Goal: Obtain resource: Download file/media

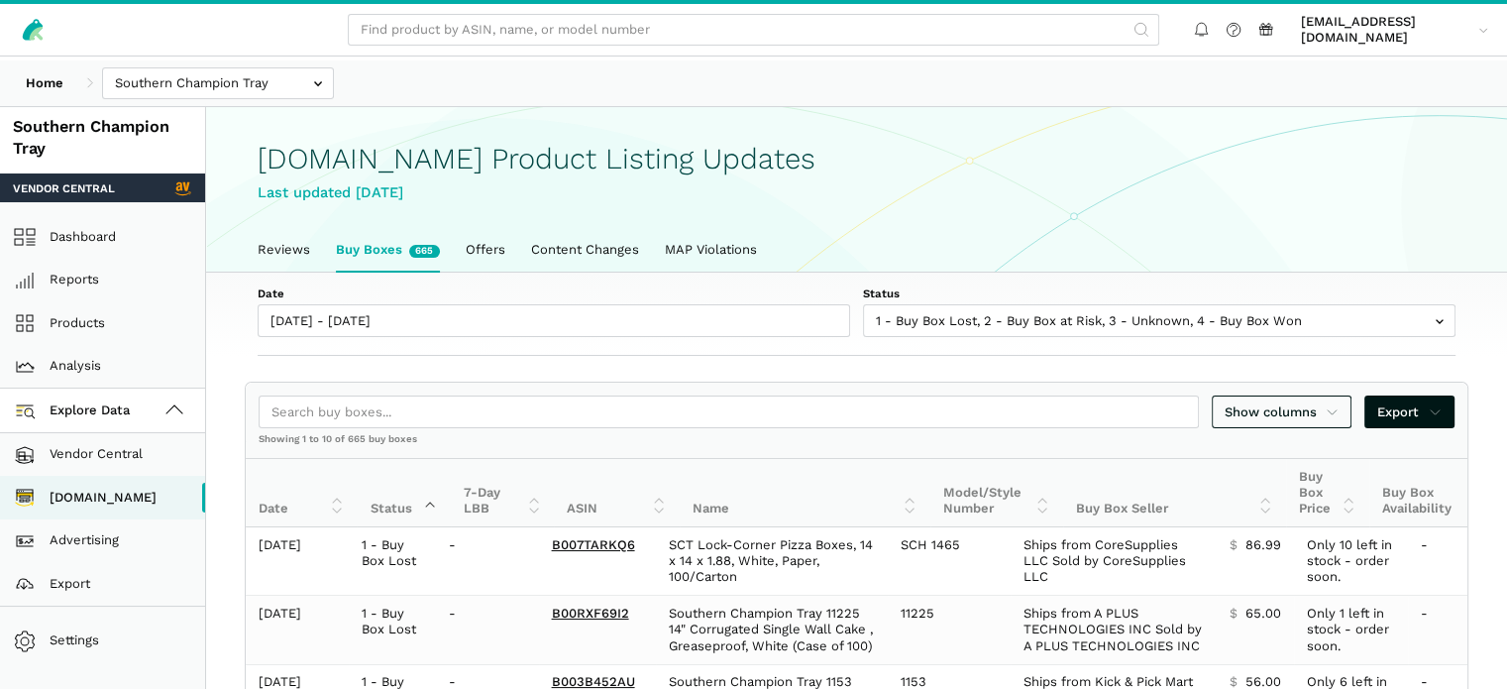
scroll to position [7, 0]
click at [111, 255] on link "Dashboard" at bounding box center [102, 237] width 205 height 44
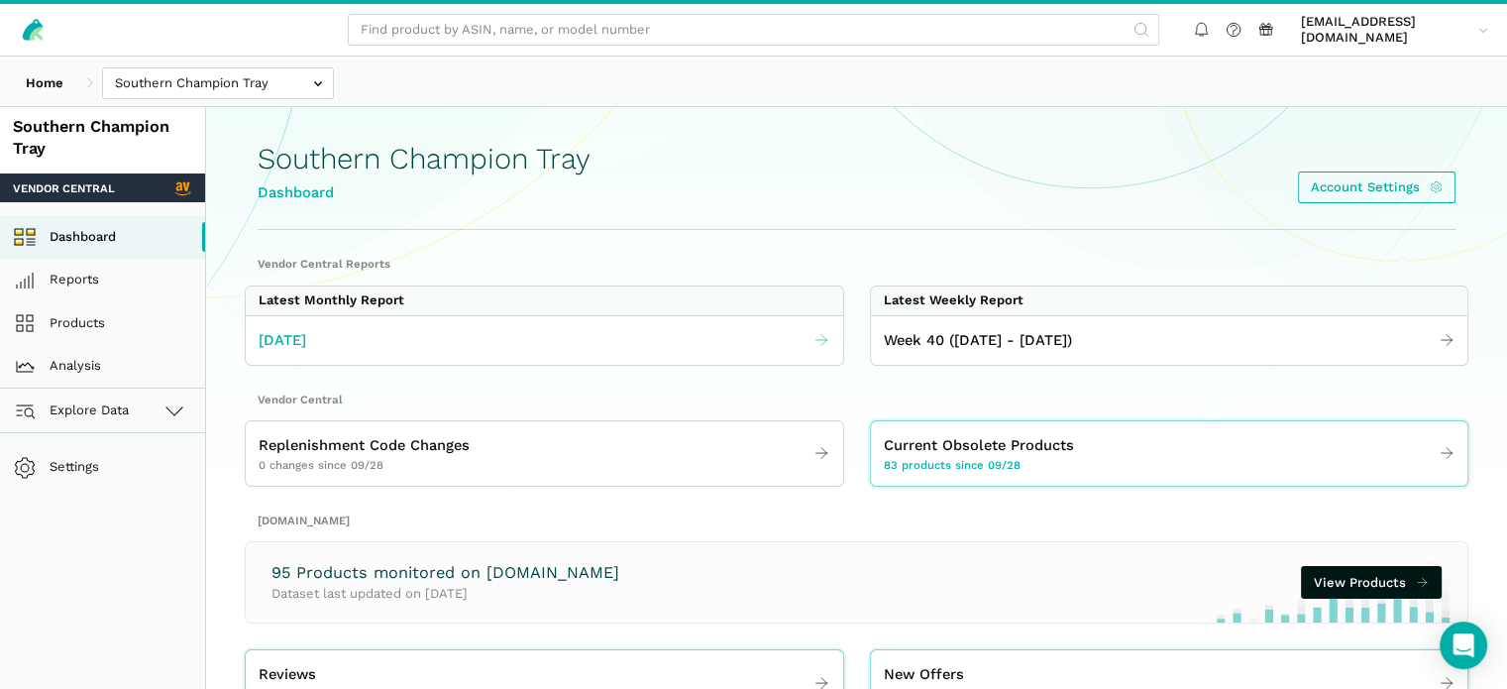
click at [306, 352] on span "September 2025" at bounding box center [283, 340] width 48 height 23
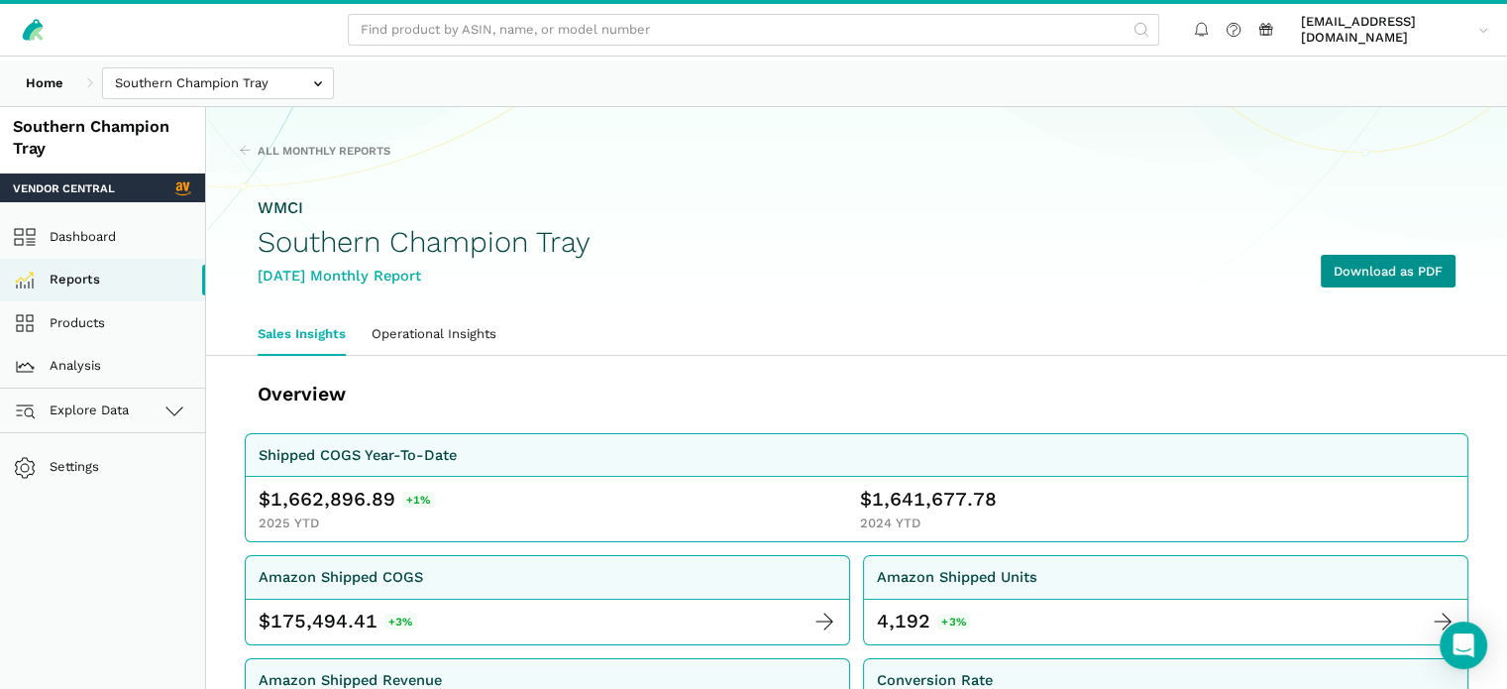
click at [1340, 287] on link "Download as PDF" at bounding box center [1388, 271] width 135 height 33
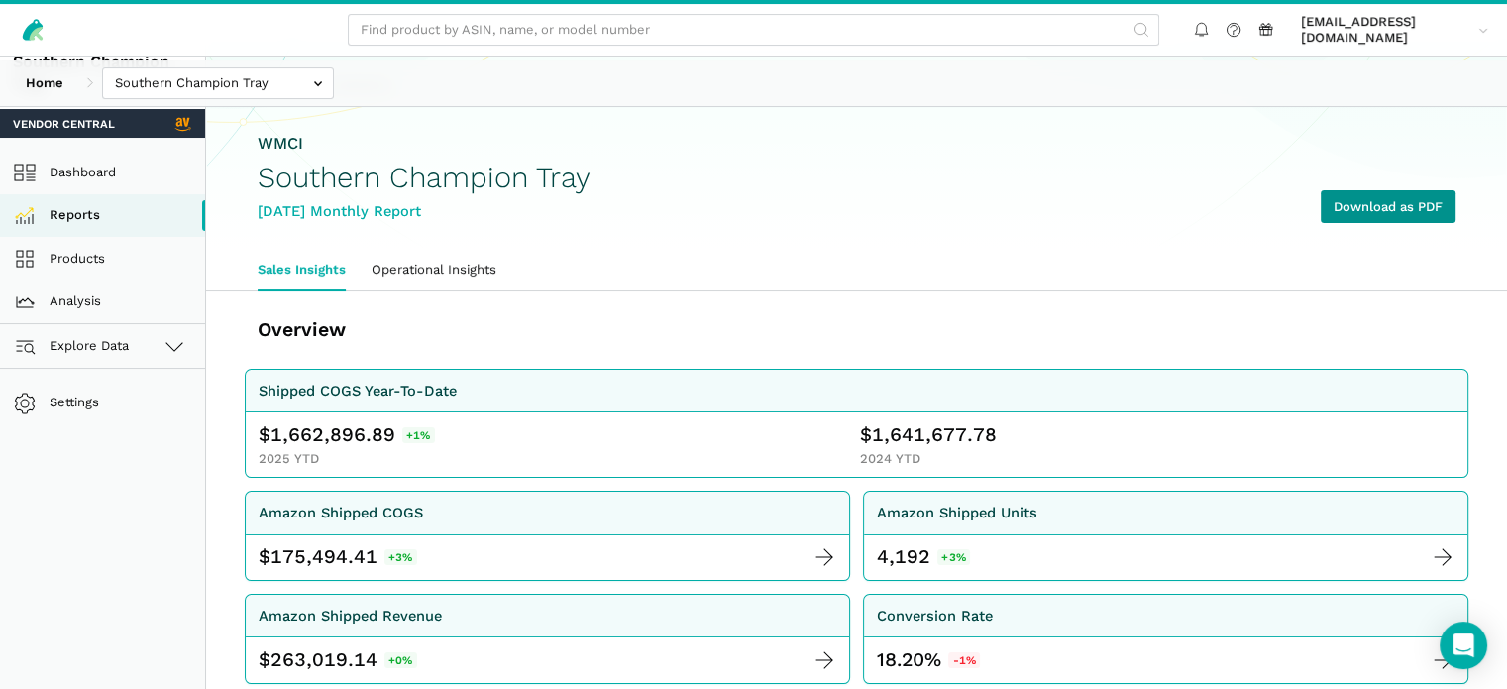
scroll to position [99, 0]
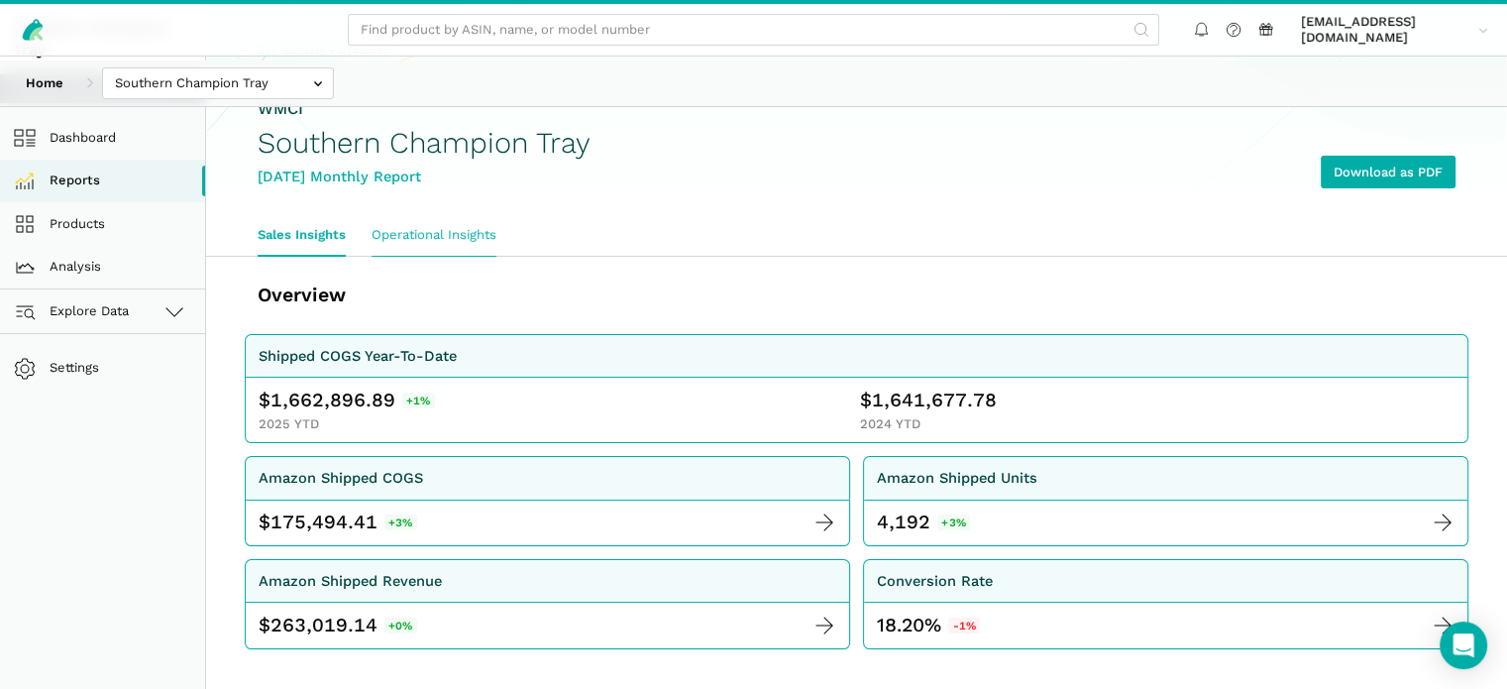
click at [480, 256] on link "Operational Insights" at bounding box center [434, 235] width 151 height 42
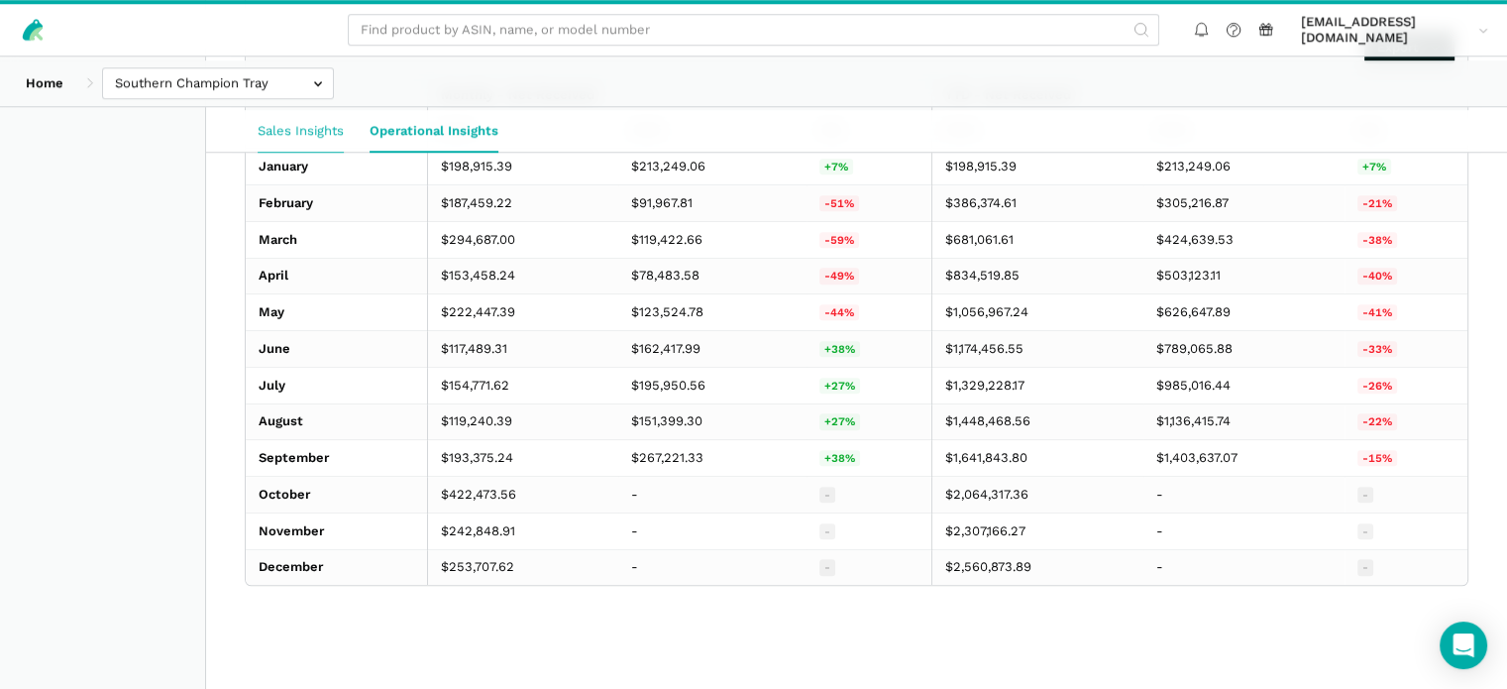
scroll to position [1090, 0]
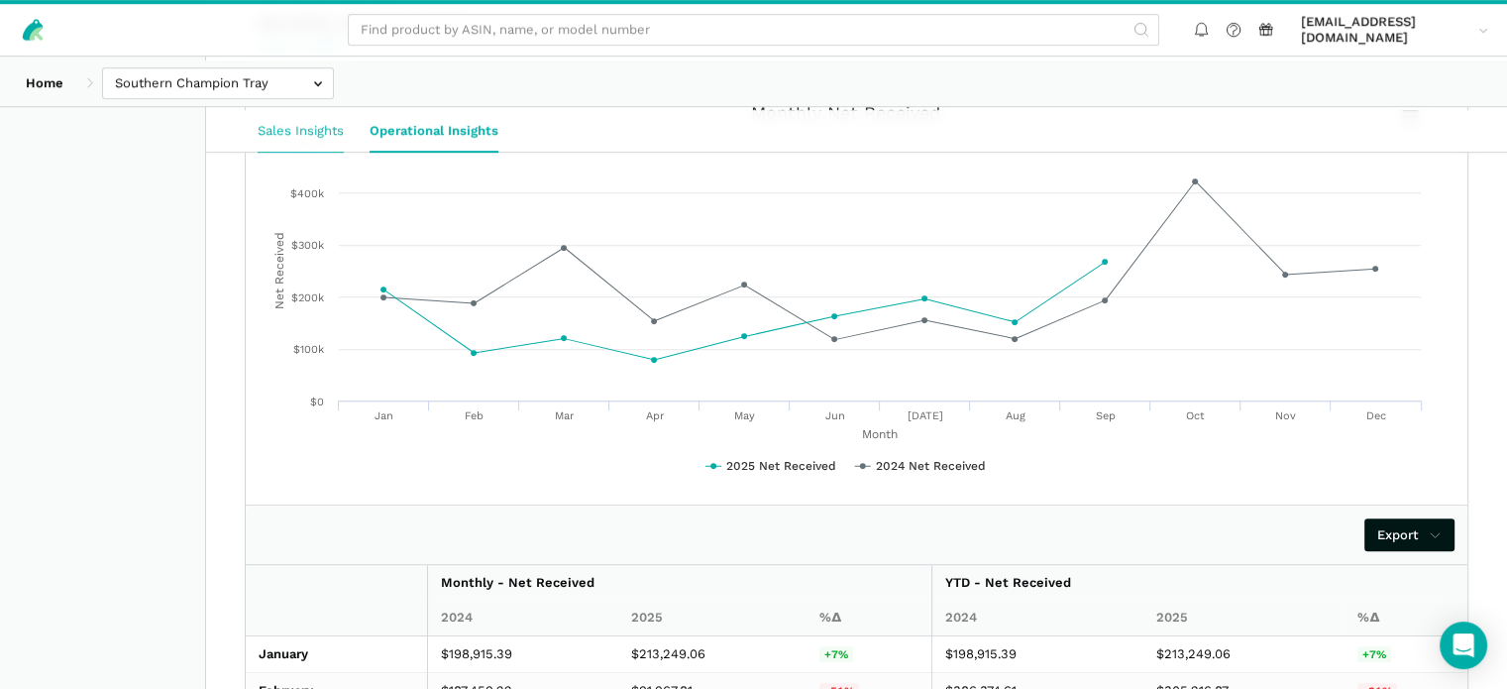
drag, startPoint x: 322, startPoint y: 141, endPoint x: 489, endPoint y: 292, distance: 225.9
click at [322, 141] on link "Sales Insights" at bounding box center [301, 131] width 112 height 42
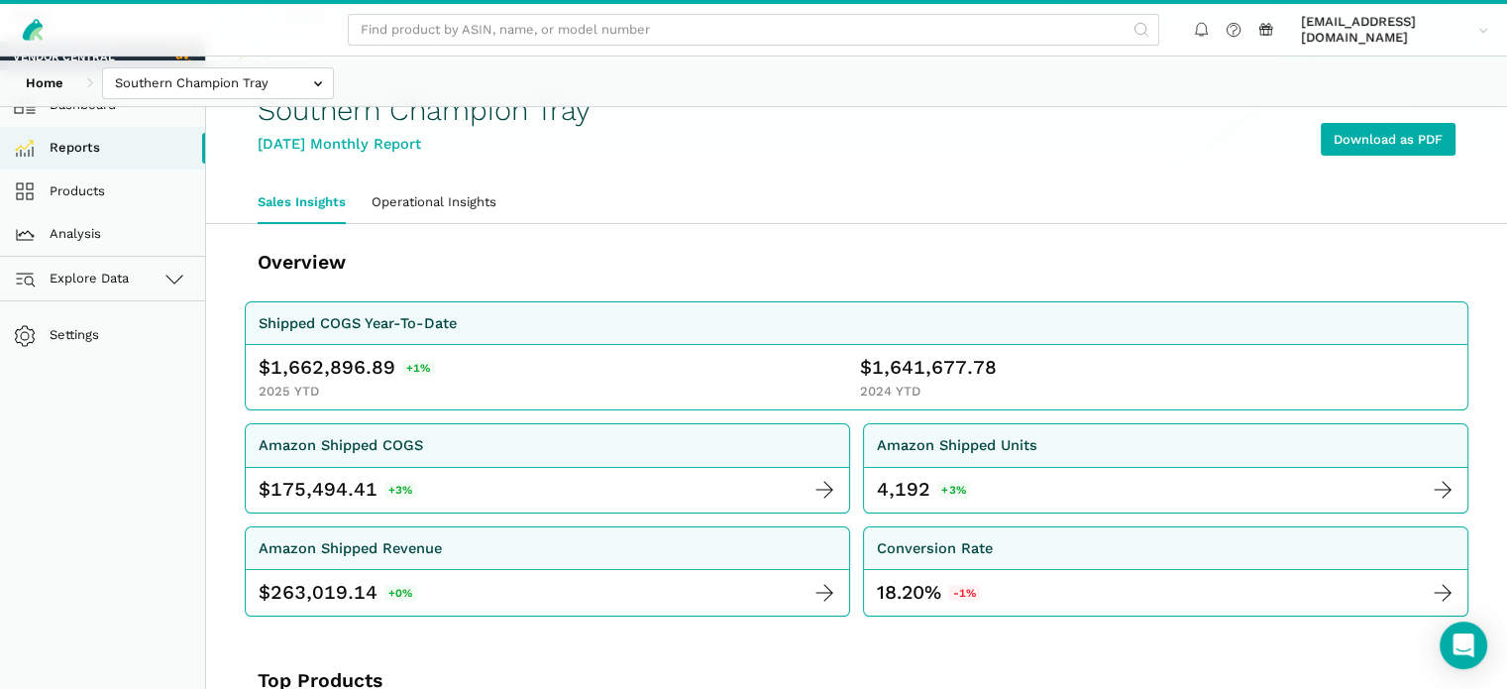
scroll to position [99, 0]
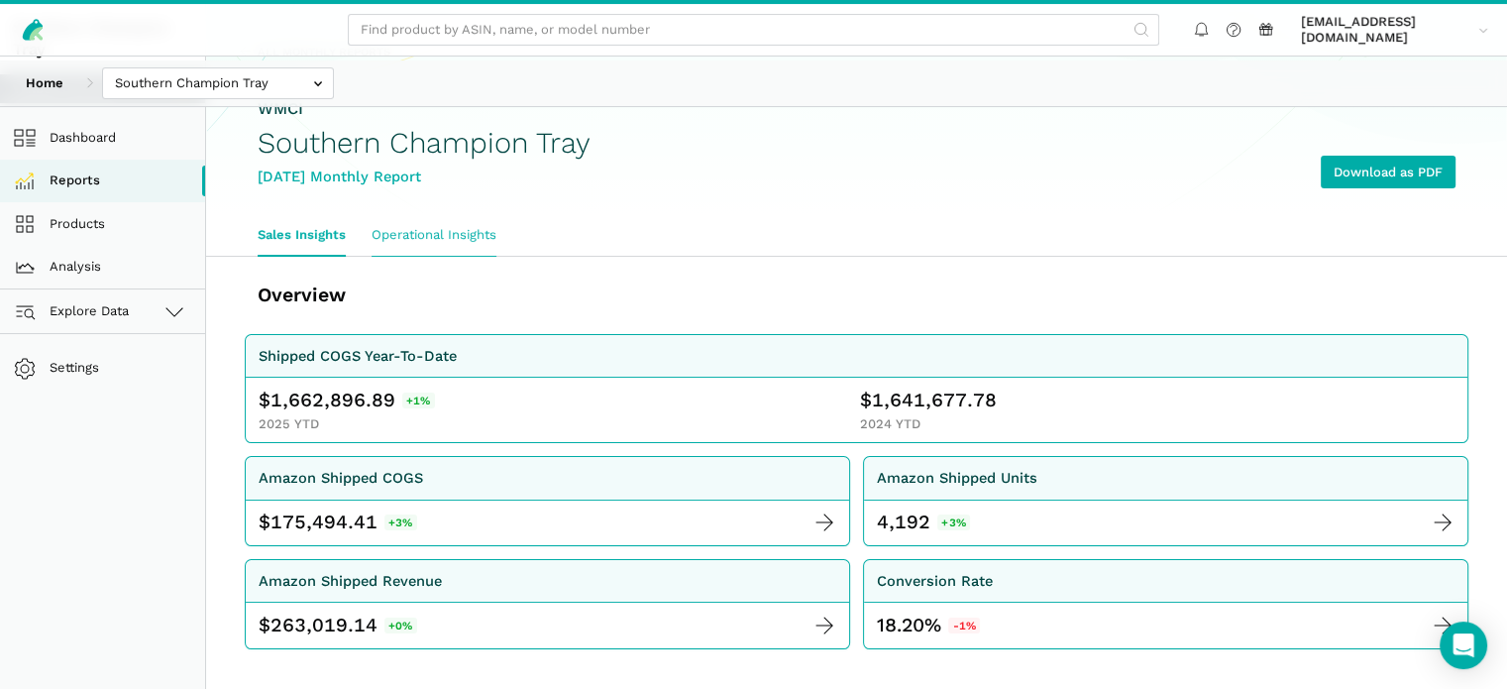
drag, startPoint x: 445, startPoint y: 261, endPoint x: 531, endPoint y: 294, distance: 92.6
click at [445, 256] on link "Operational Insights" at bounding box center [434, 235] width 151 height 42
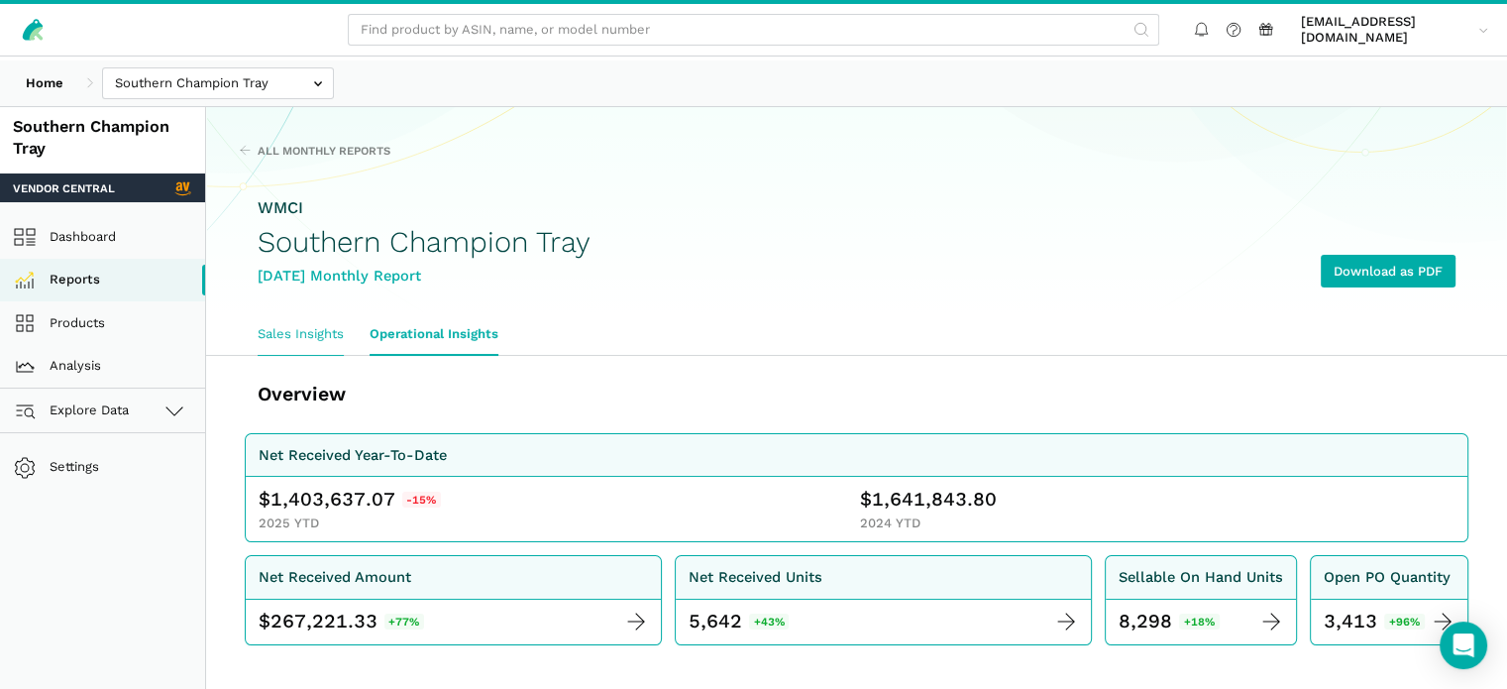
click at [353, 355] on link "Sales Insights" at bounding box center [301, 334] width 112 height 42
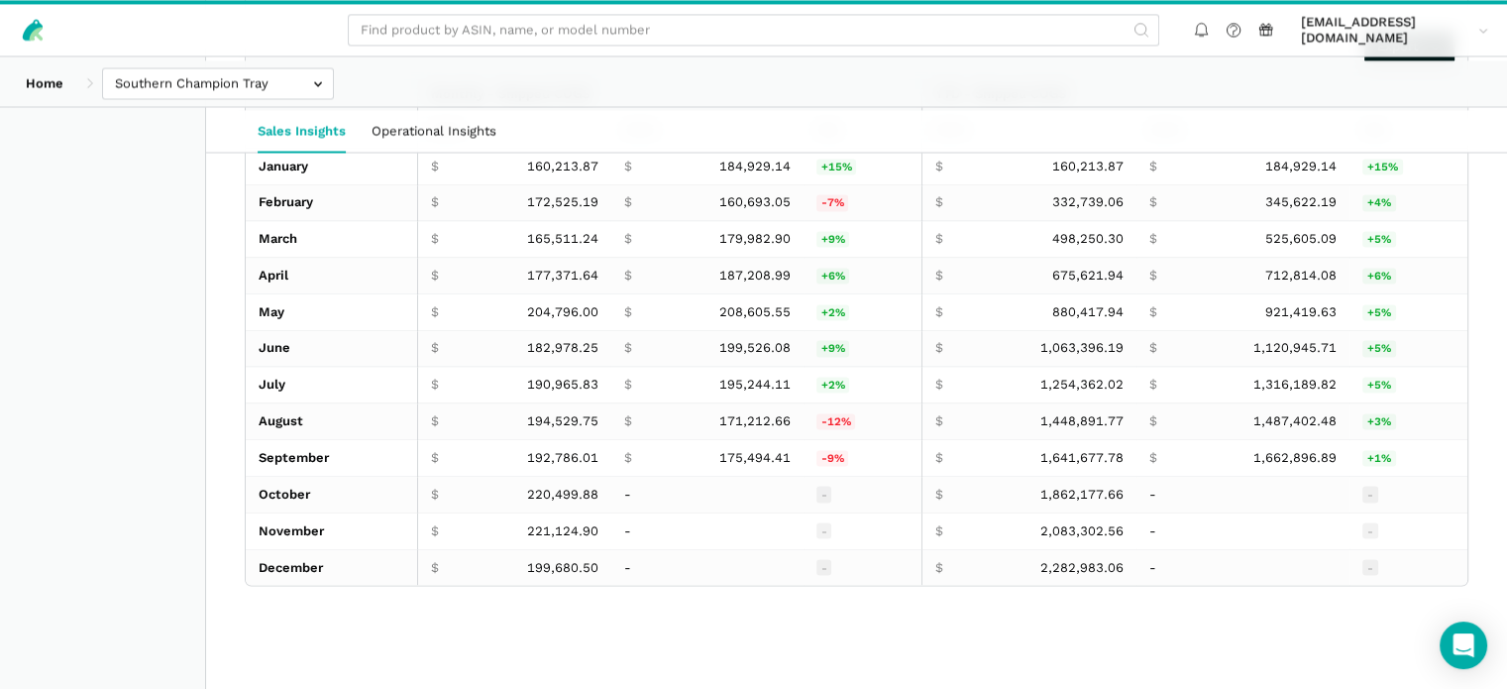
scroll to position [3468, 0]
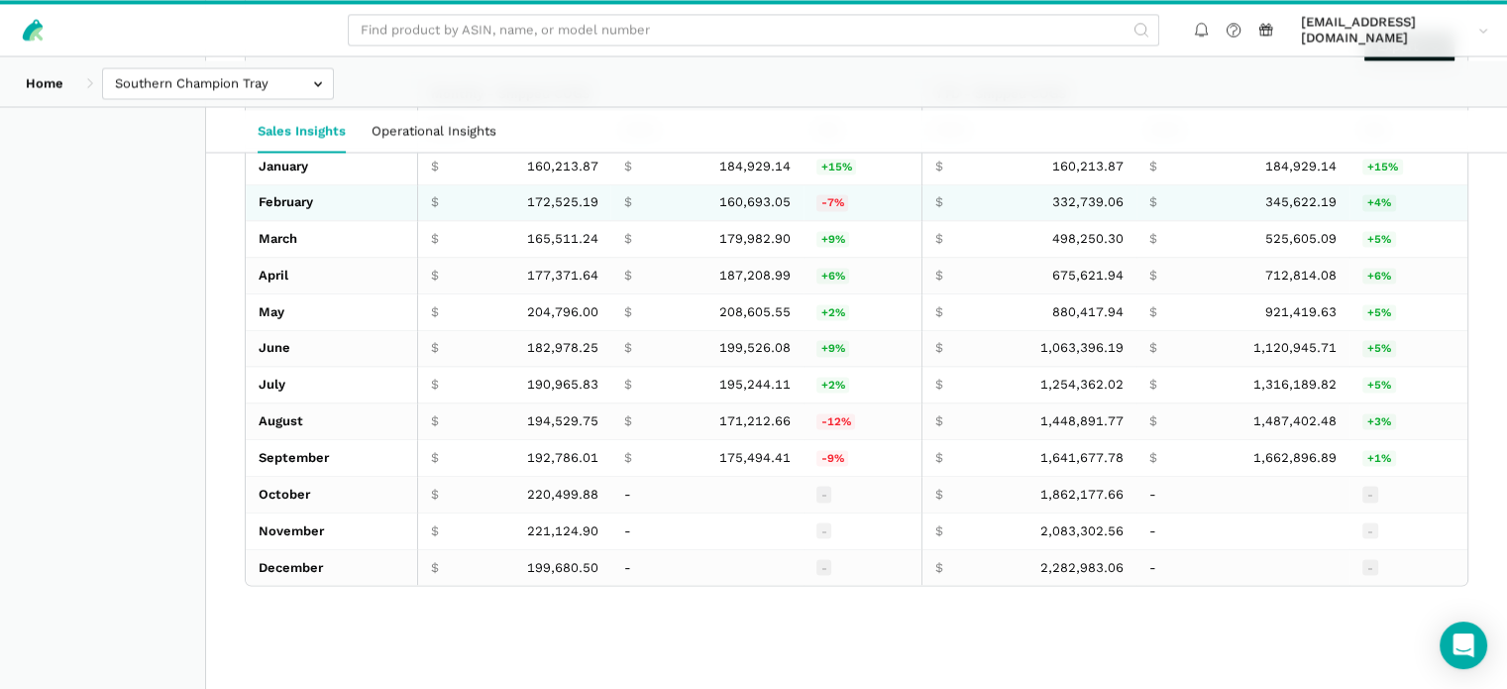
click at [646, 221] on td "$ 160,693.05" at bounding box center [706, 202] width 192 height 37
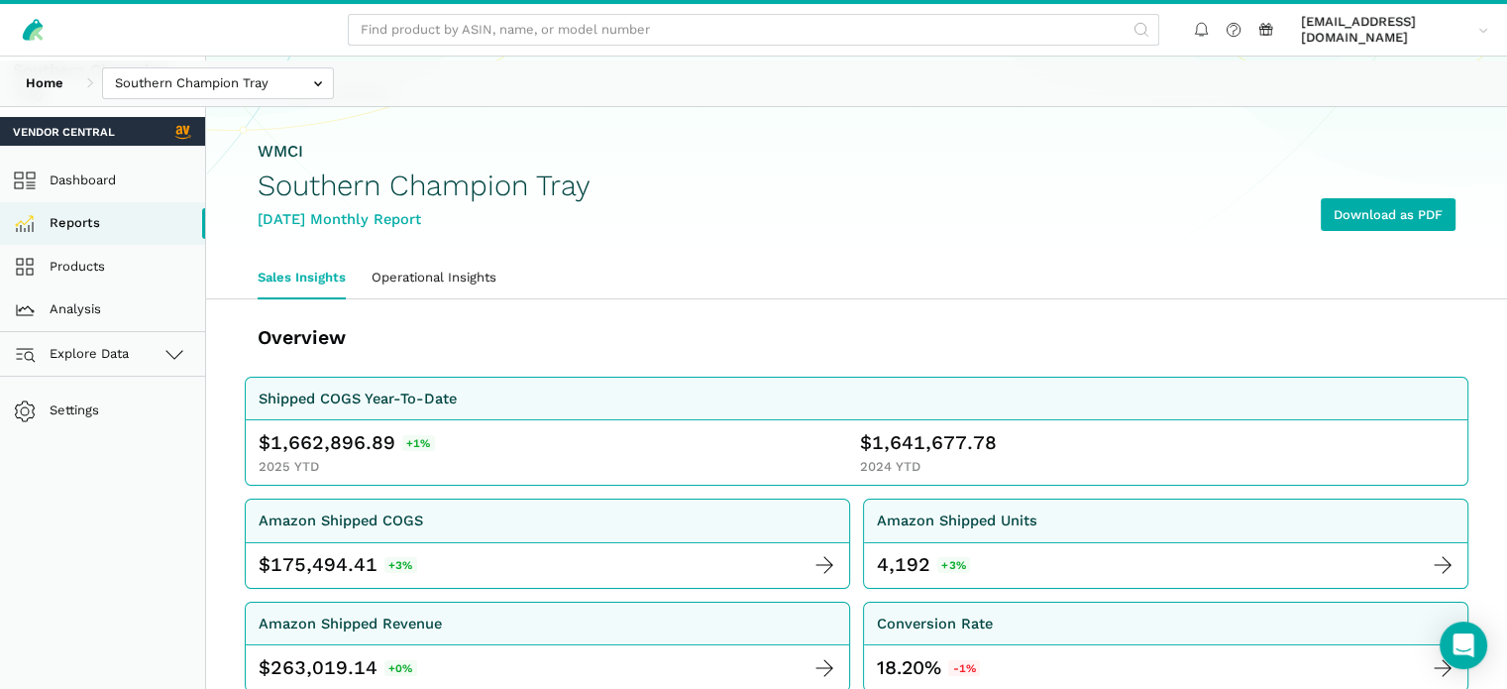
scroll to position [0, 0]
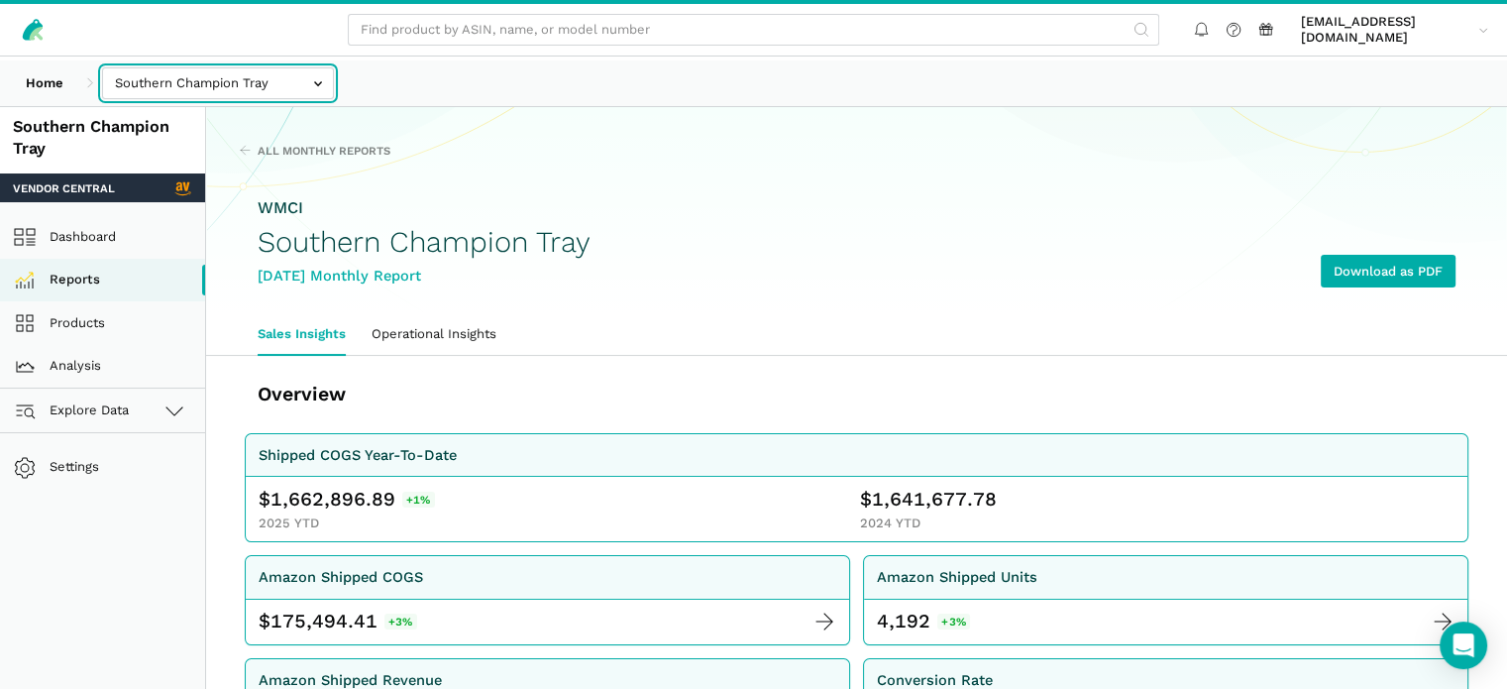
click at [275, 80] on input "text" at bounding box center [218, 83] width 232 height 33
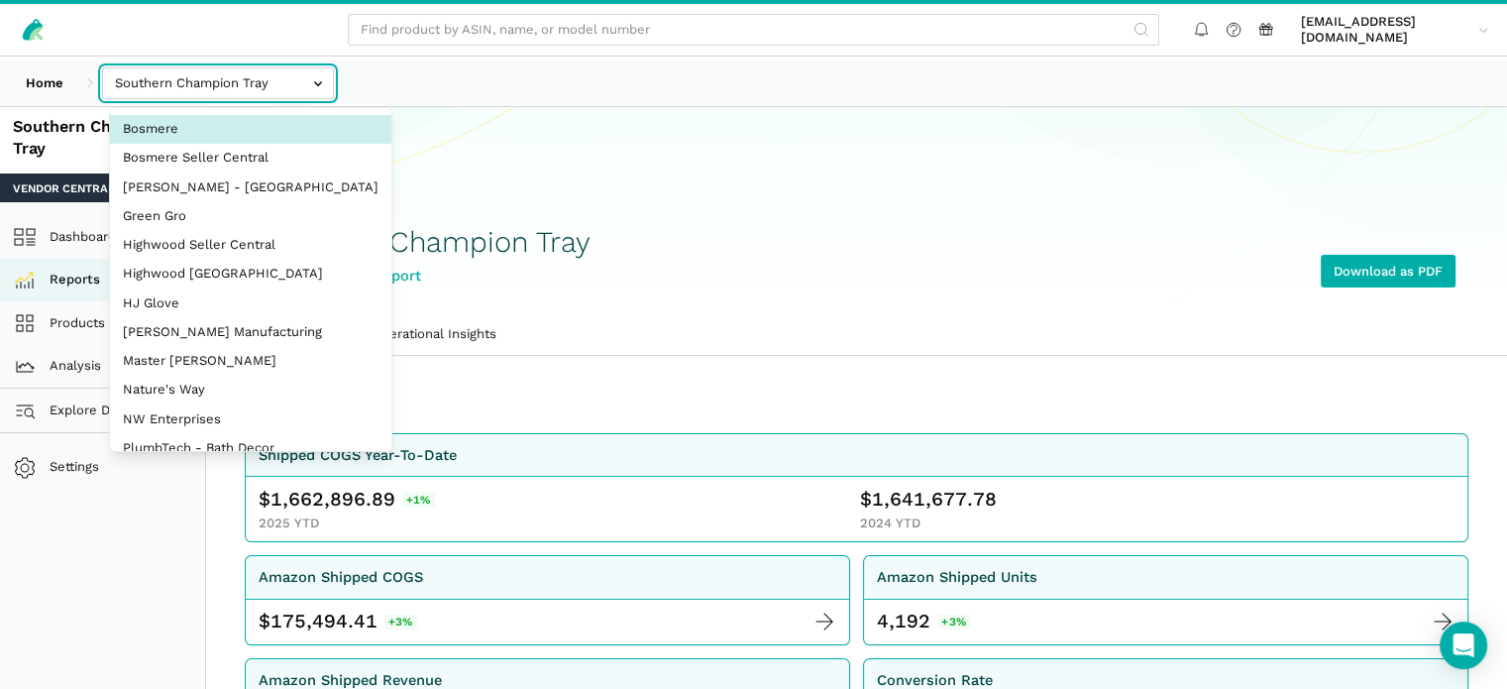
select select "V2pX19LsCJCUPTsPNmr2kmqu"
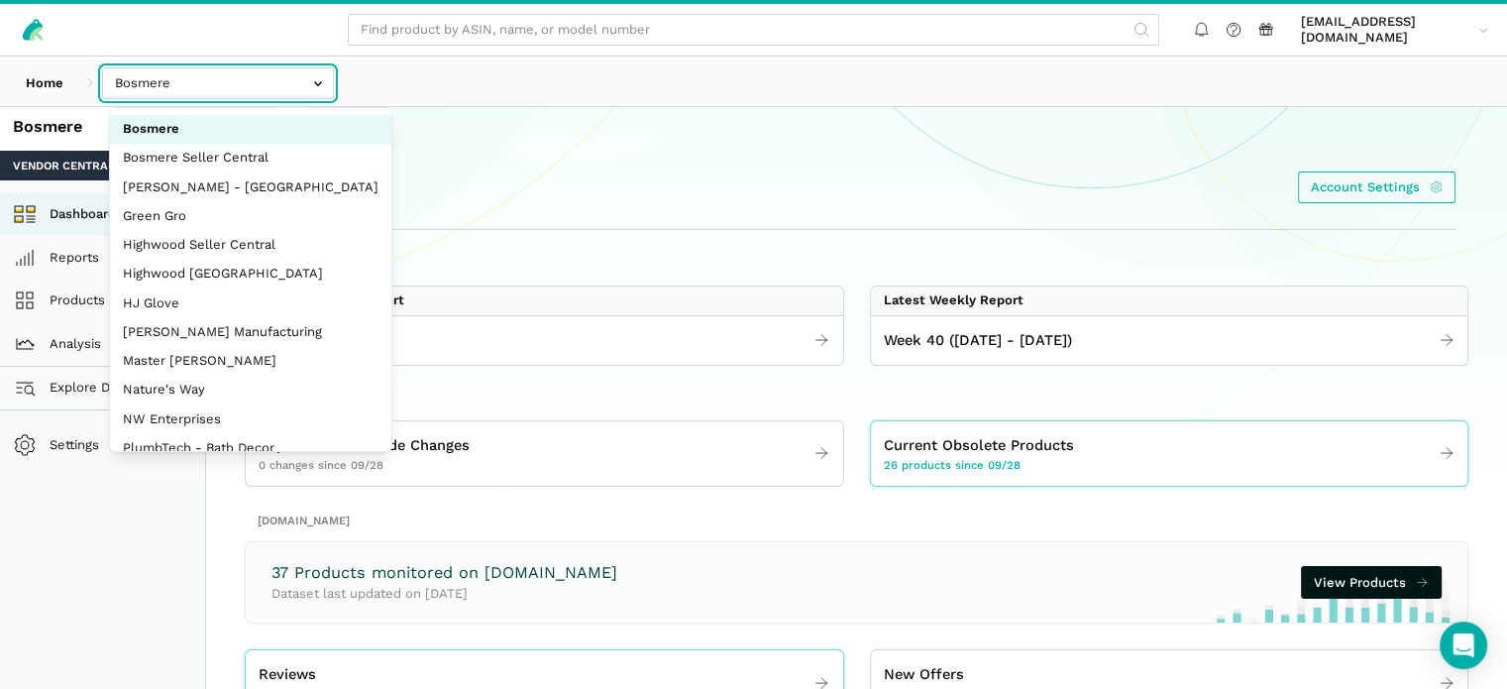
click at [269, 95] on input "text" at bounding box center [218, 83] width 232 height 33
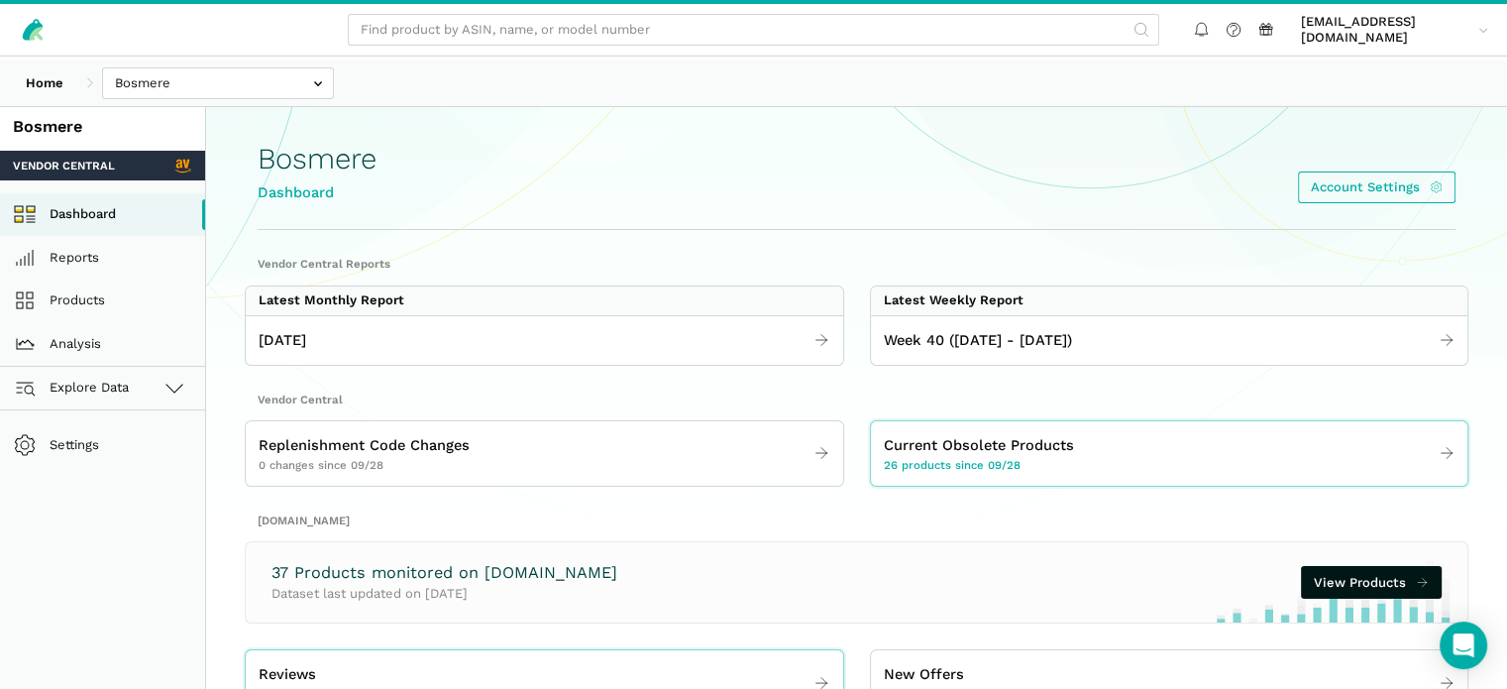
click at [669, 125] on div "Bosmere Dashboard Account Settings" at bounding box center [857, 167] width 1198 height 127
click at [306, 352] on span "[DATE]" at bounding box center [283, 340] width 48 height 23
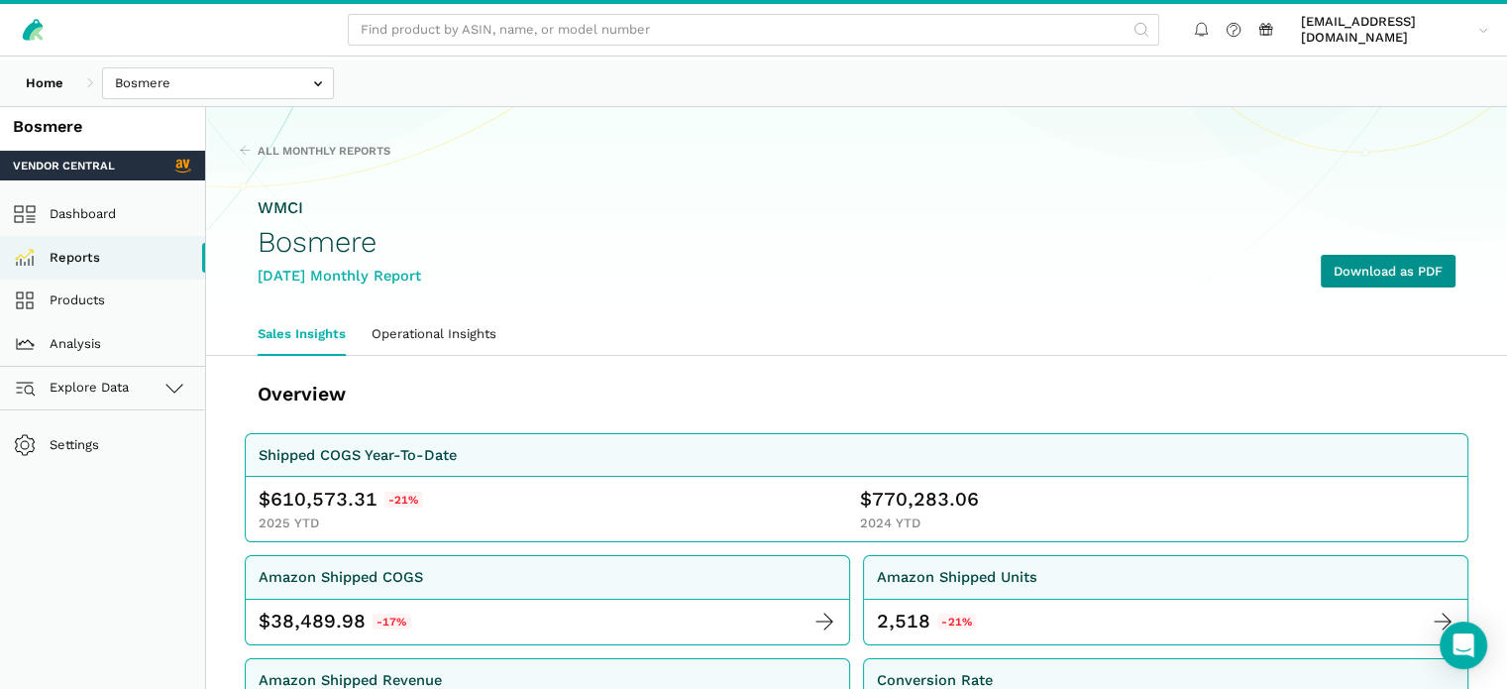
click at [1359, 287] on link "Download as PDF" at bounding box center [1388, 271] width 135 height 33
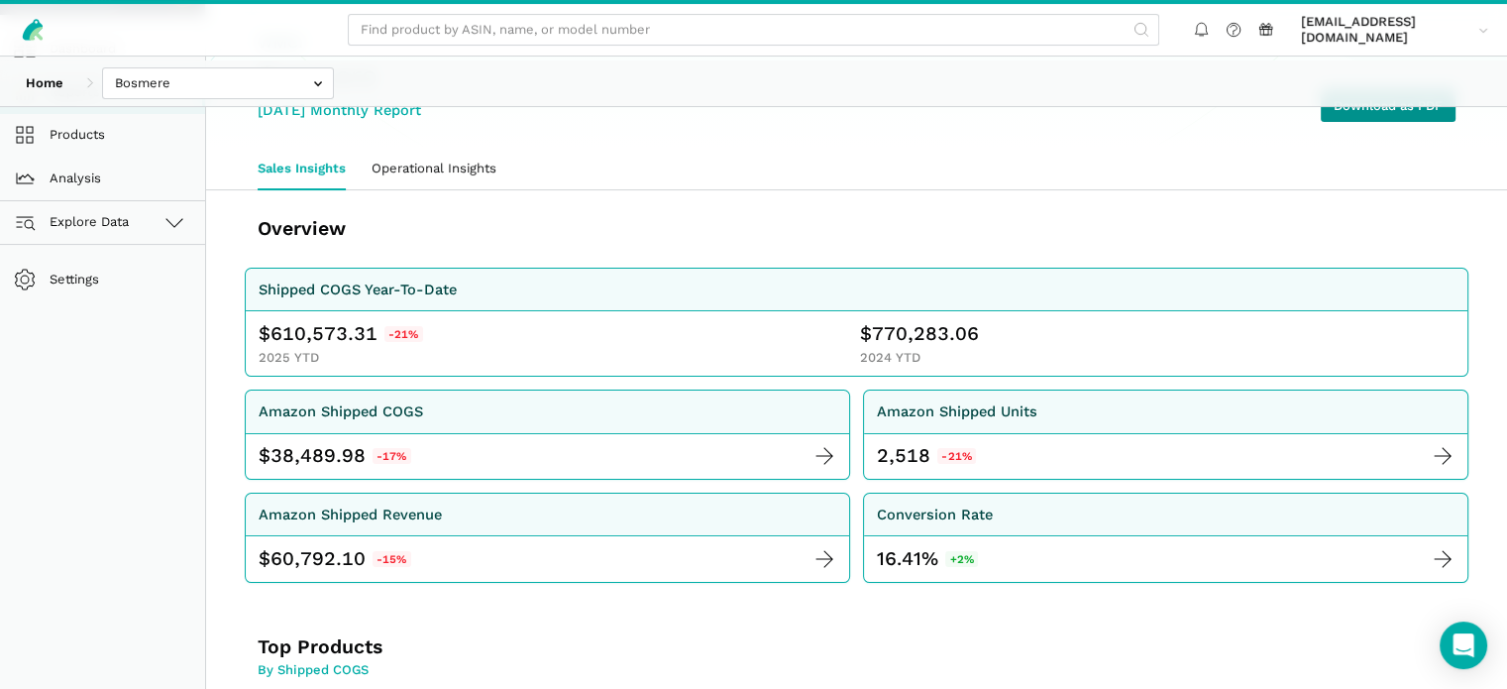
scroll to position [198, 0]
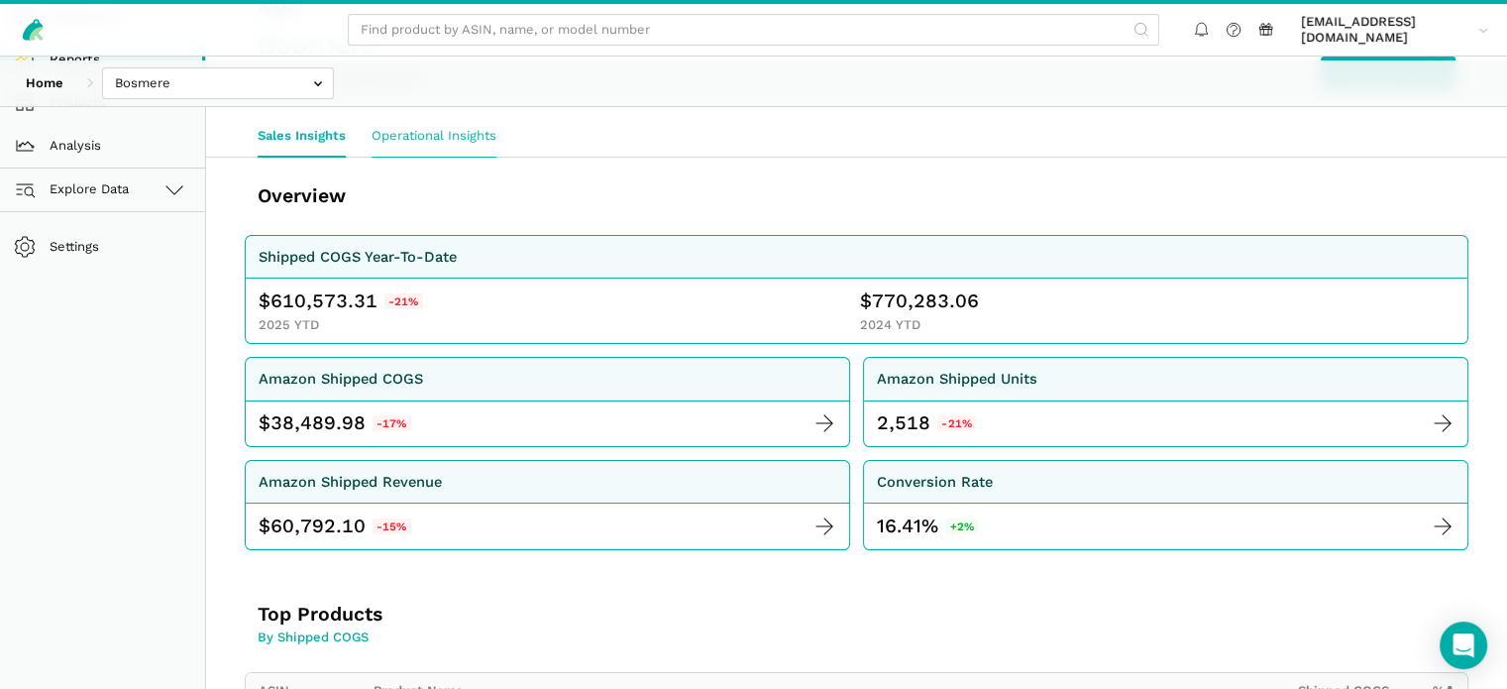
click at [459, 157] on link "Operational Insights" at bounding box center [434, 136] width 151 height 42
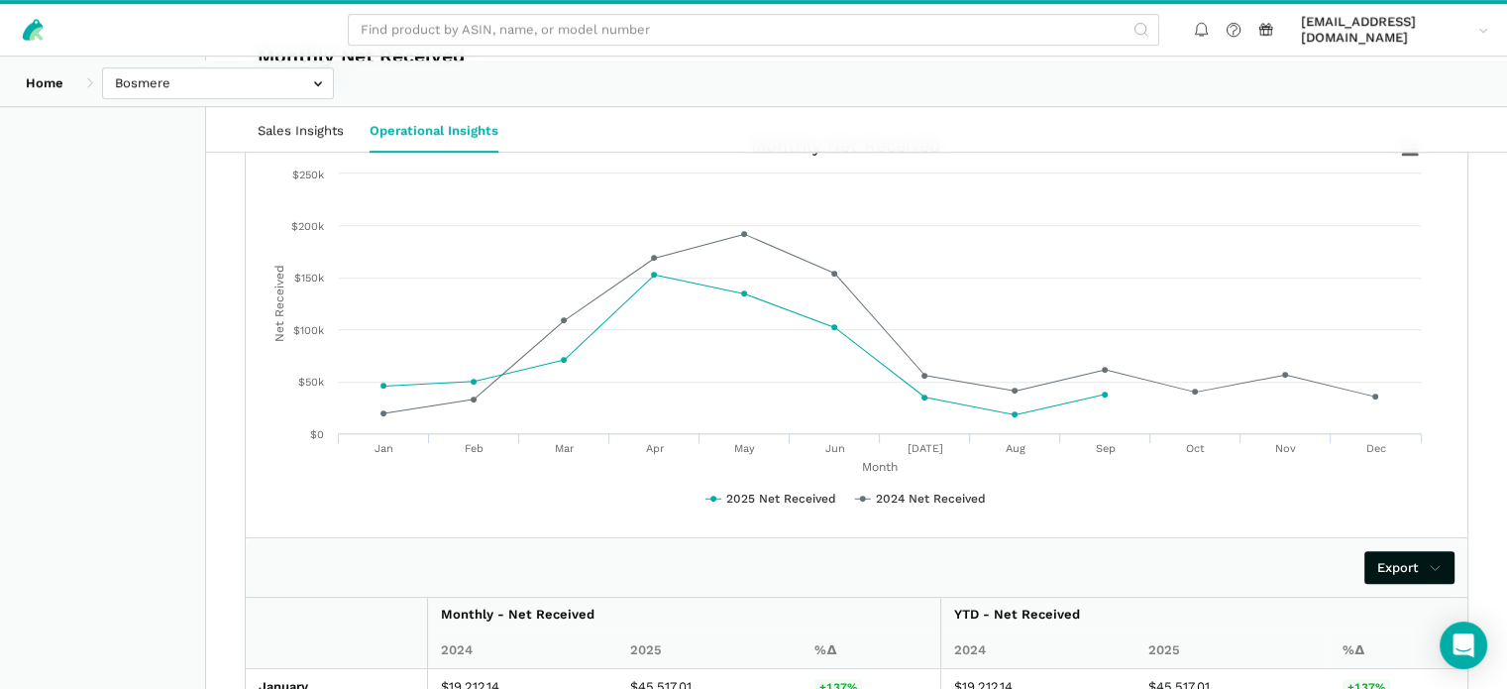
scroll to position [1090, 0]
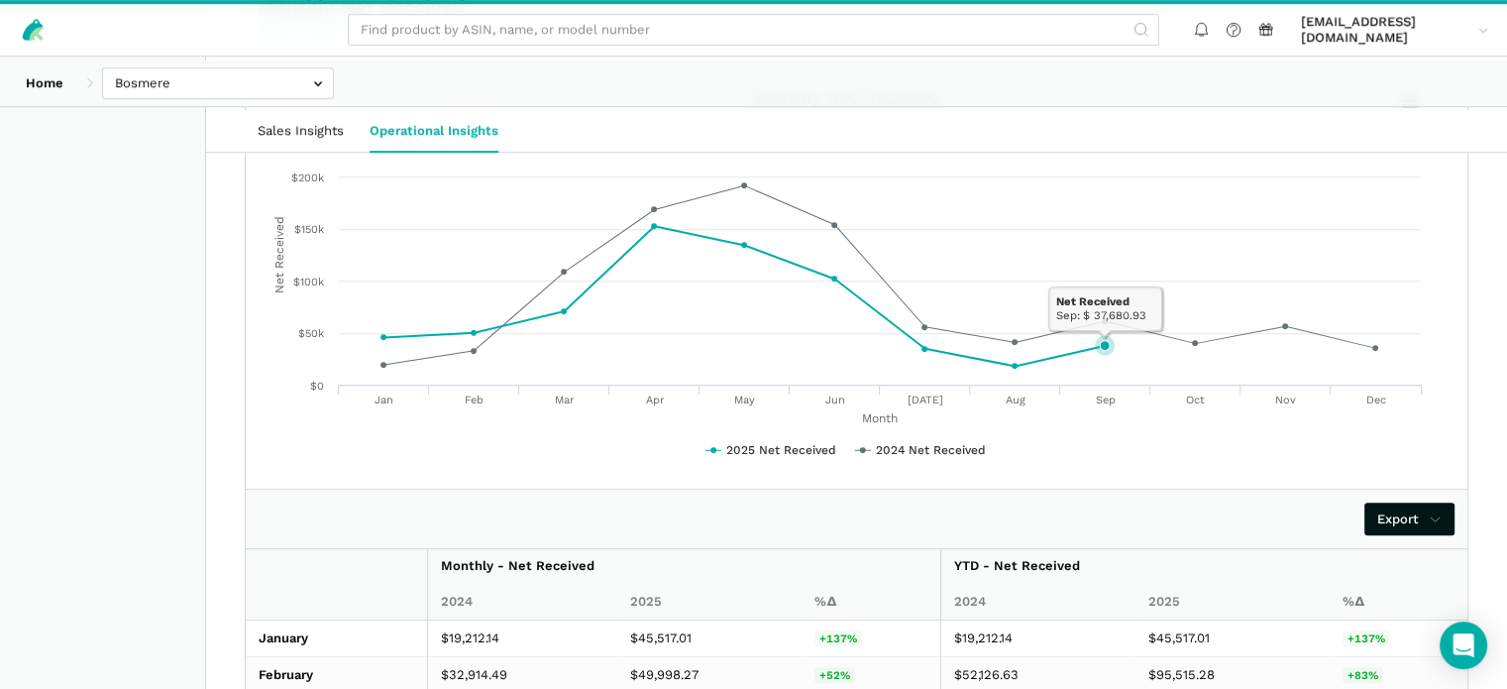
click at [1110, 351] on icon at bounding box center [1105, 346] width 10 height 10
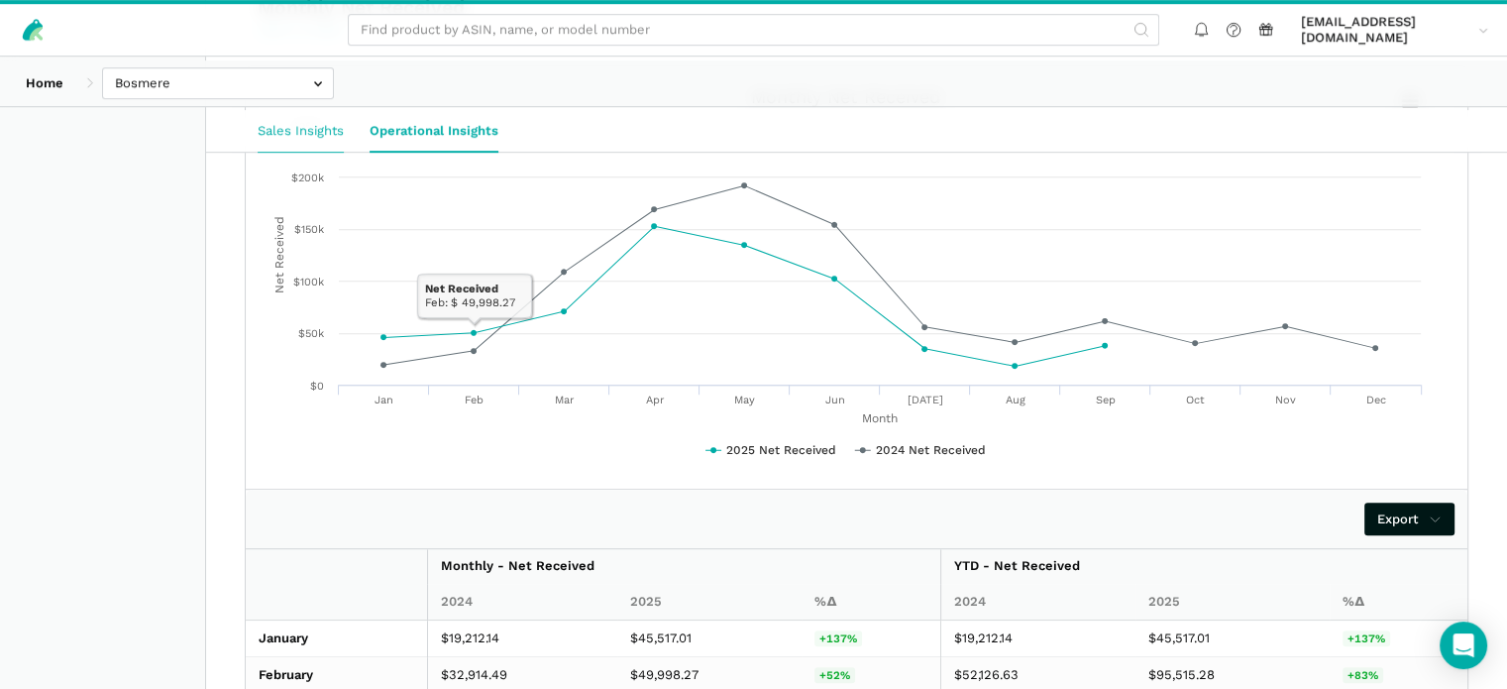
click at [309, 133] on link "Sales Insights" at bounding box center [301, 131] width 112 height 42
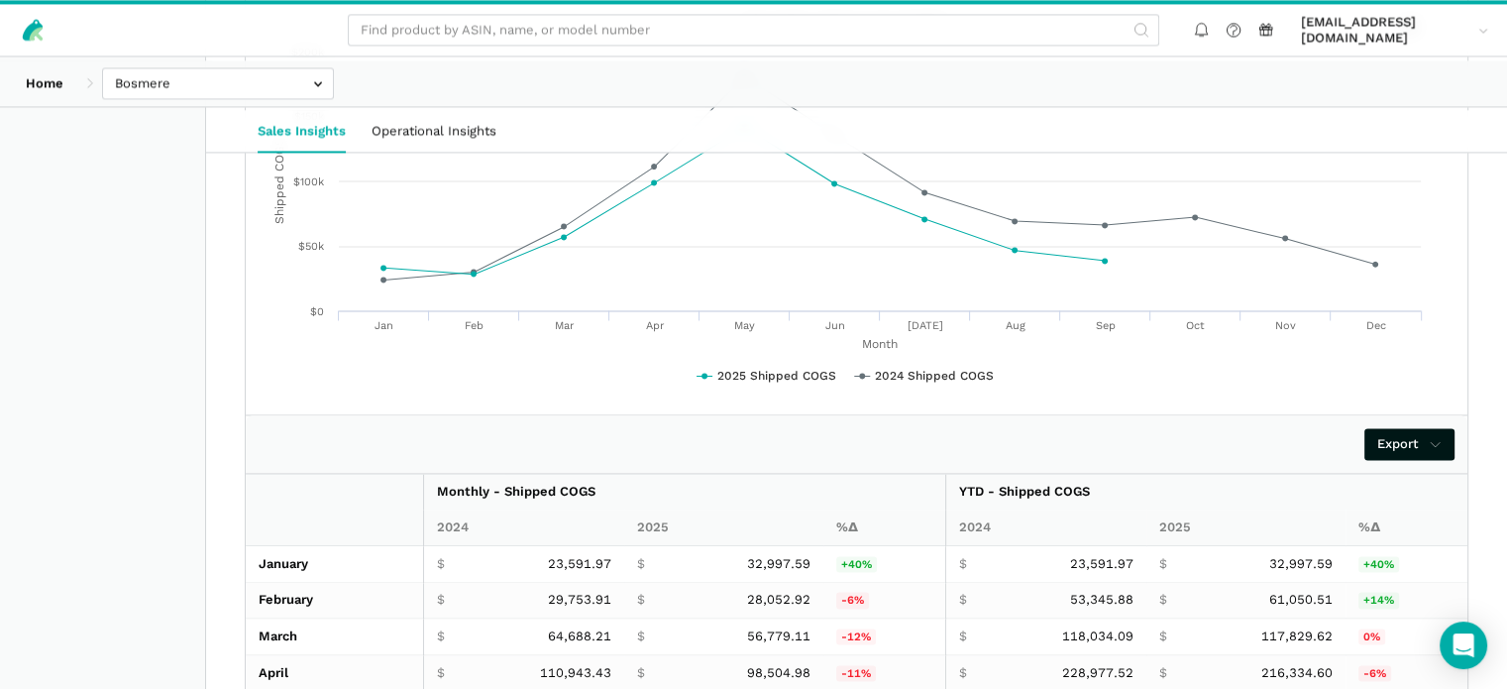
scroll to position [2616, 0]
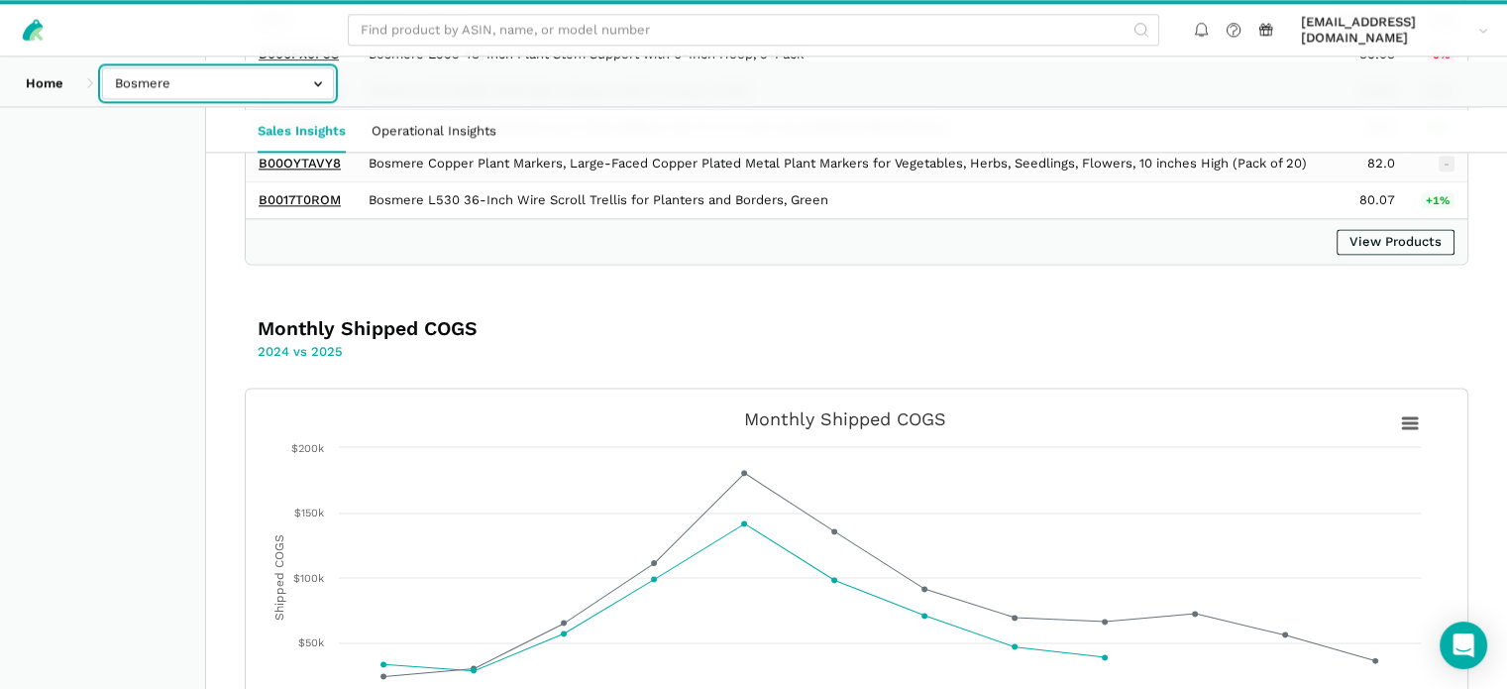
click at [207, 87] on input "text" at bounding box center [218, 83] width 232 height 33
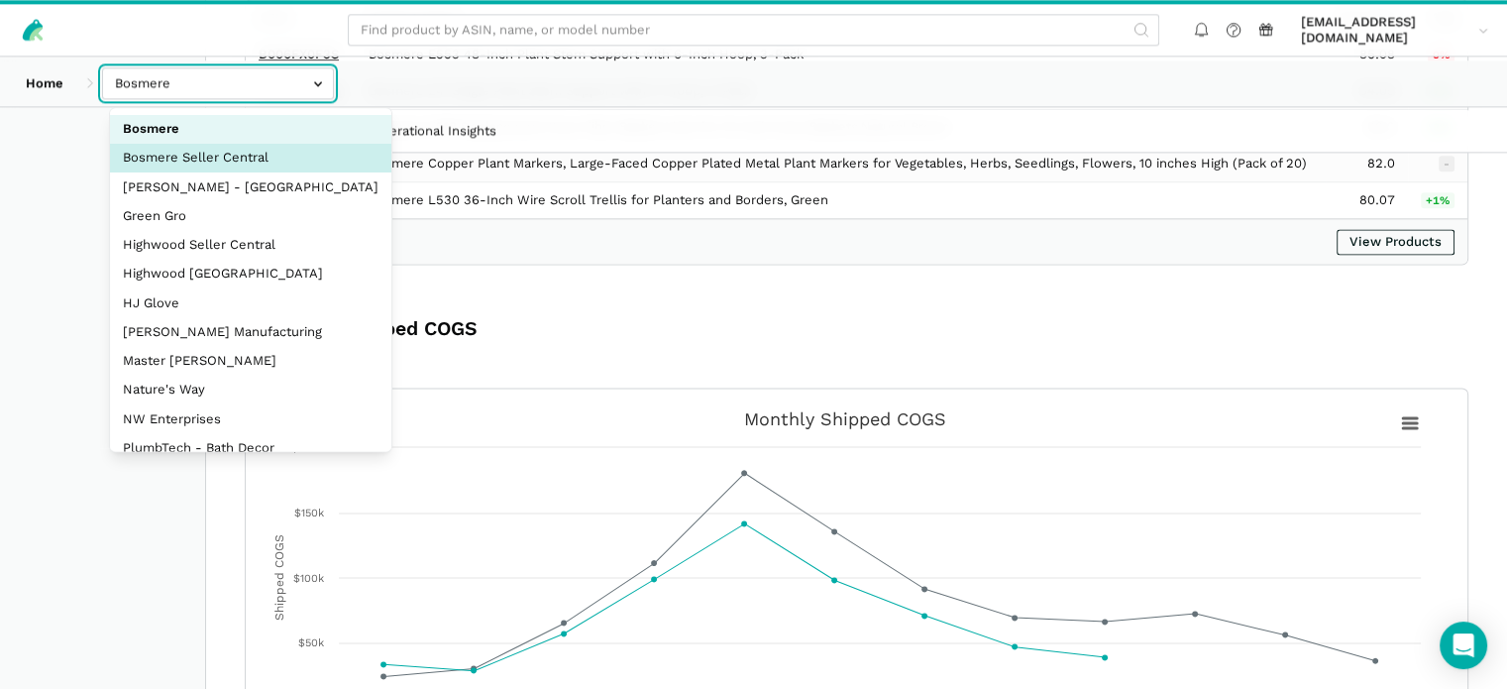
select select "BTBekgVqJuXJtKJ8xU18L4hA"
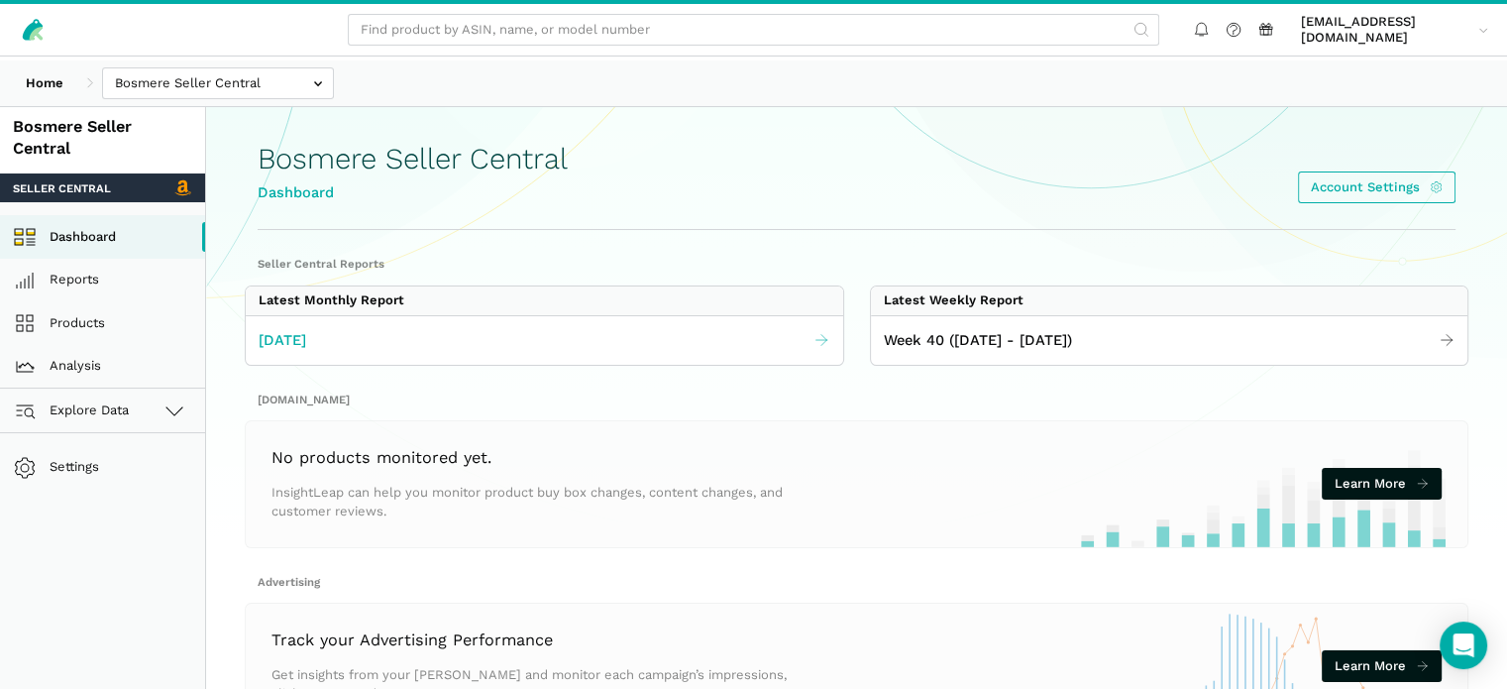
click at [306, 352] on span "[DATE]" at bounding box center [283, 340] width 48 height 23
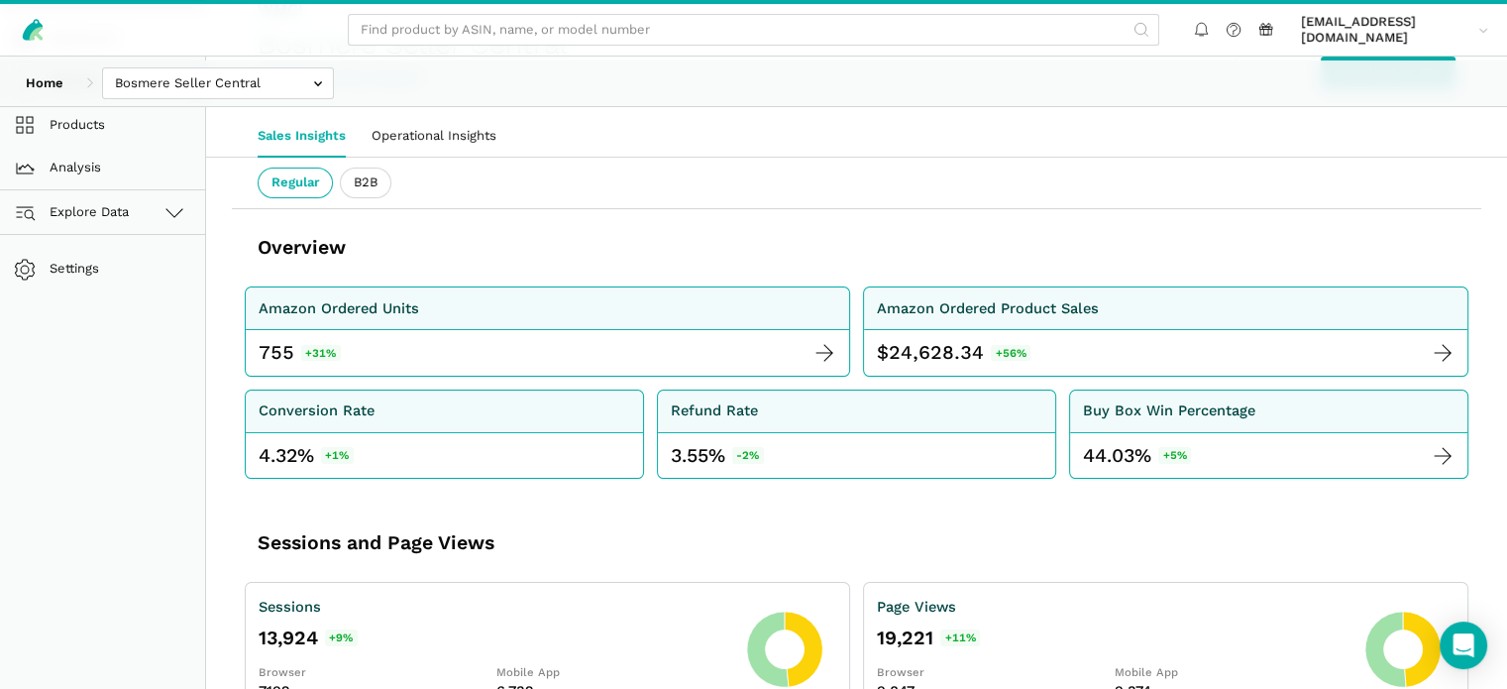
scroll to position [99, 0]
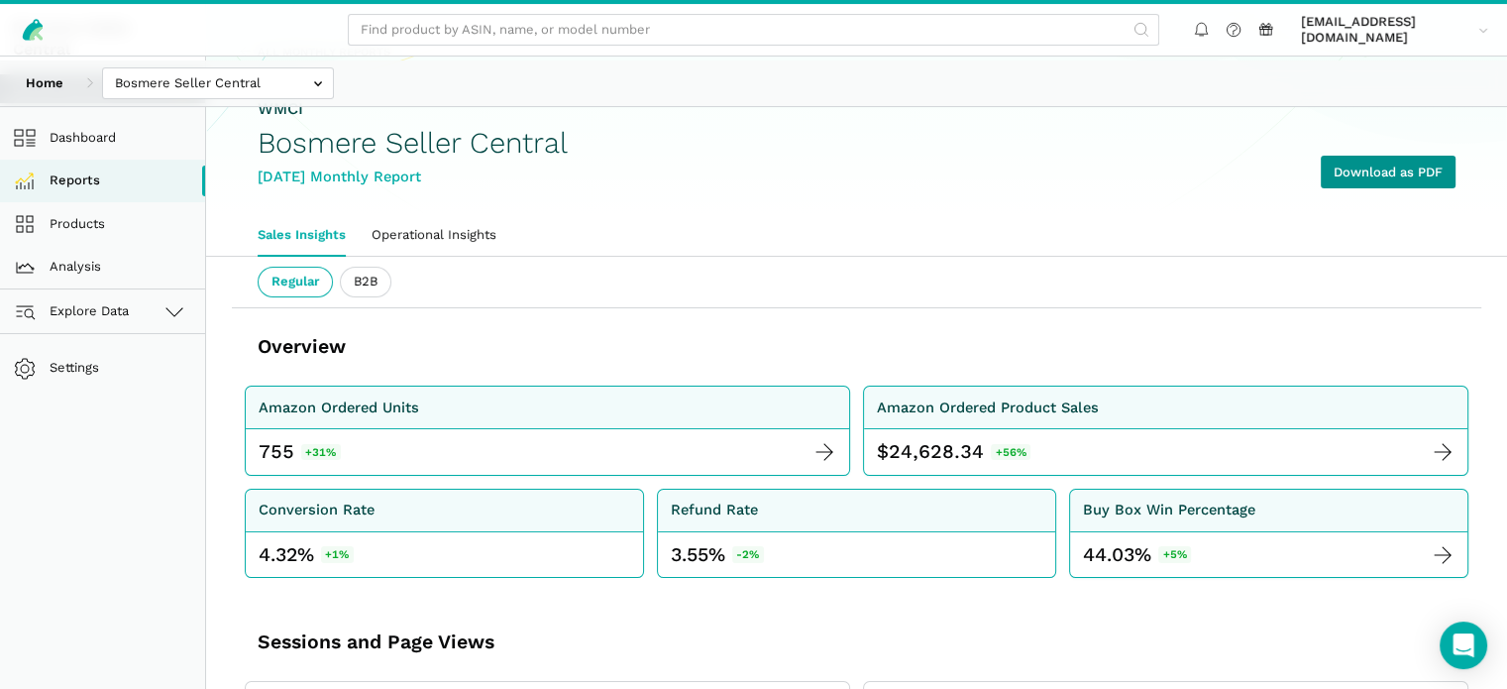
click at [1363, 188] on link "Download as PDF" at bounding box center [1388, 172] width 135 height 33
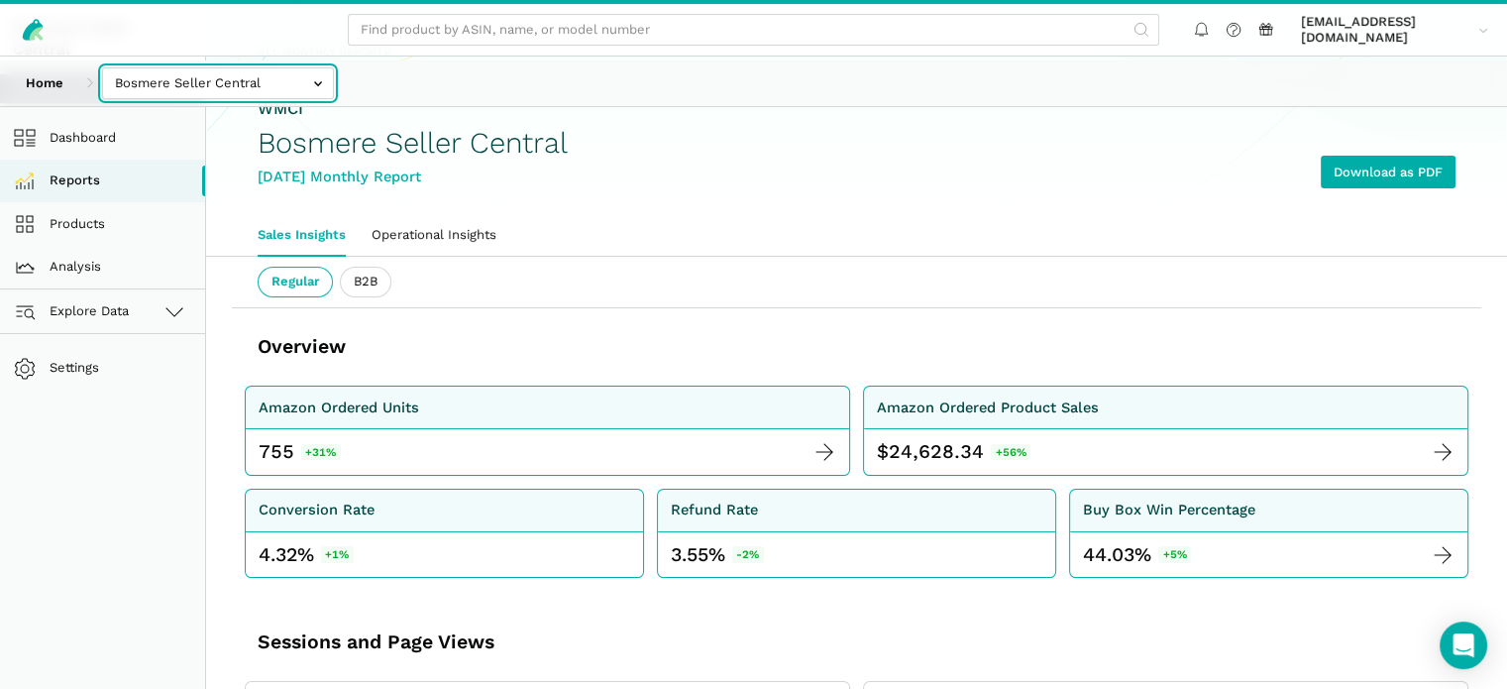
click at [264, 91] on input "text" at bounding box center [218, 83] width 232 height 33
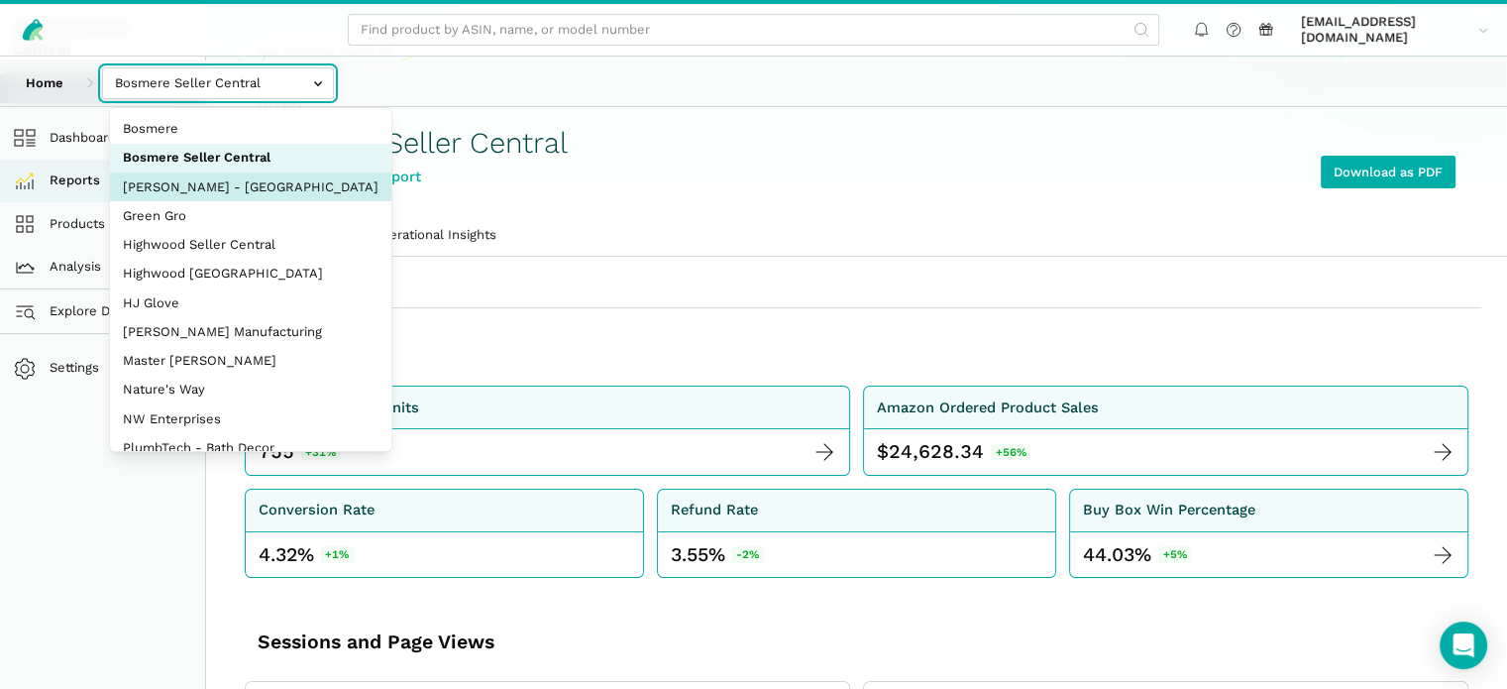
select select "cwer81XVCZRsWuHyBkAKjT9F"
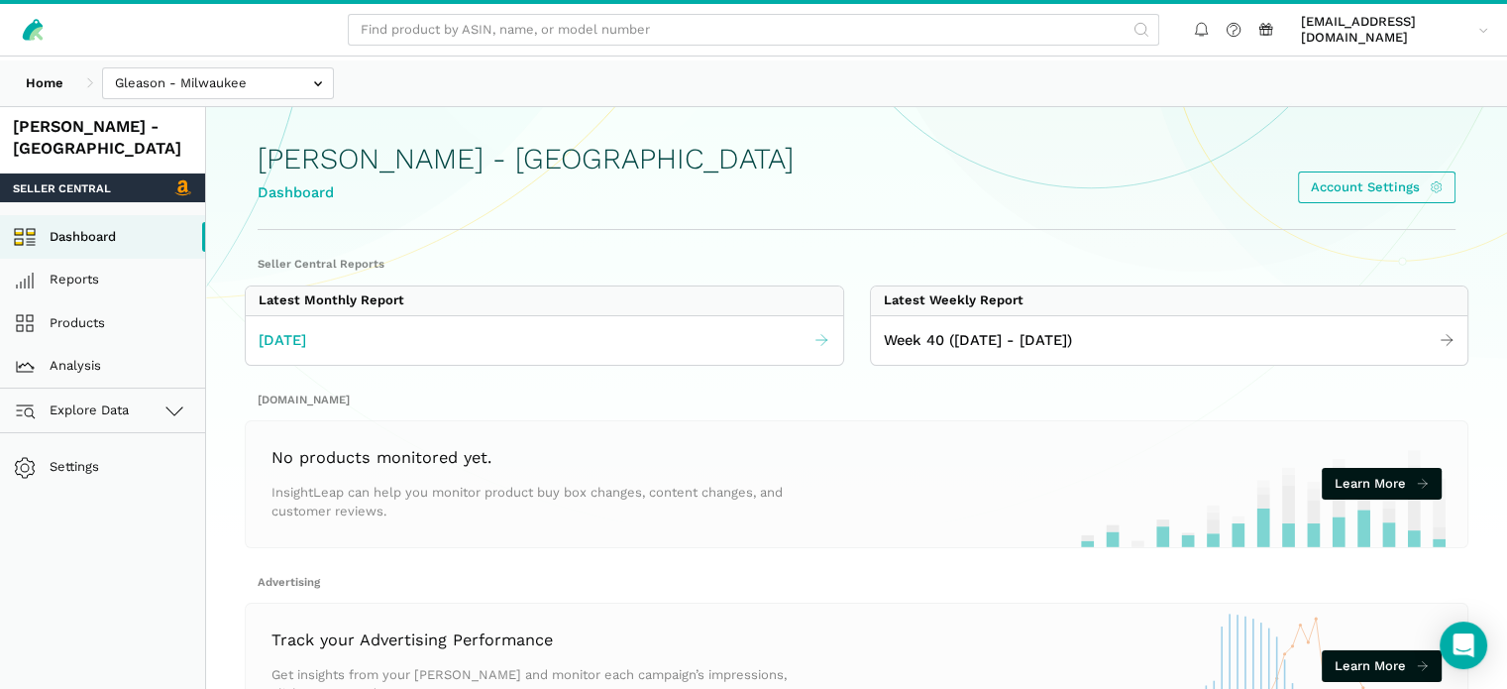
click at [418, 358] on link "[DATE]" at bounding box center [545, 340] width 598 height 36
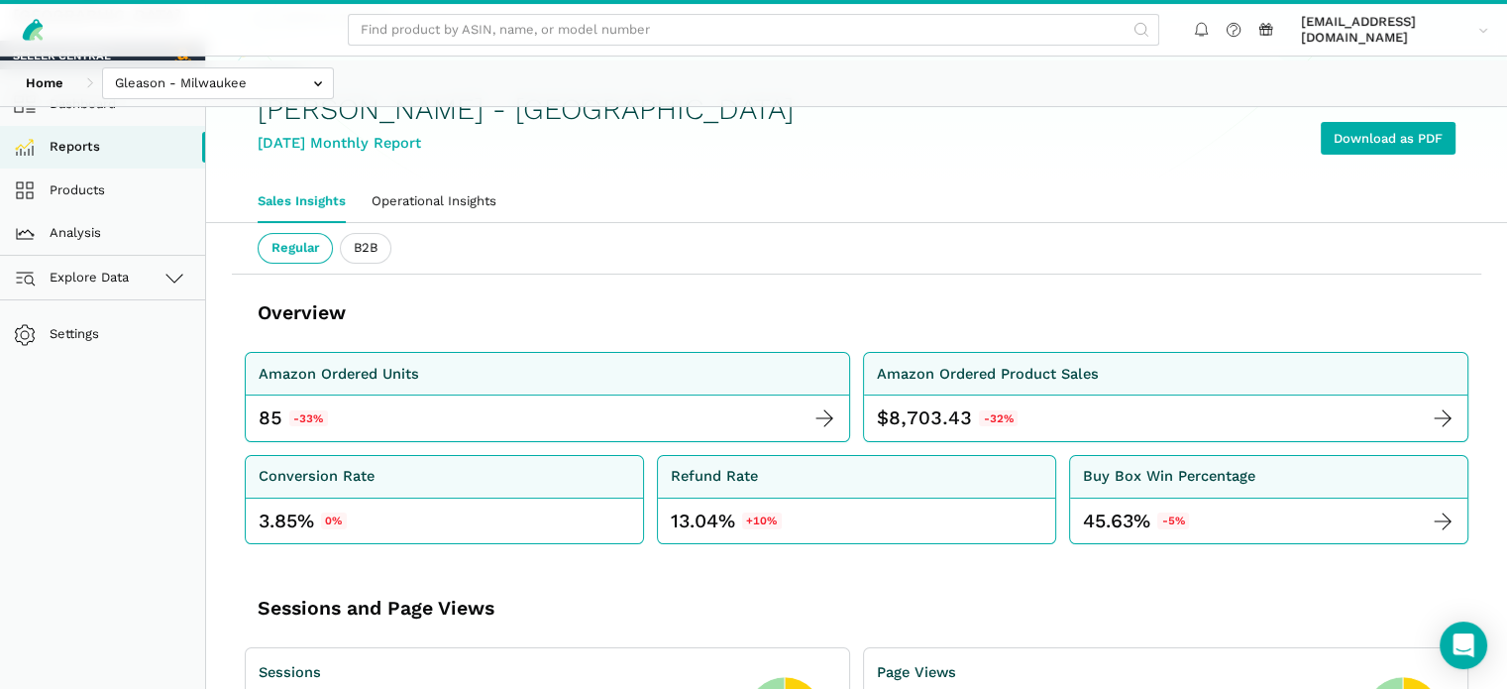
scroll to position [99, 0]
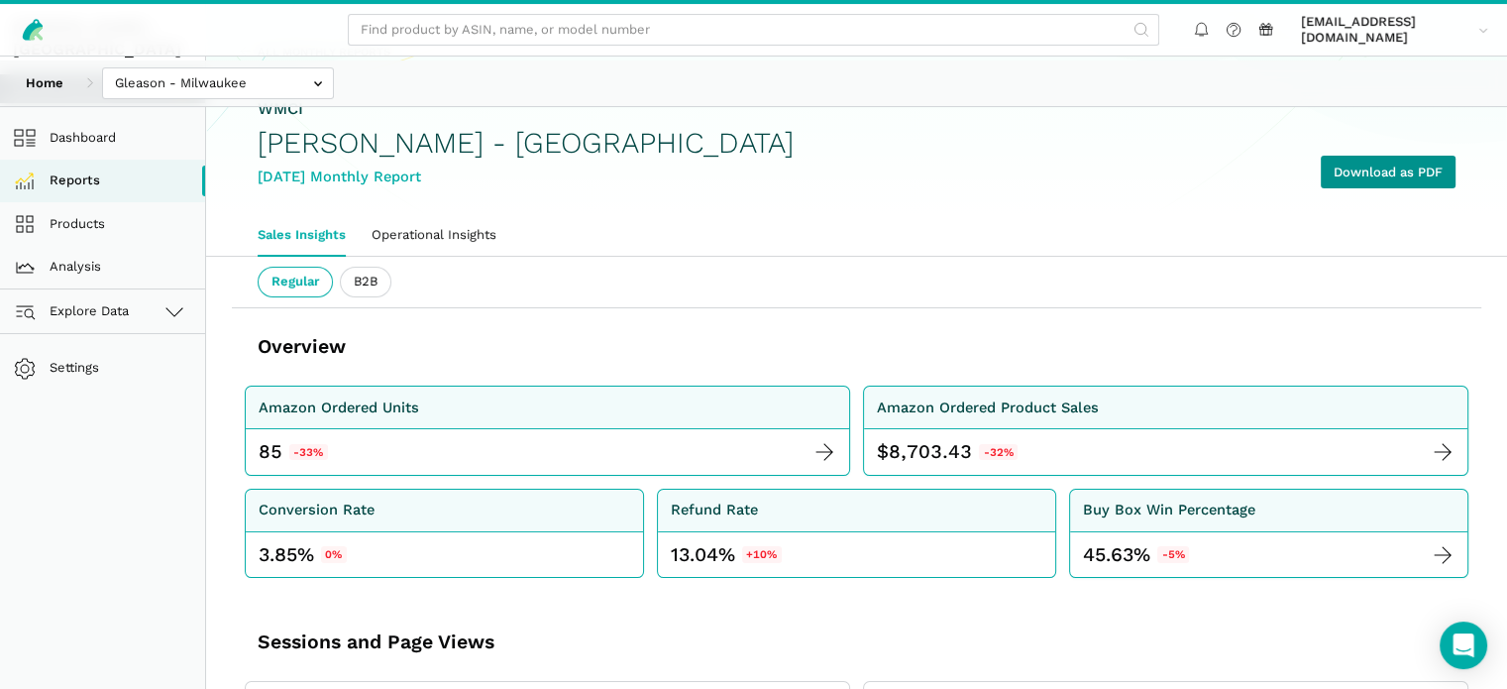
click at [1355, 188] on link "Download as PDF" at bounding box center [1388, 172] width 135 height 33
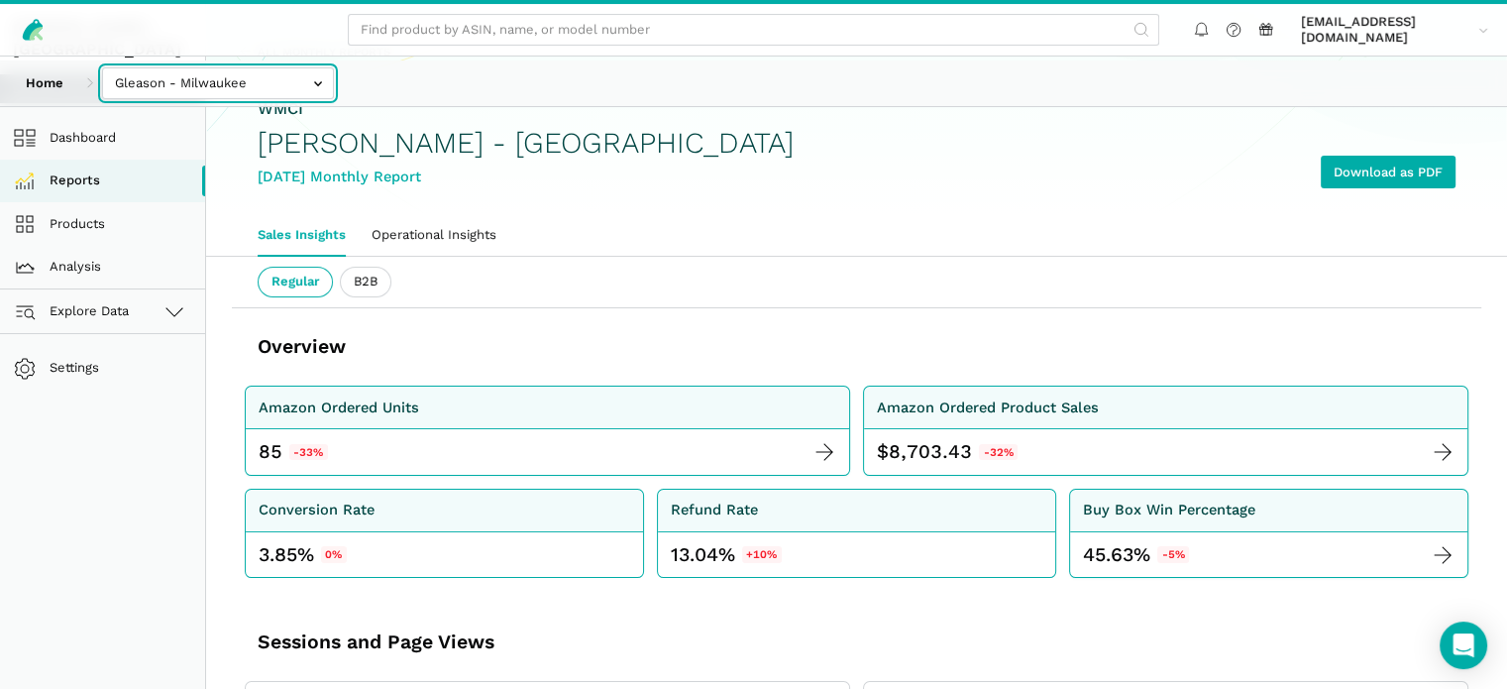
click at [269, 89] on input "text" at bounding box center [218, 83] width 232 height 33
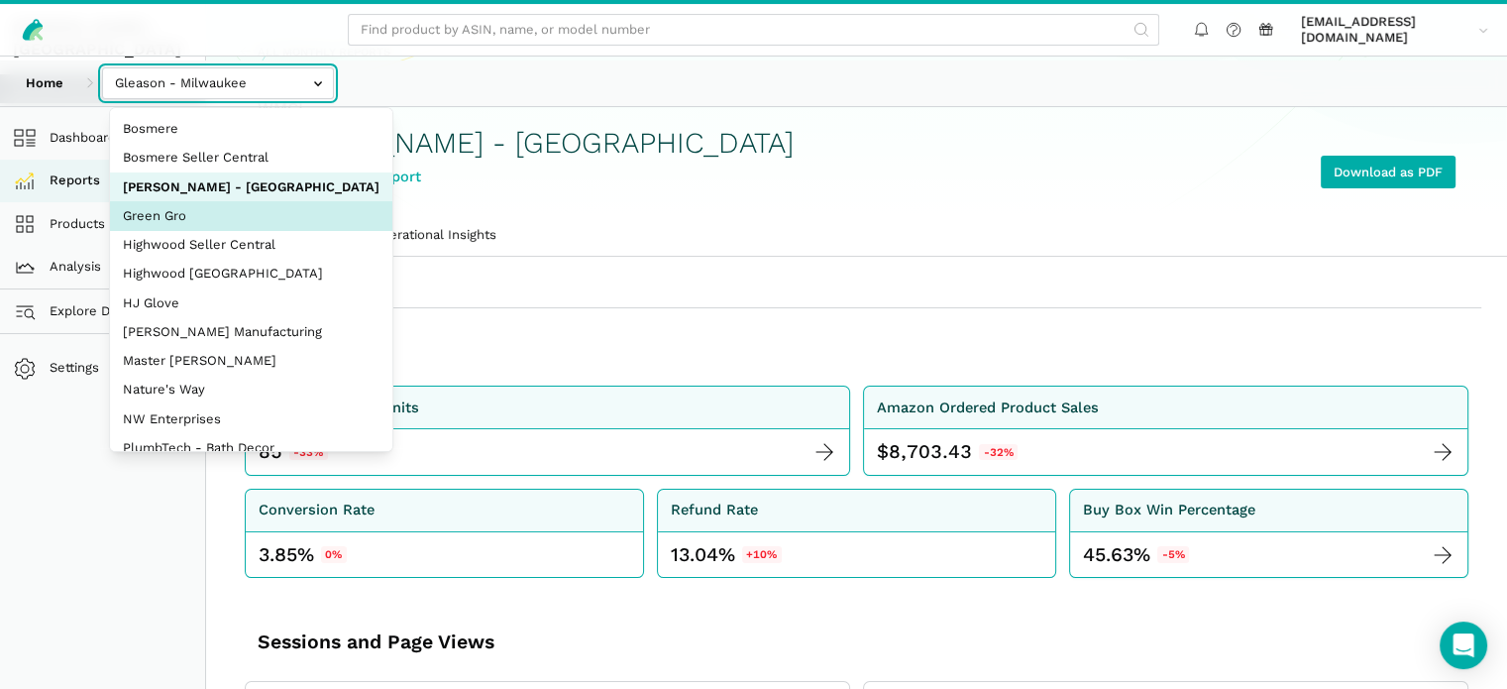
select select "mkX89zVSJd1rYq3hDUYbHgoA"
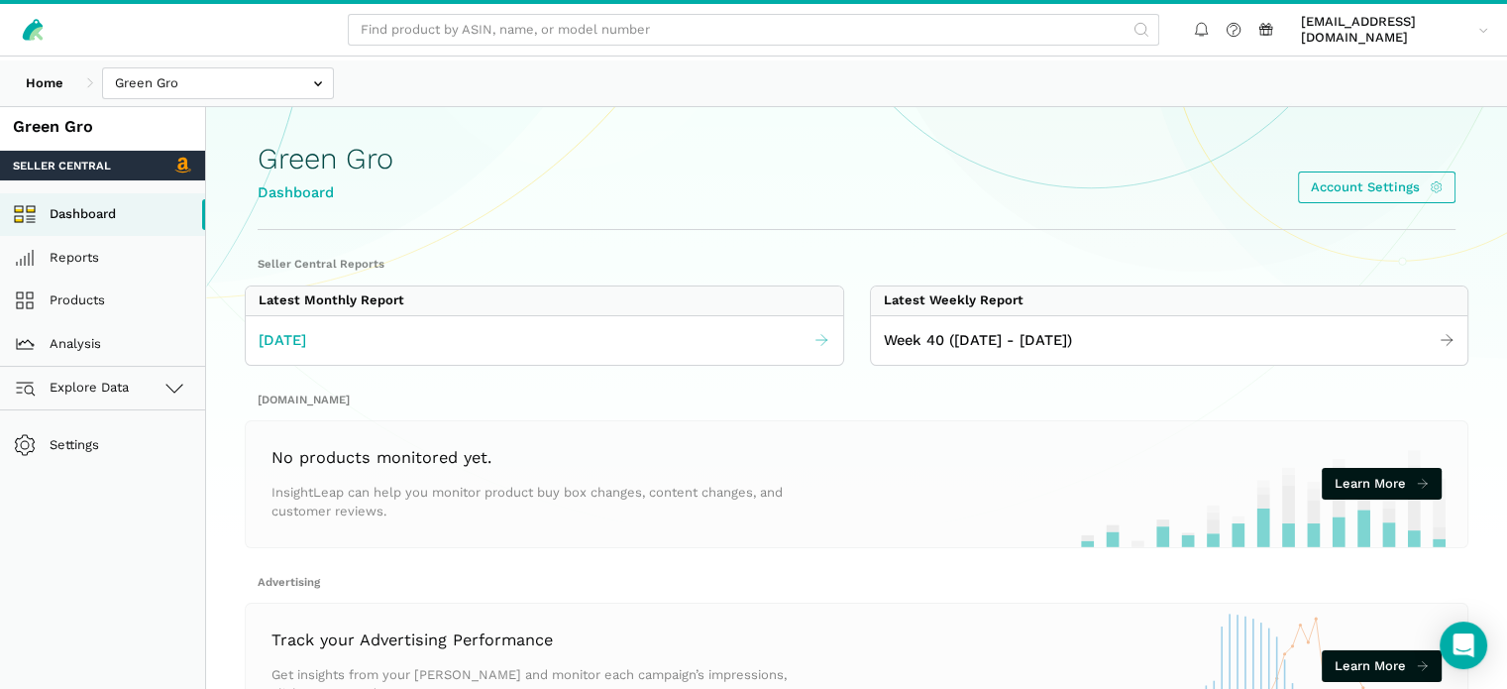
click at [306, 352] on span "[DATE]" at bounding box center [283, 340] width 48 height 23
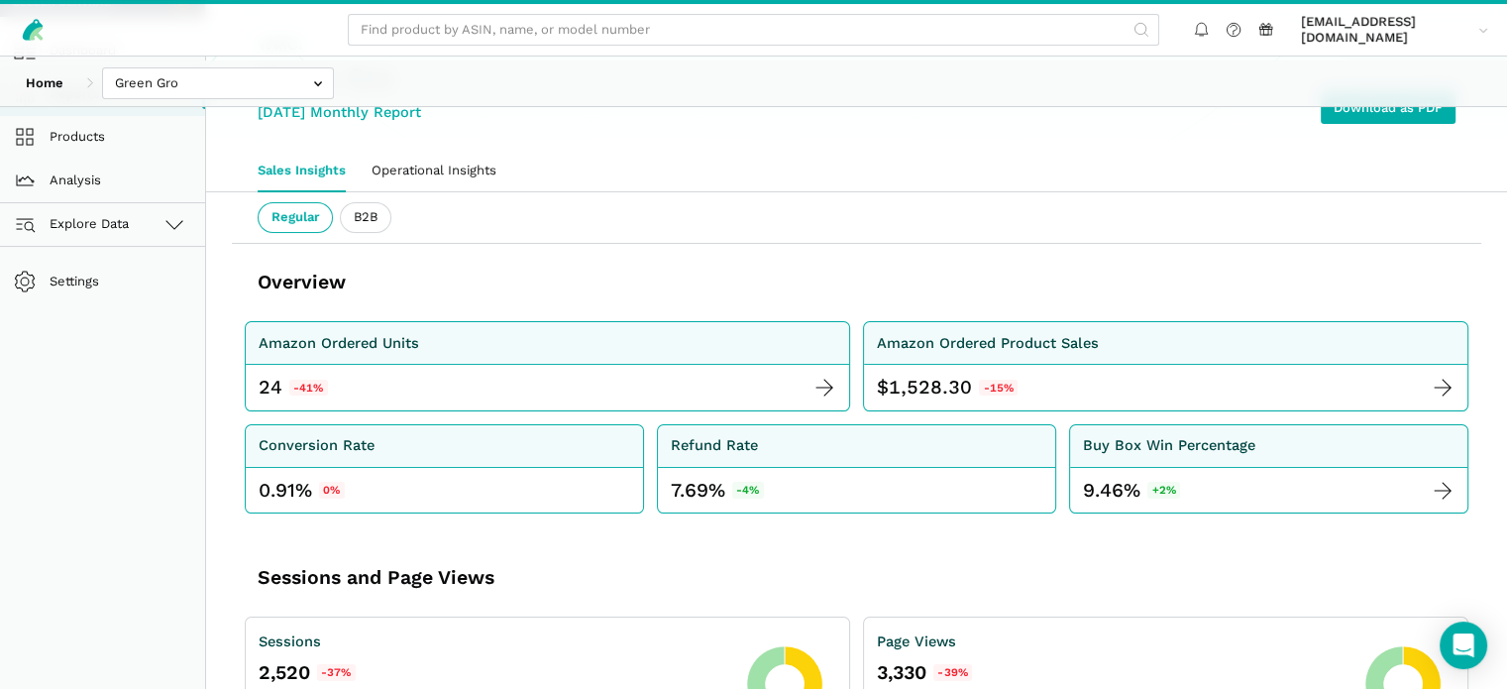
scroll to position [198, 0]
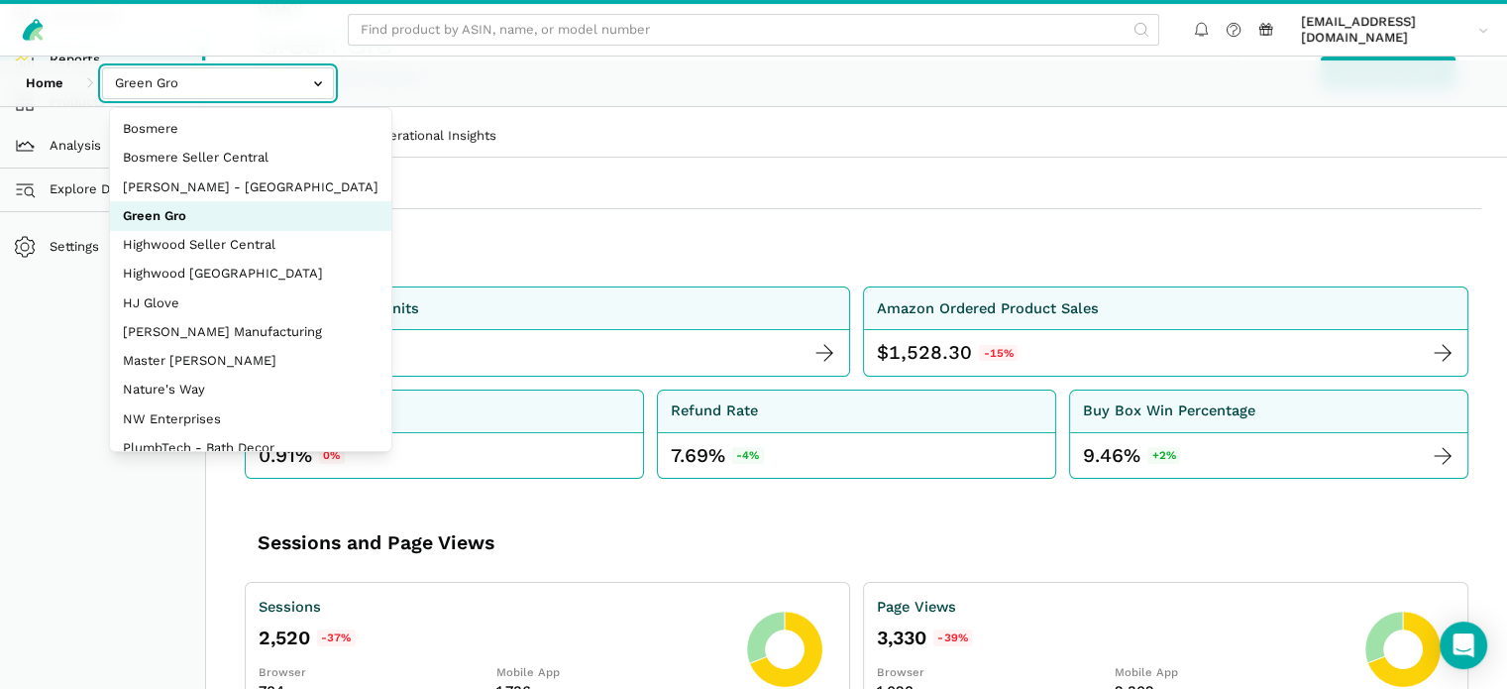
click at [254, 89] on input "text" at bounding box center [218, 83] width 232 height 33
select select "eaqCp8LSMuiTVyhuhsd4CPVd"
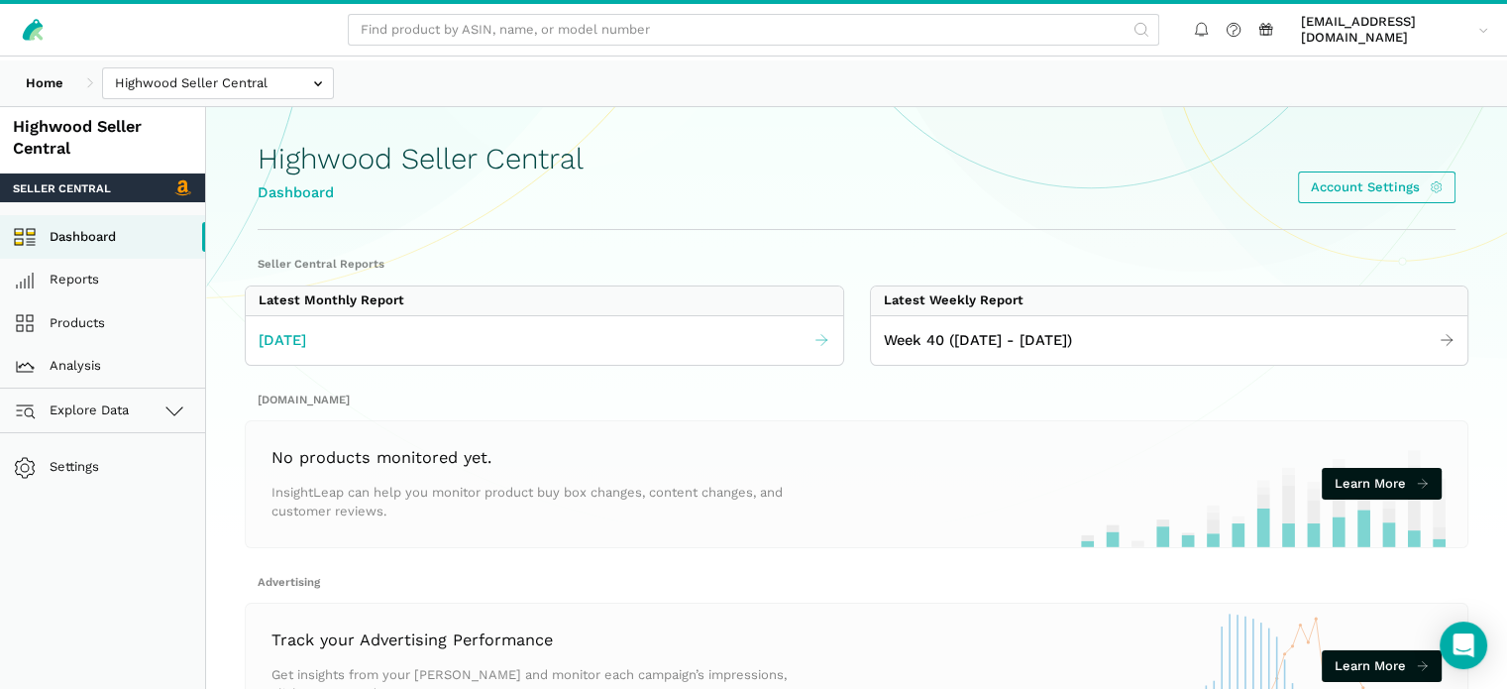
click at [306, 352] on span "[DATE]" at bounding box center [283, 340] width 48 height 23
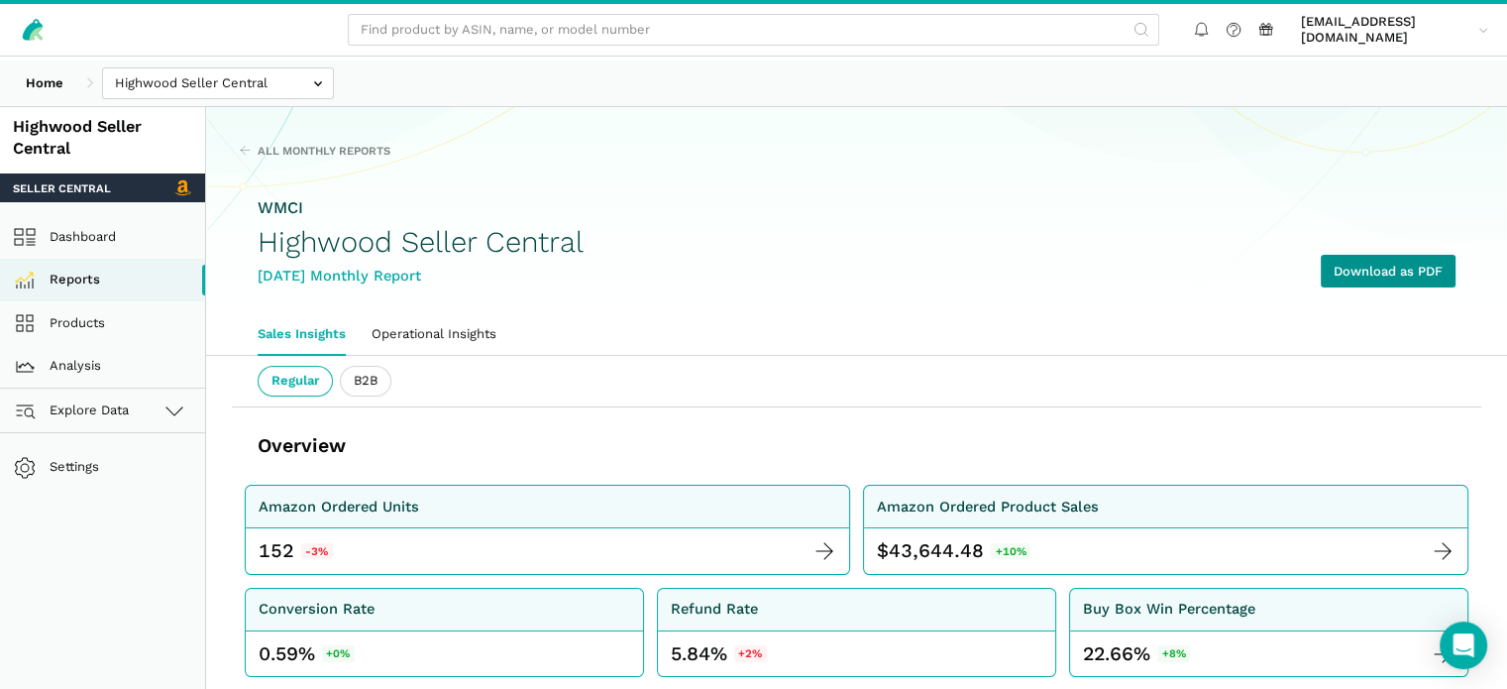
click at [1352, 287] on link "Download as PDF" at bounding box center [1388, 271] width 135 height 33
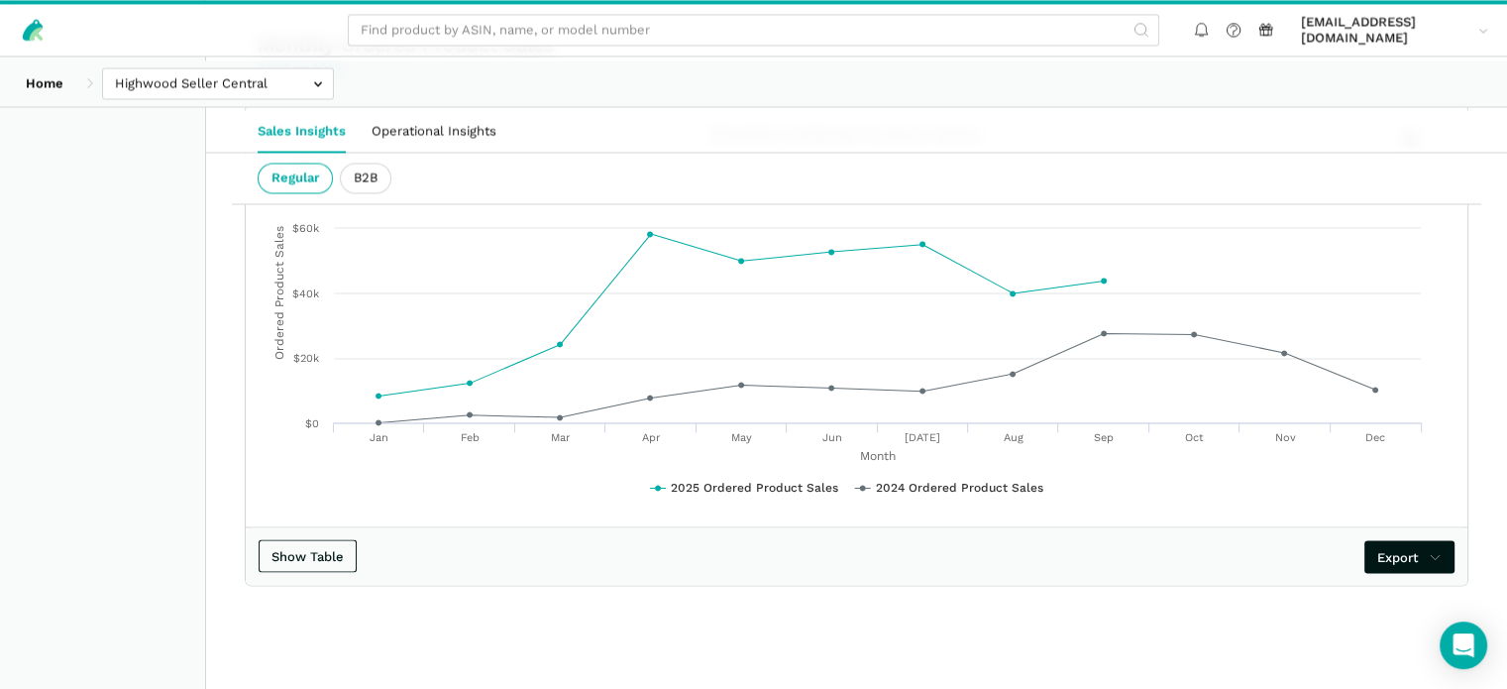
scroll to position [3357, 0]
click at [391, 184] on ui-tab "B2B" at bounding box center [366, 178] width 52 height 31
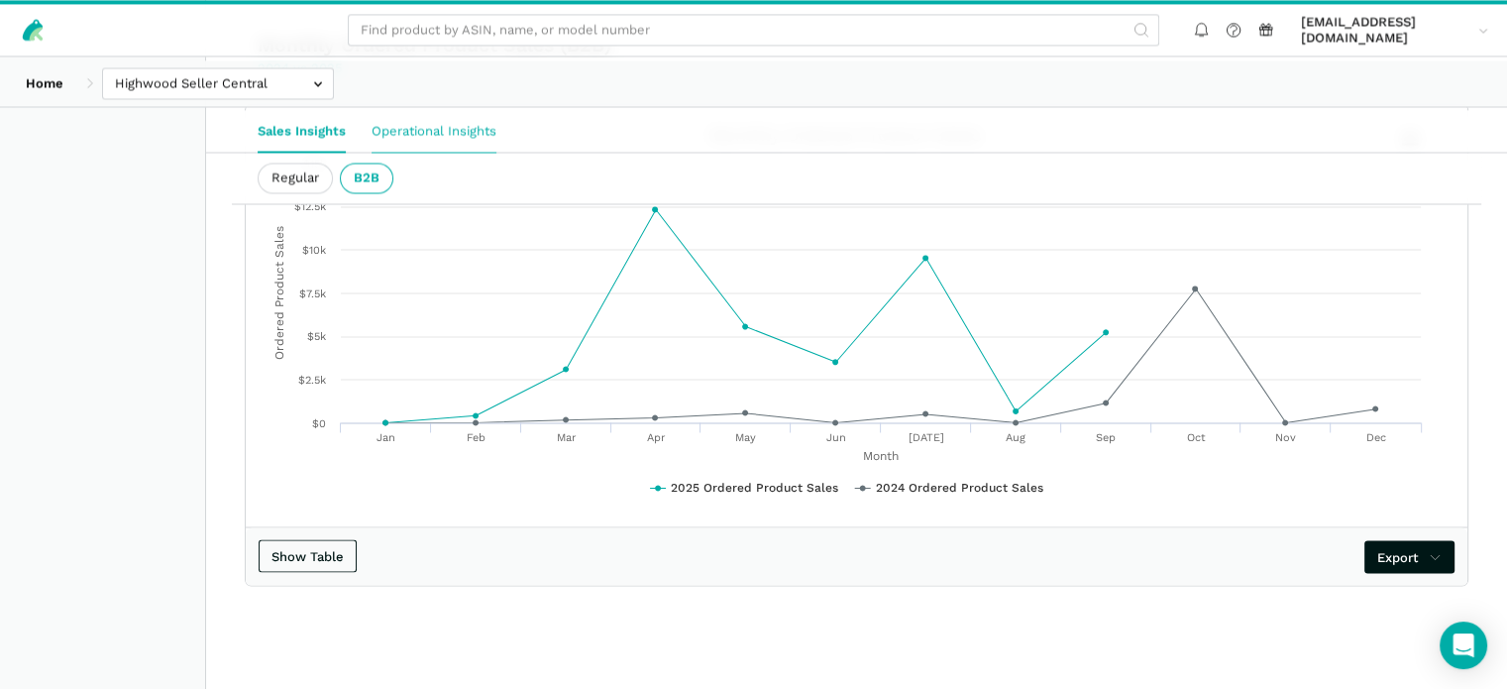
click at [507, 131] on link "Operational Insights" at bounding box center [434, 131] width 151 height 42
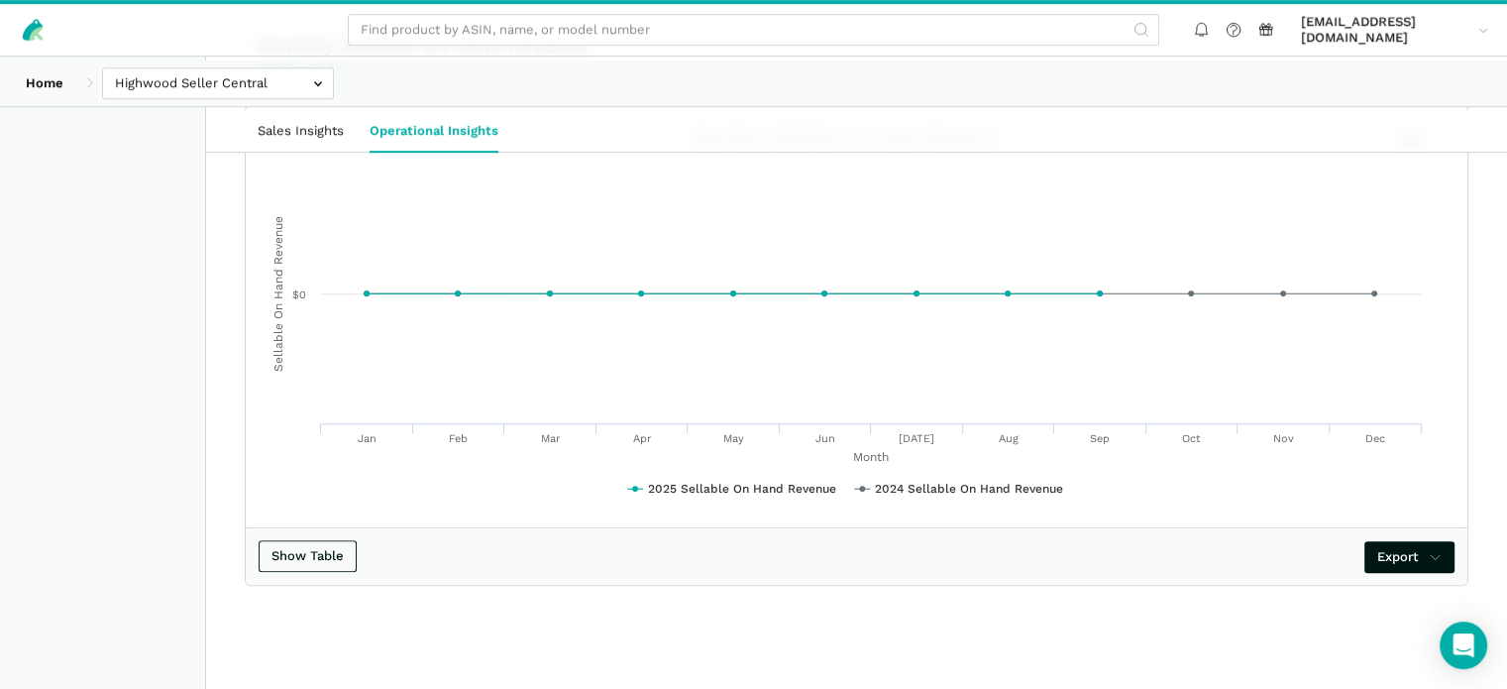
scroll to position [1118, 0]
click at [354, 541] on button "Show Table" at bounding box center [308, 556] width 98 height 33
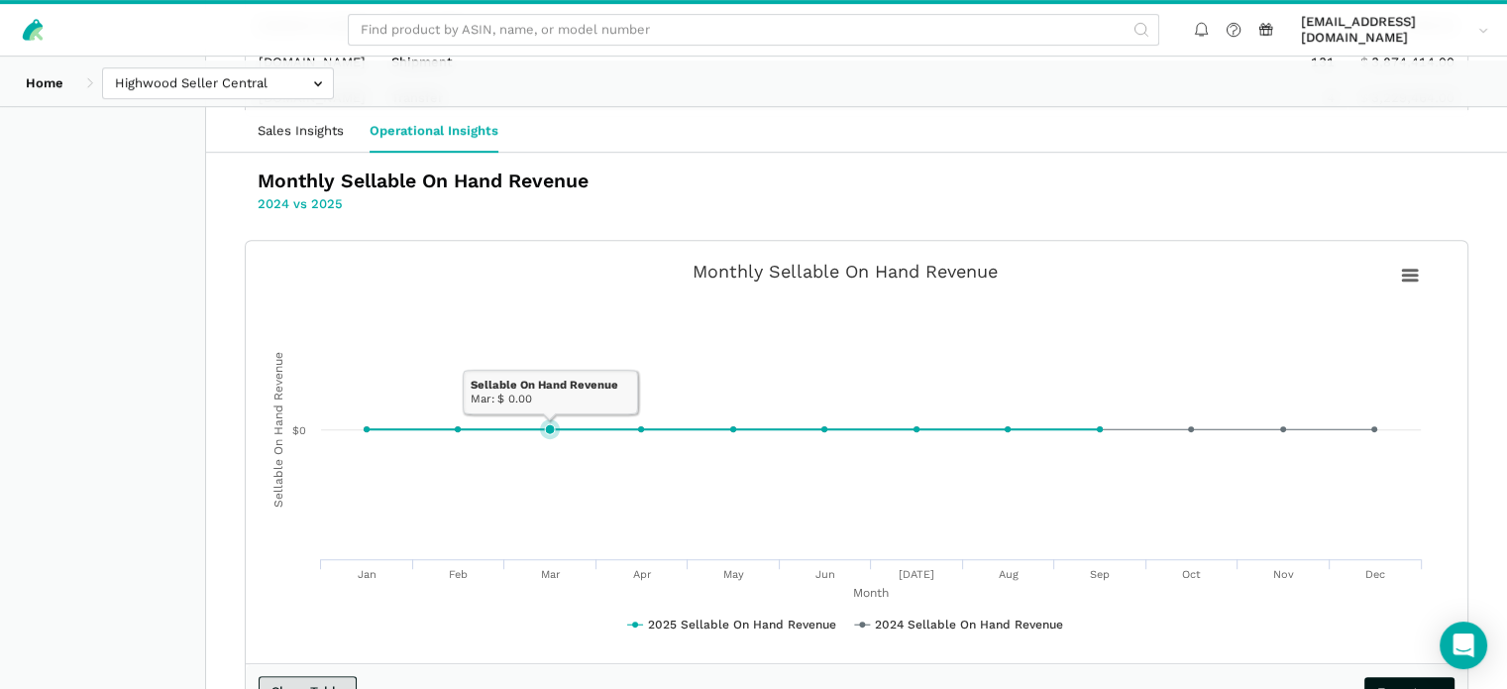
scroll to position [780, 0]
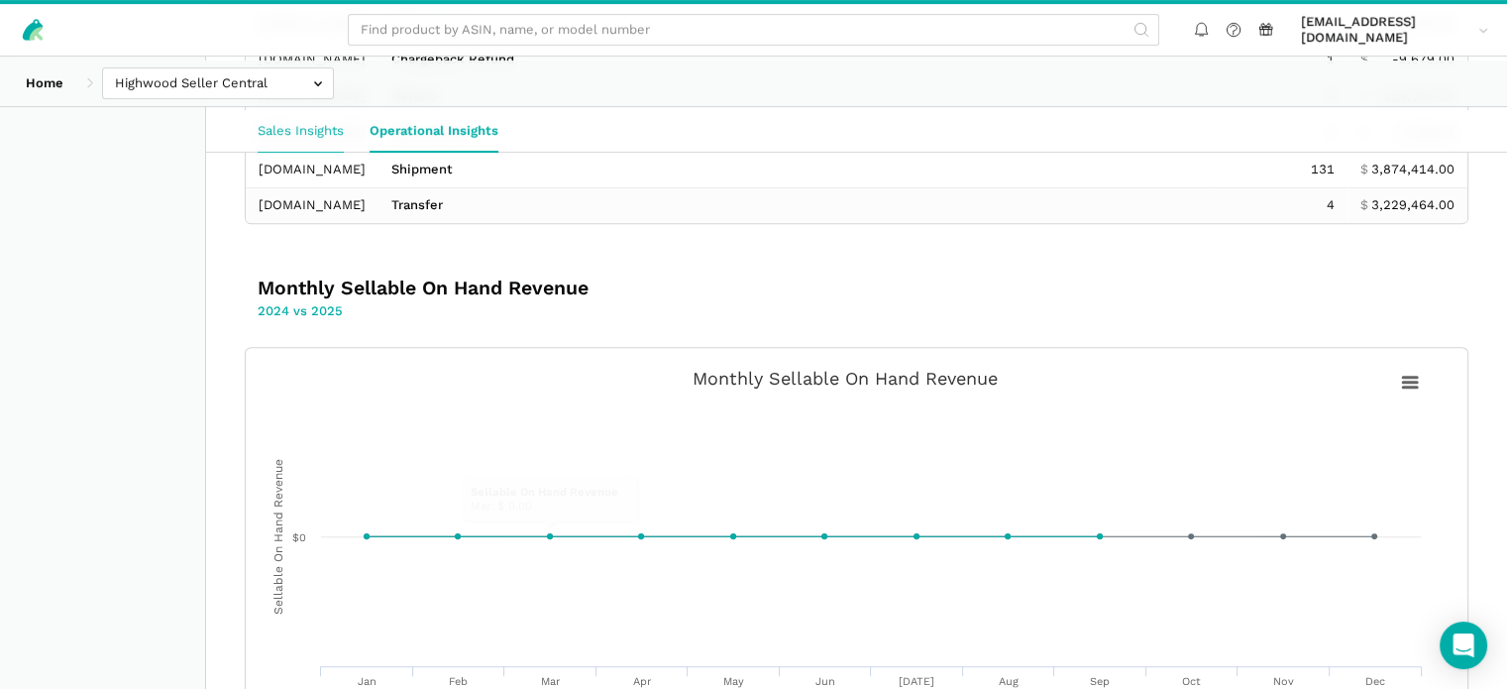
click at [330, 136] on link "Sales Insights" at bounding box center [301, 131] width 112 height 42
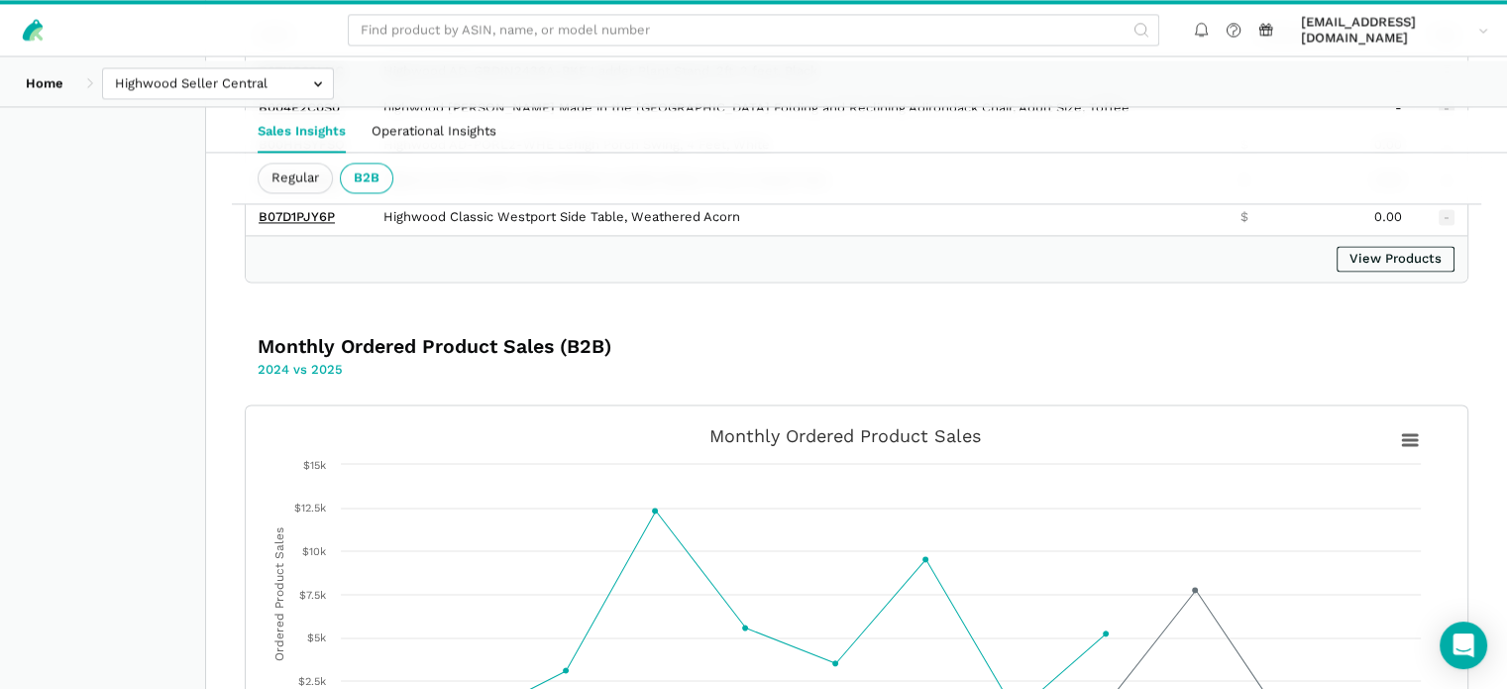
scroll to position [3539, 0]
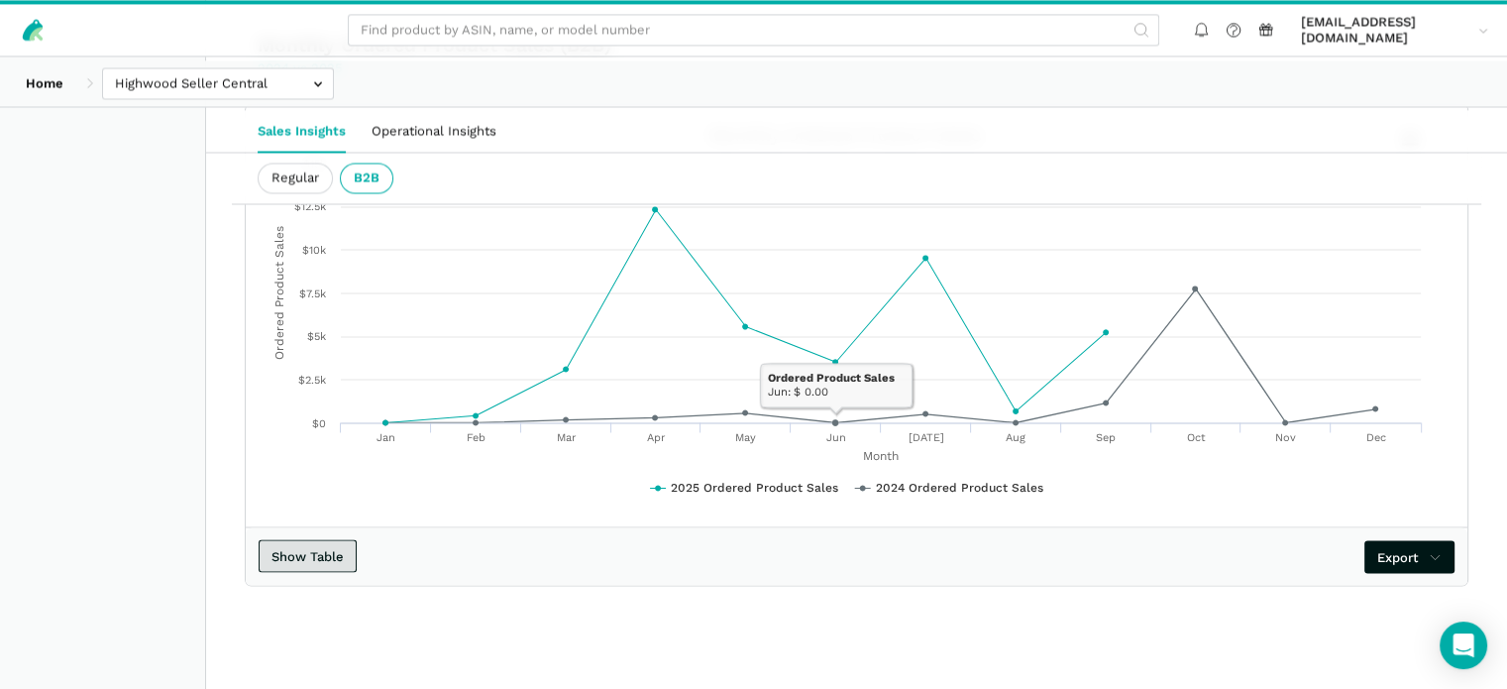
click at [332, 543] on button "Show Table" at bounding box center [308, 555] width 98 height 33
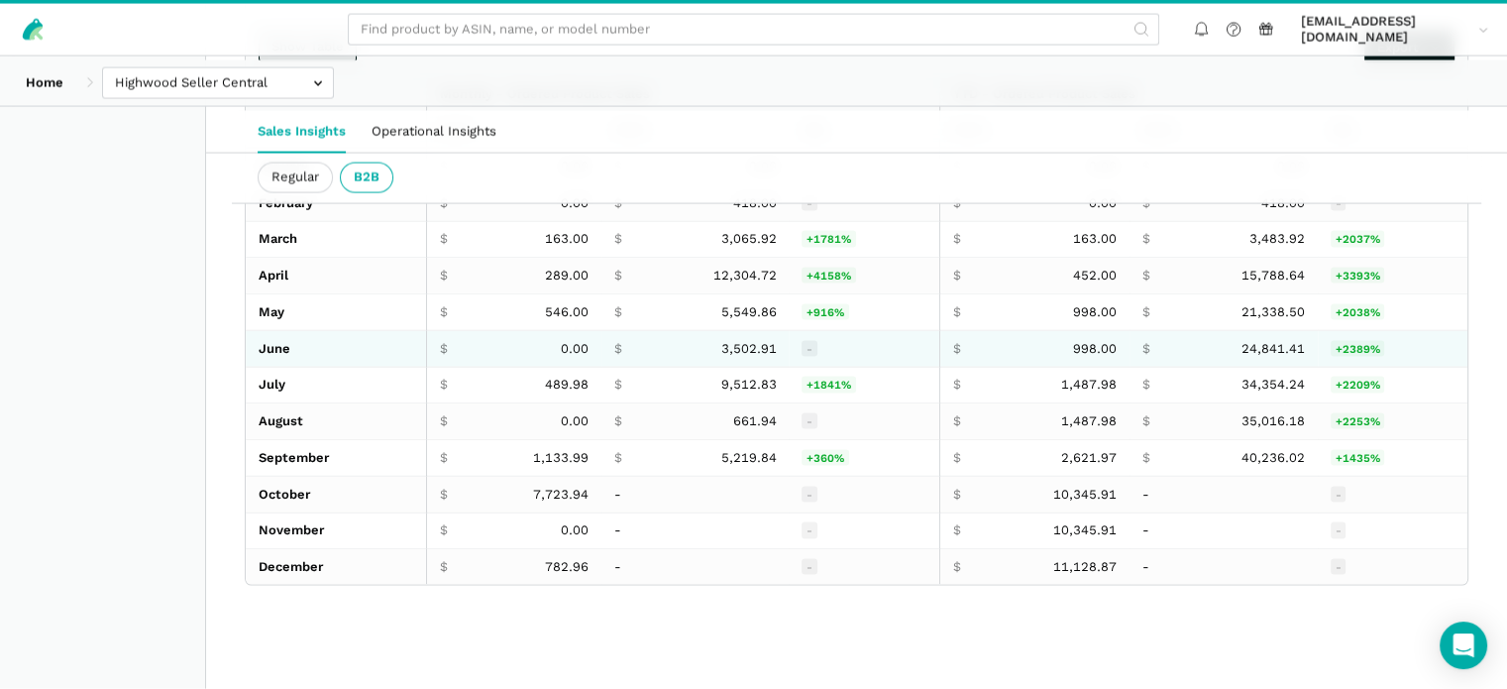
scroll to position [3936, 0]
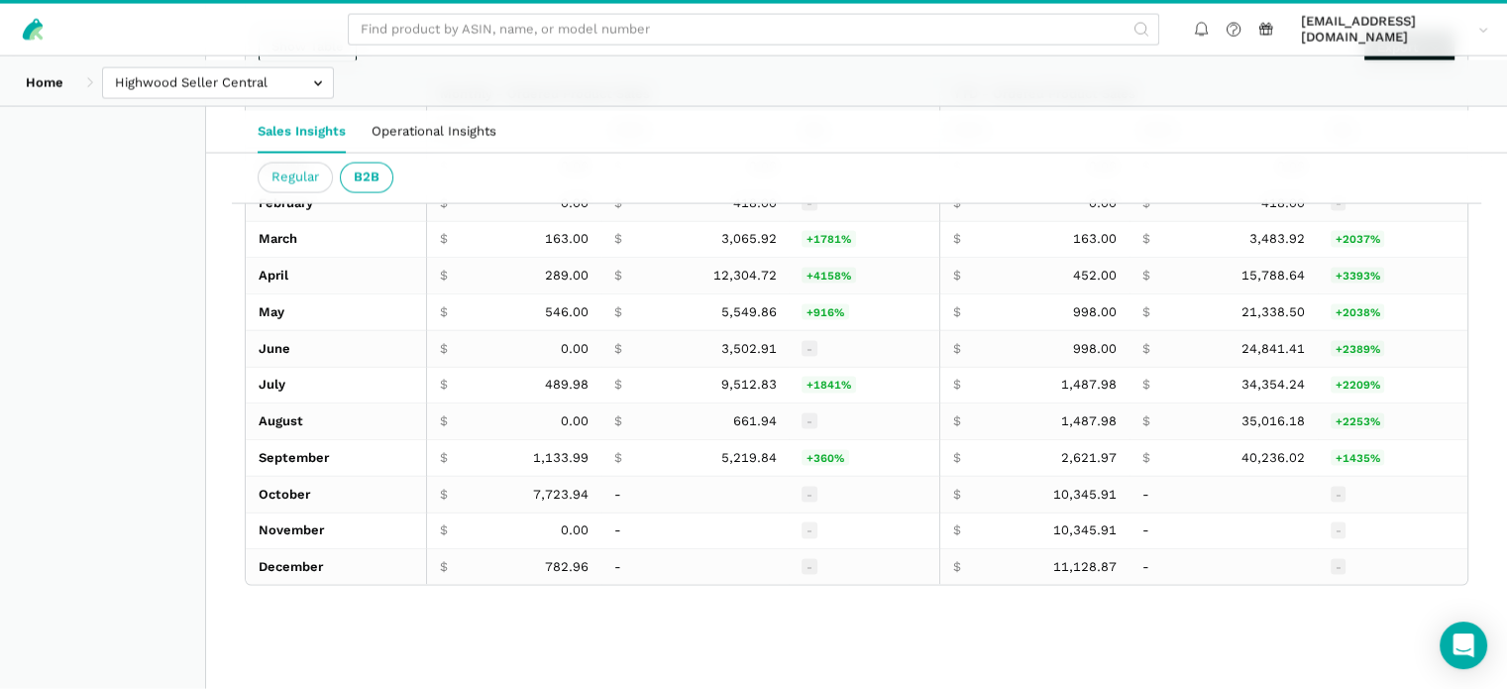
click at [329, 184] on ui-tab "Regular" at bounding box center [295, 178] width 75 height 31
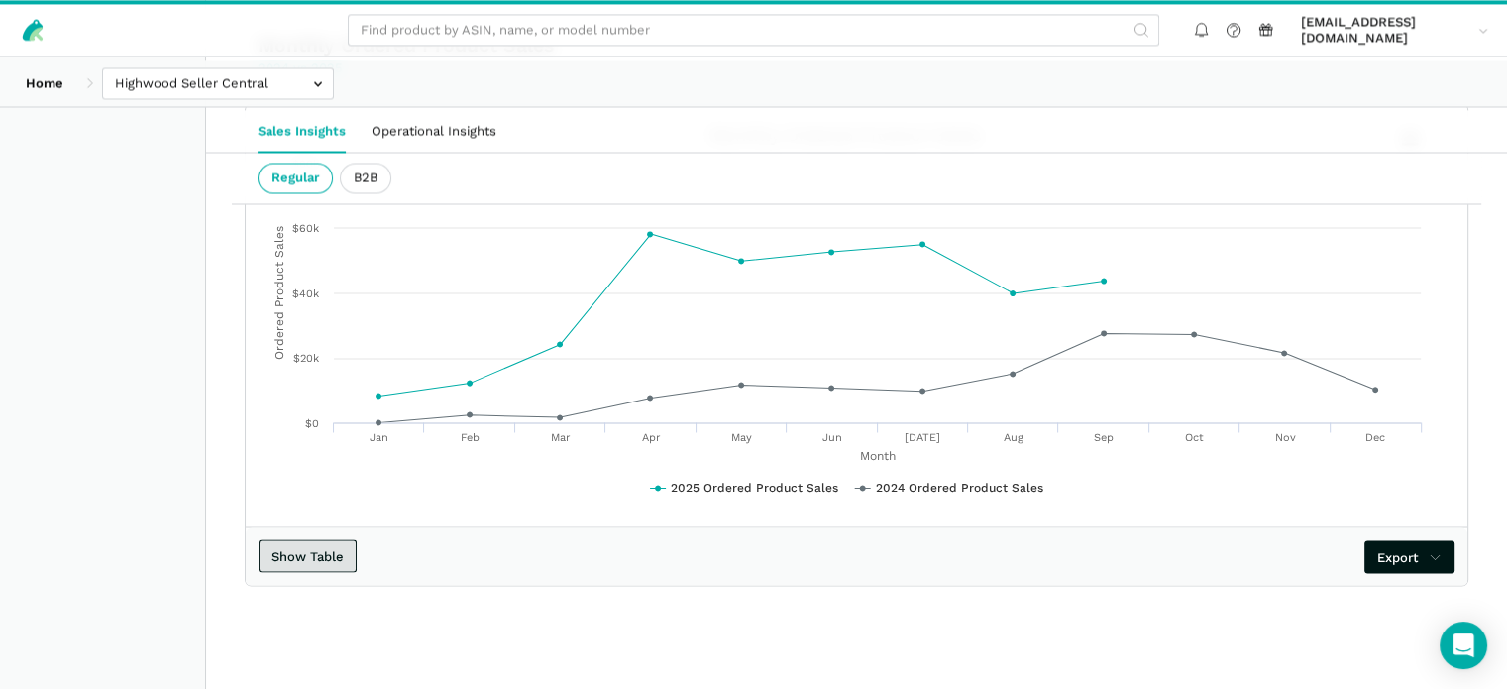
click at [357, 545] on button "Show Table" at bounding box center [308, 555] width 98 height 33
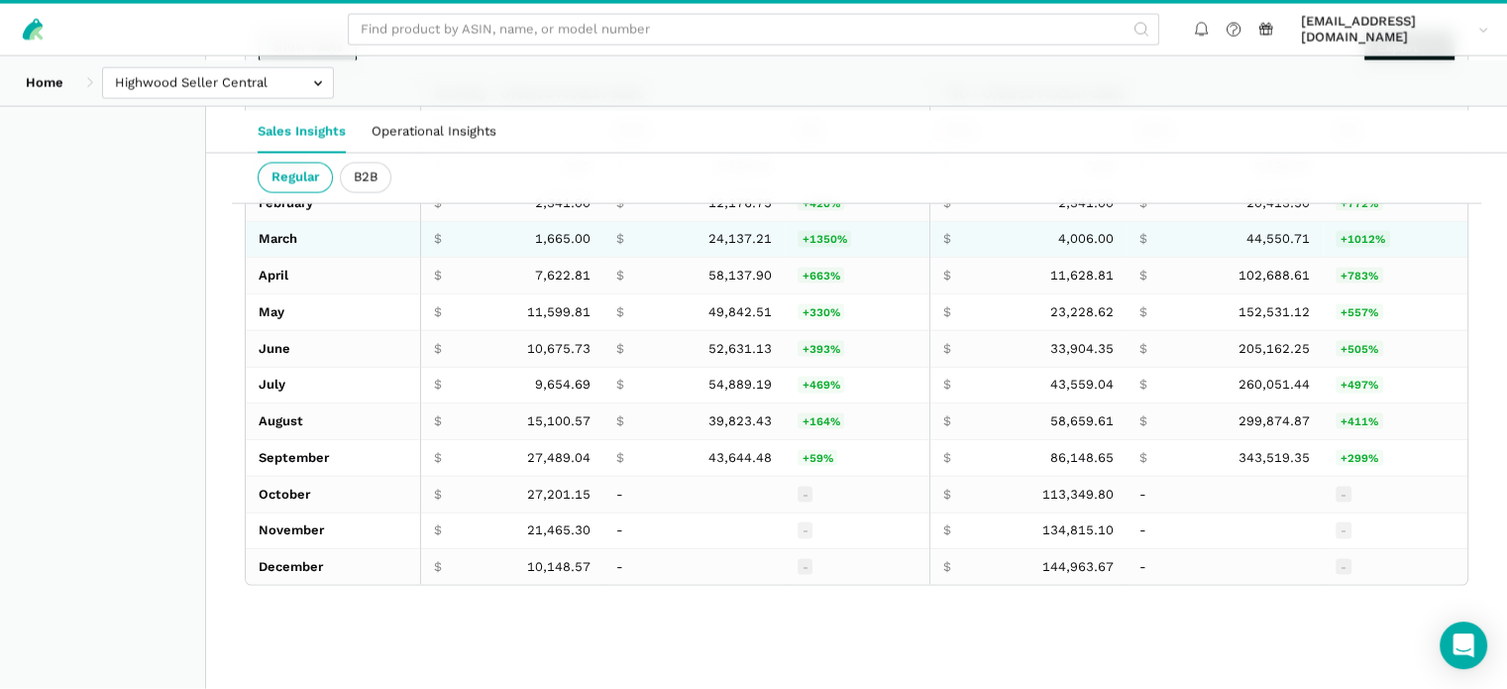
scroll to position [3853, 0]
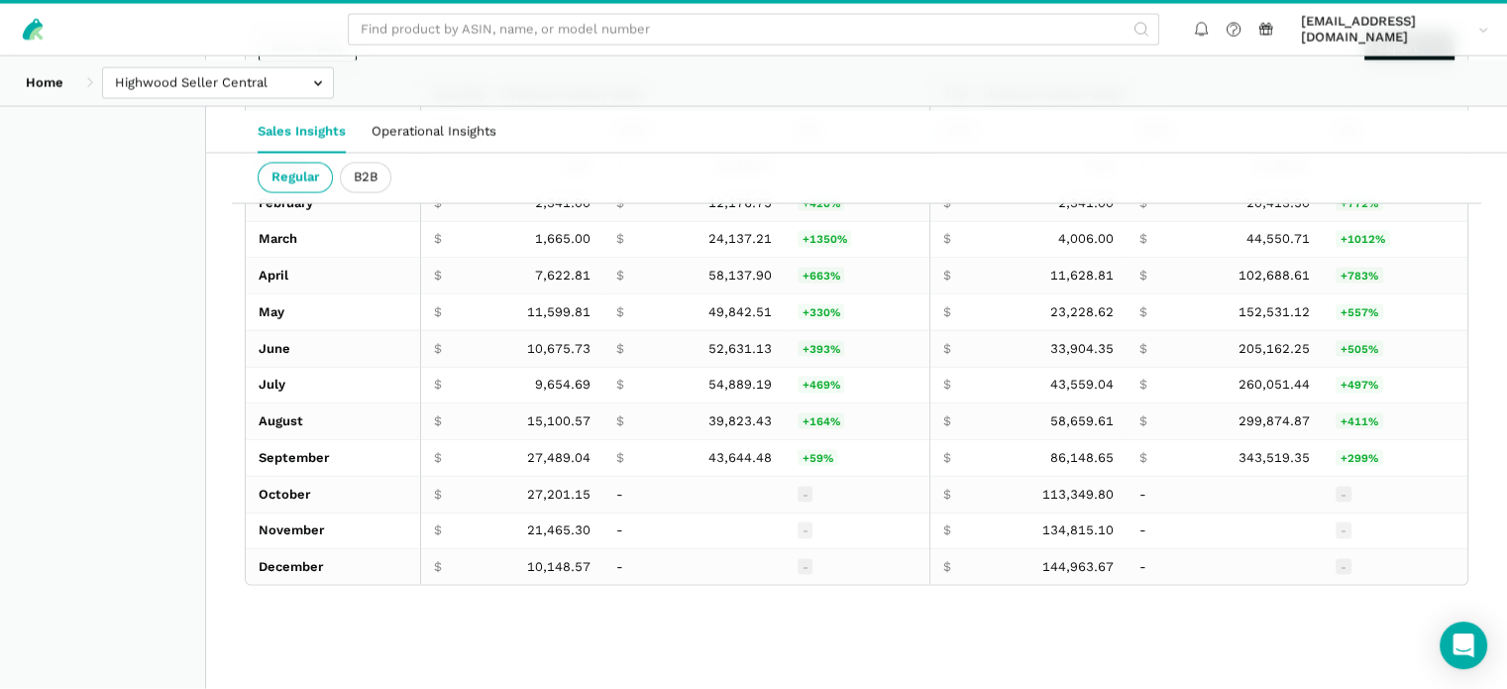
click at [272, 149] on th at bounding box center [333, 112] width 174 height 71
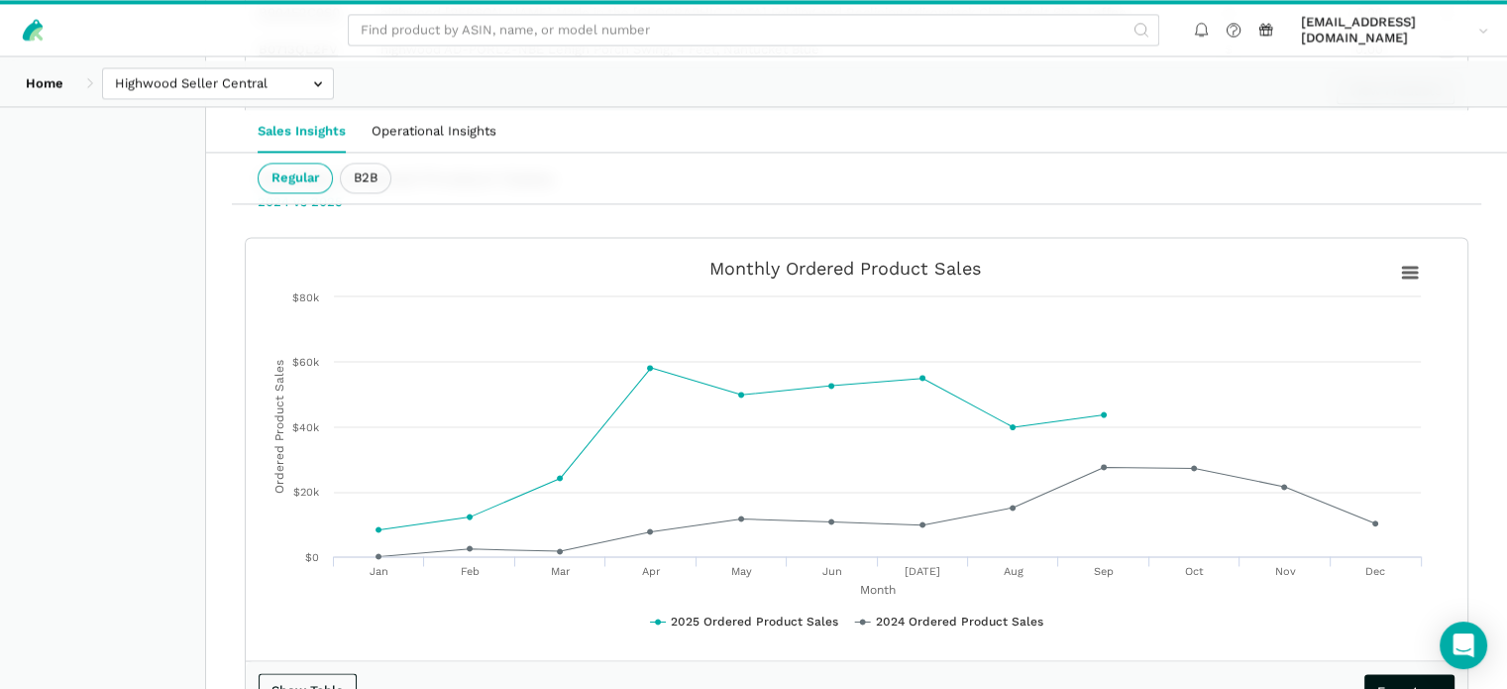
scroll to position [2941, 0]
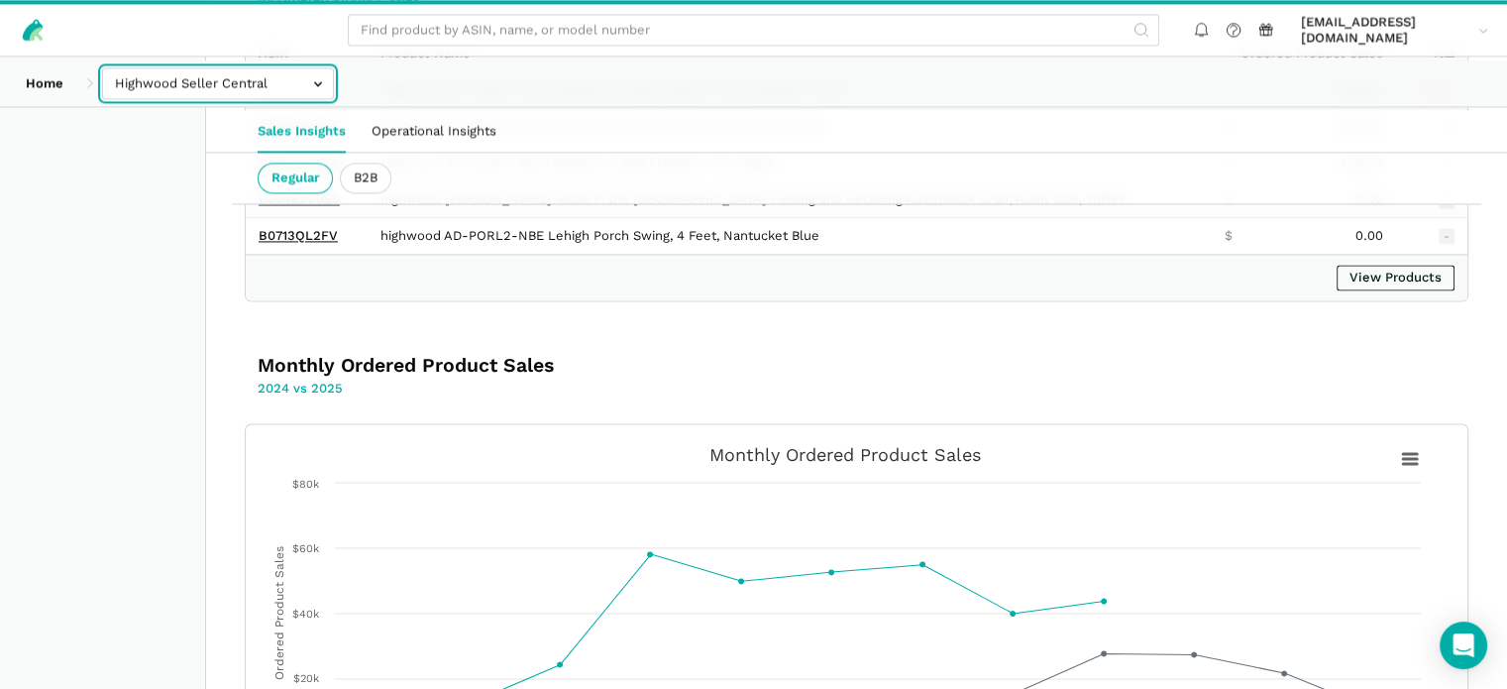
click at [259, 87] on input "text" at bounding box center [218, 83] width 232 height 33
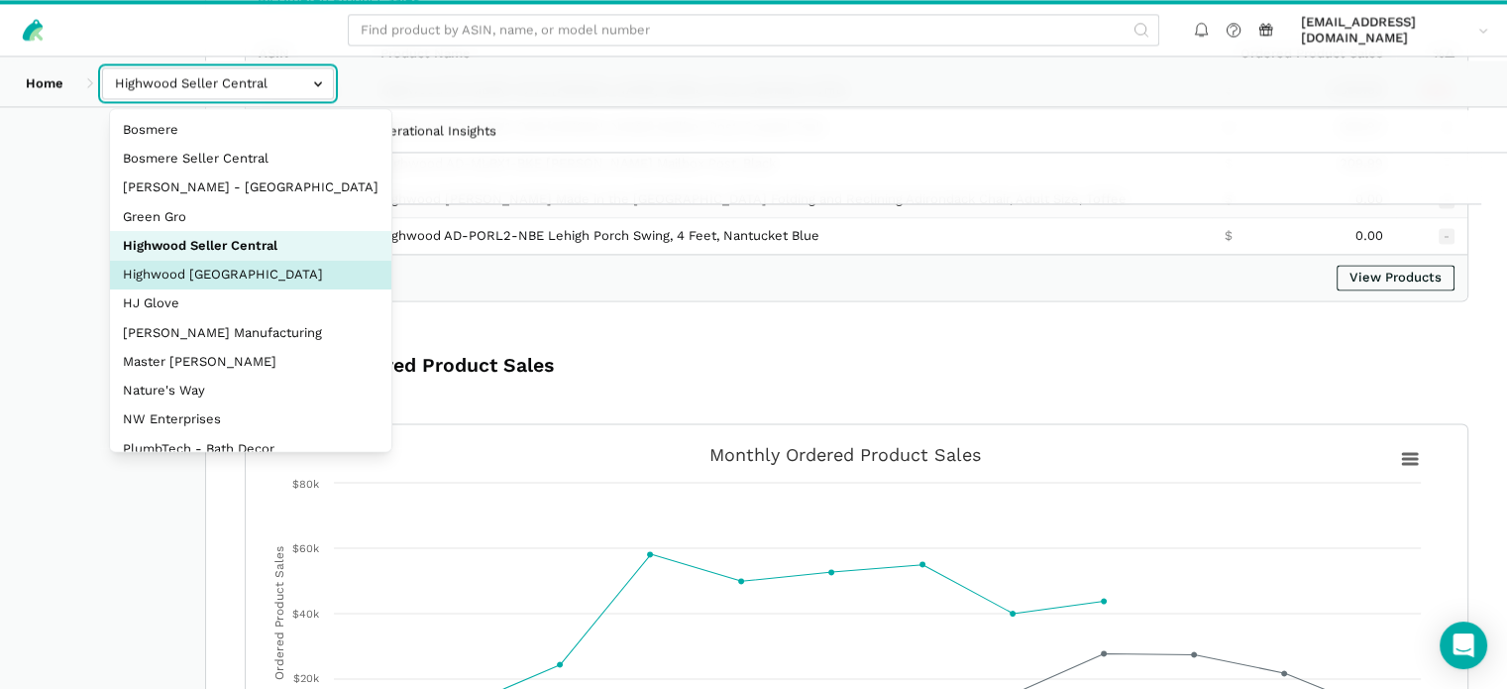
select select "CHUG62dKHNPRLvcuXw3wAxs5"
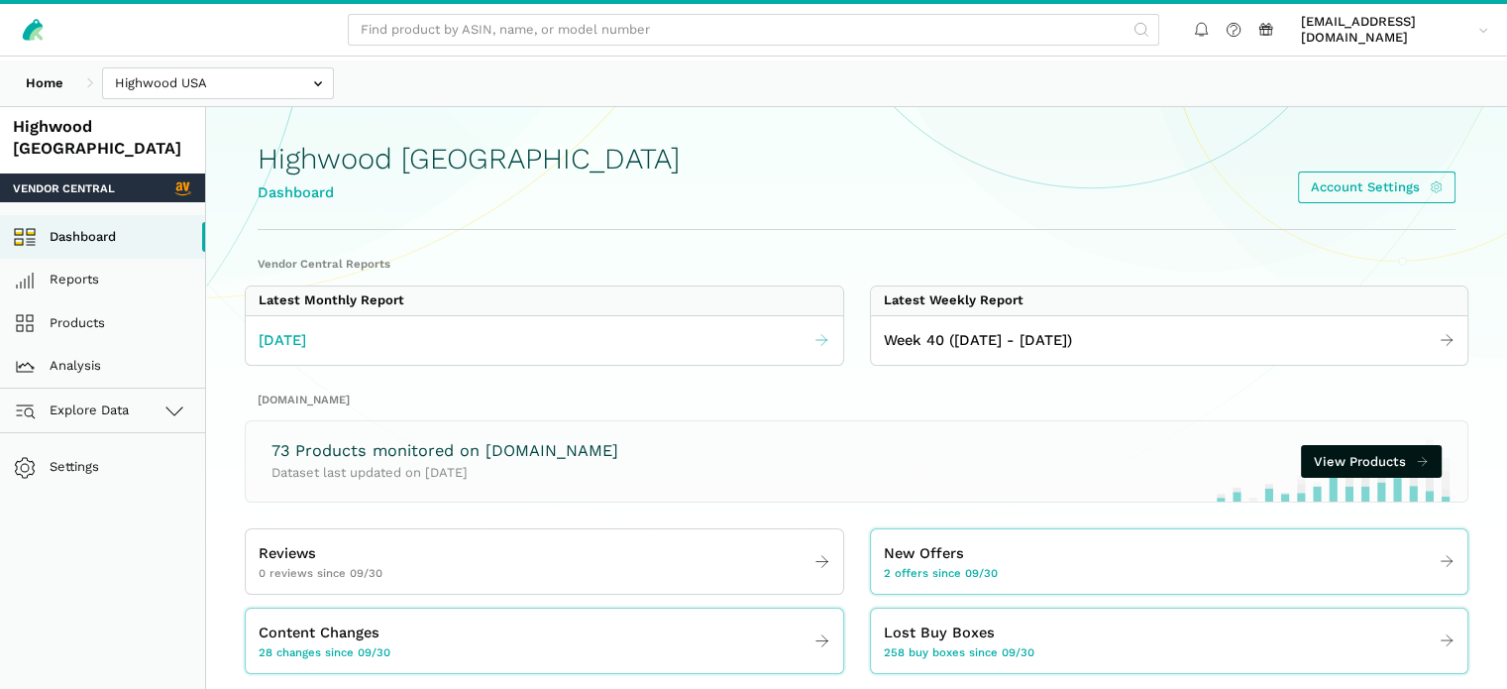
click at [306, 352] on span "[DATE]" at bounding box center [283, 340] width 48 height 23
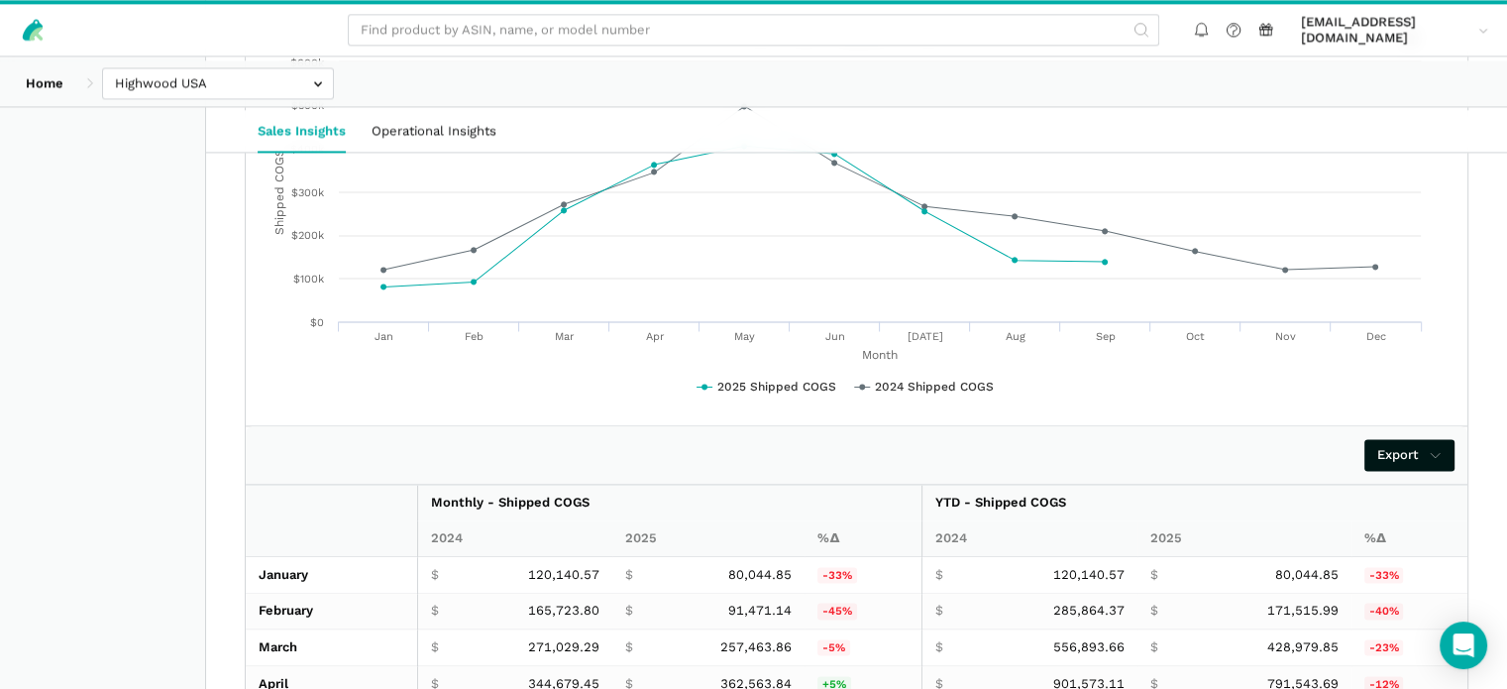
scroll to position [2774, 0]
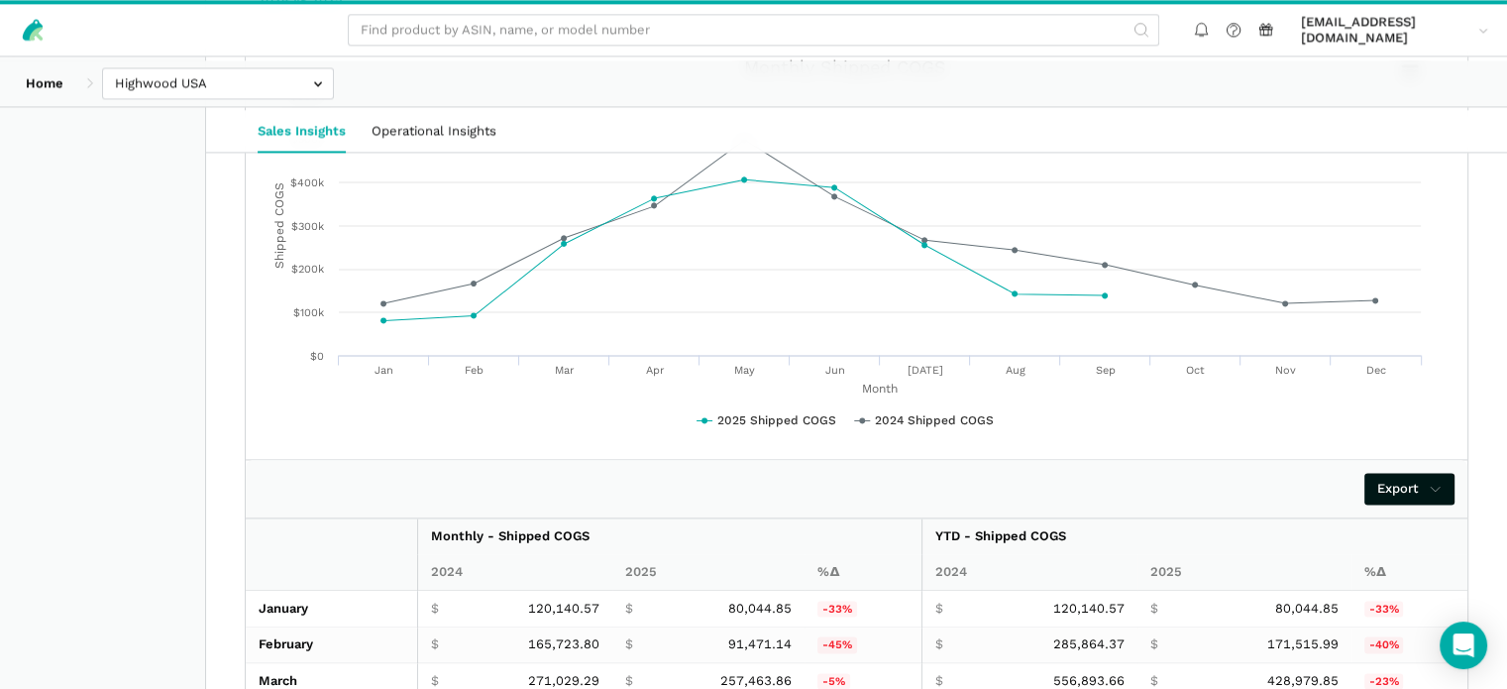
drag, startPoint x: 275, startPoint y: 193, endPoint x: 523, endPoint y: 200, distance: 247.8
copy h3 "Monthly Shipped COGS"
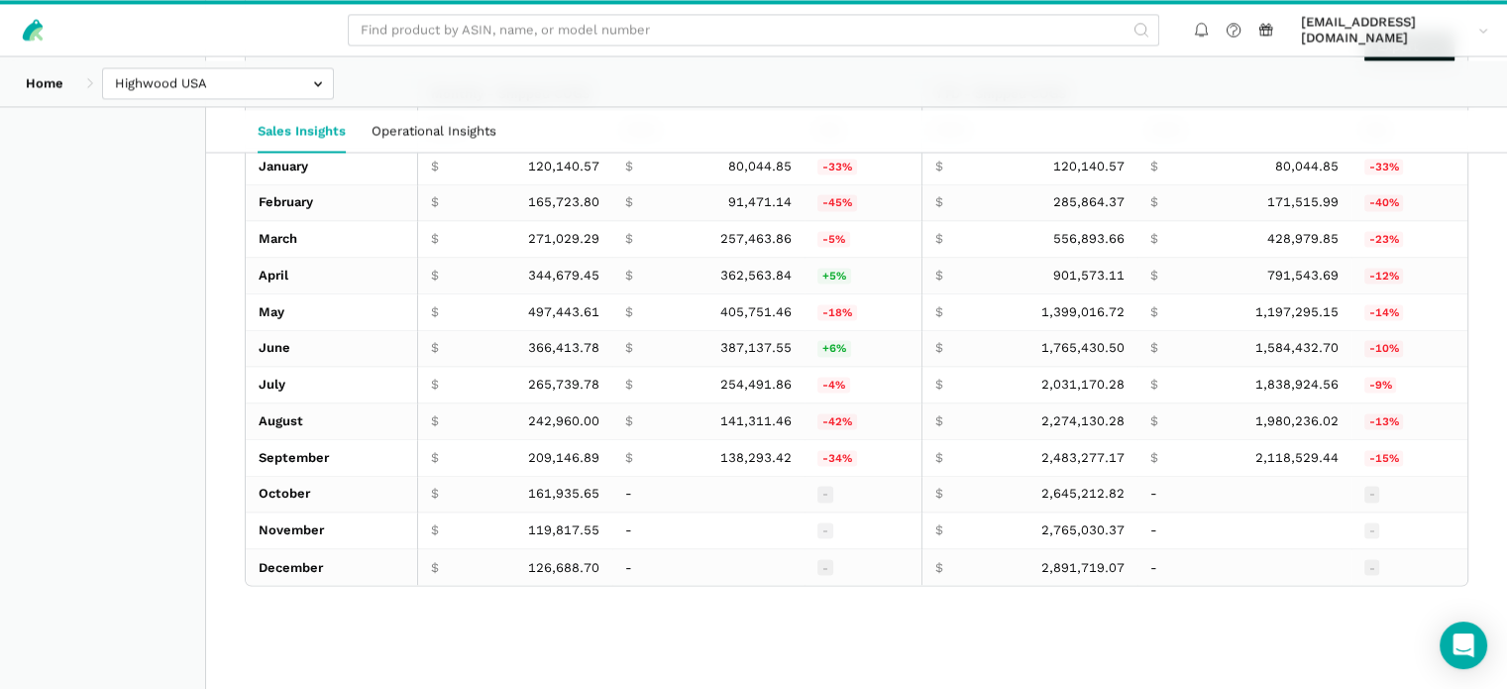
scroll to position [3310, 0]
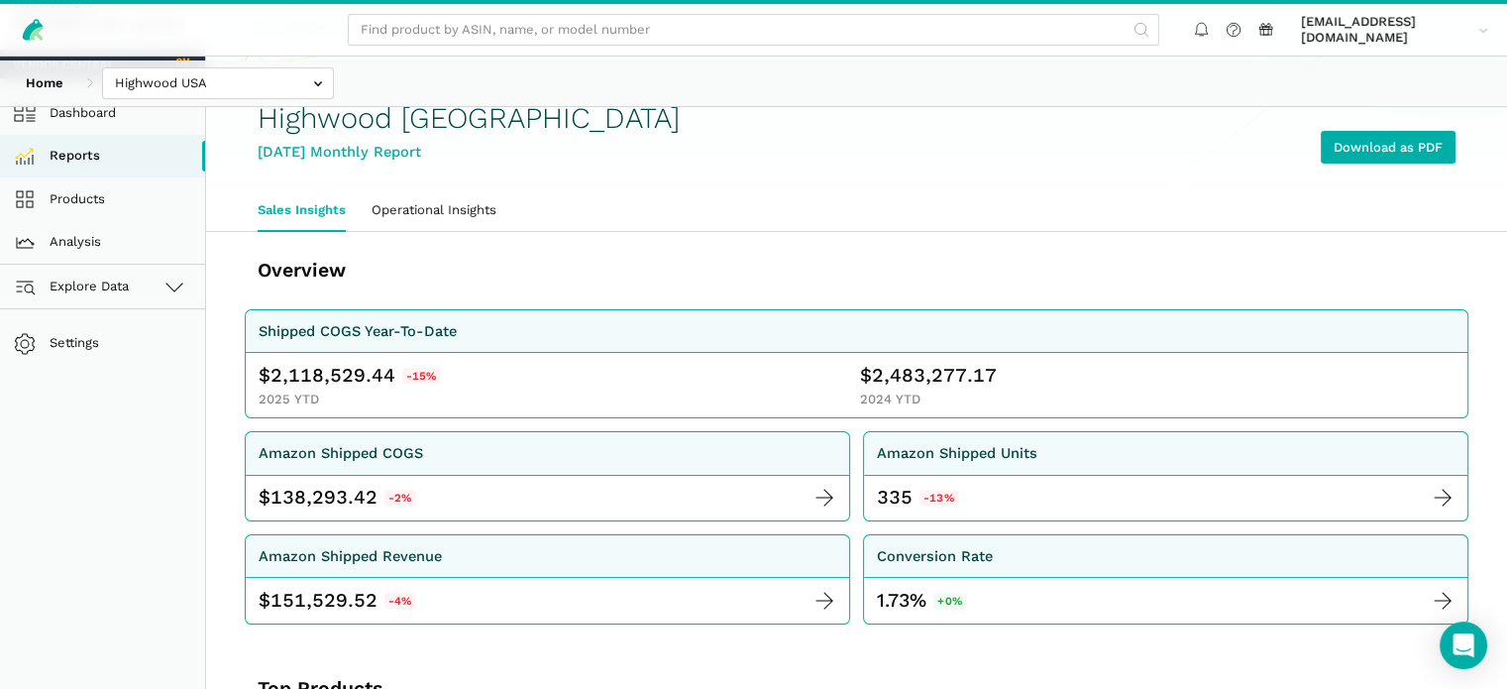
scroll to position [0, 0]
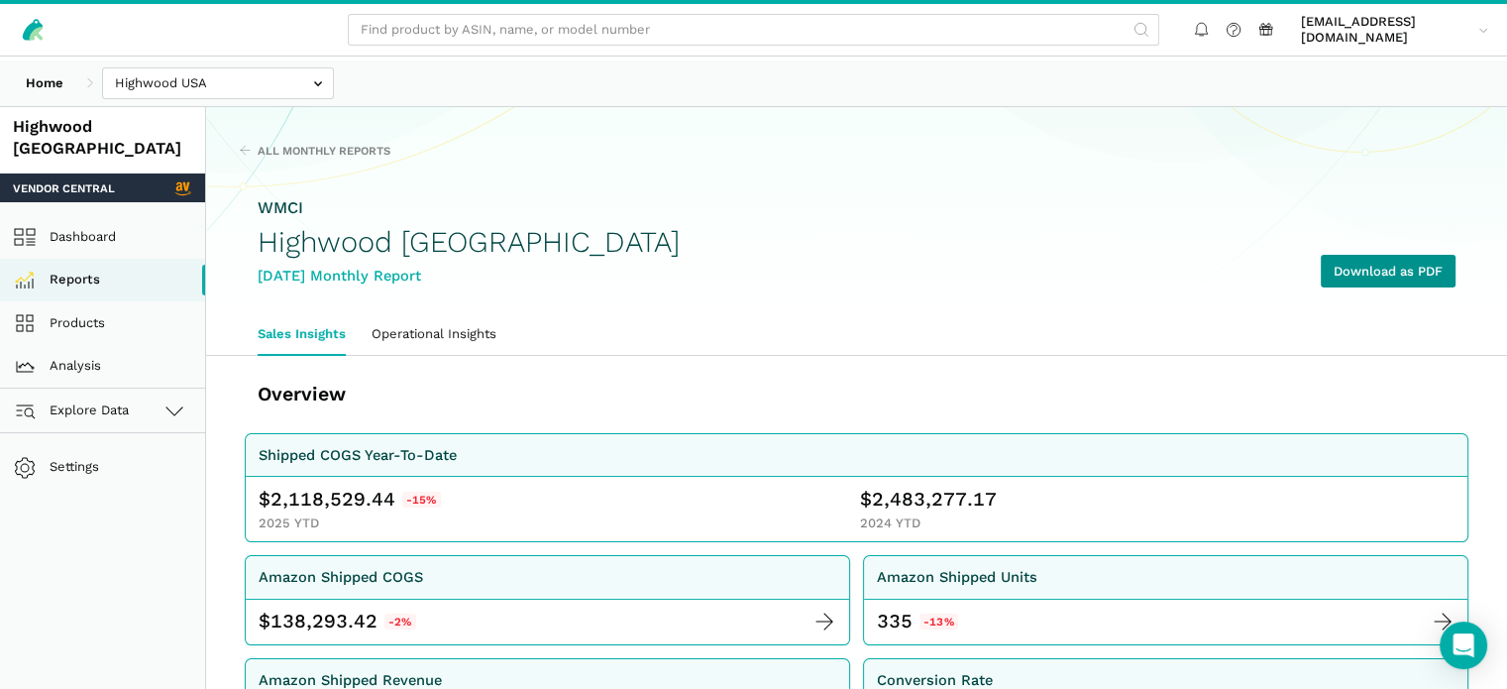
click at [1338, 287] on link "Download as PDF" at bounding box center [1388, 271] width 135 height 33
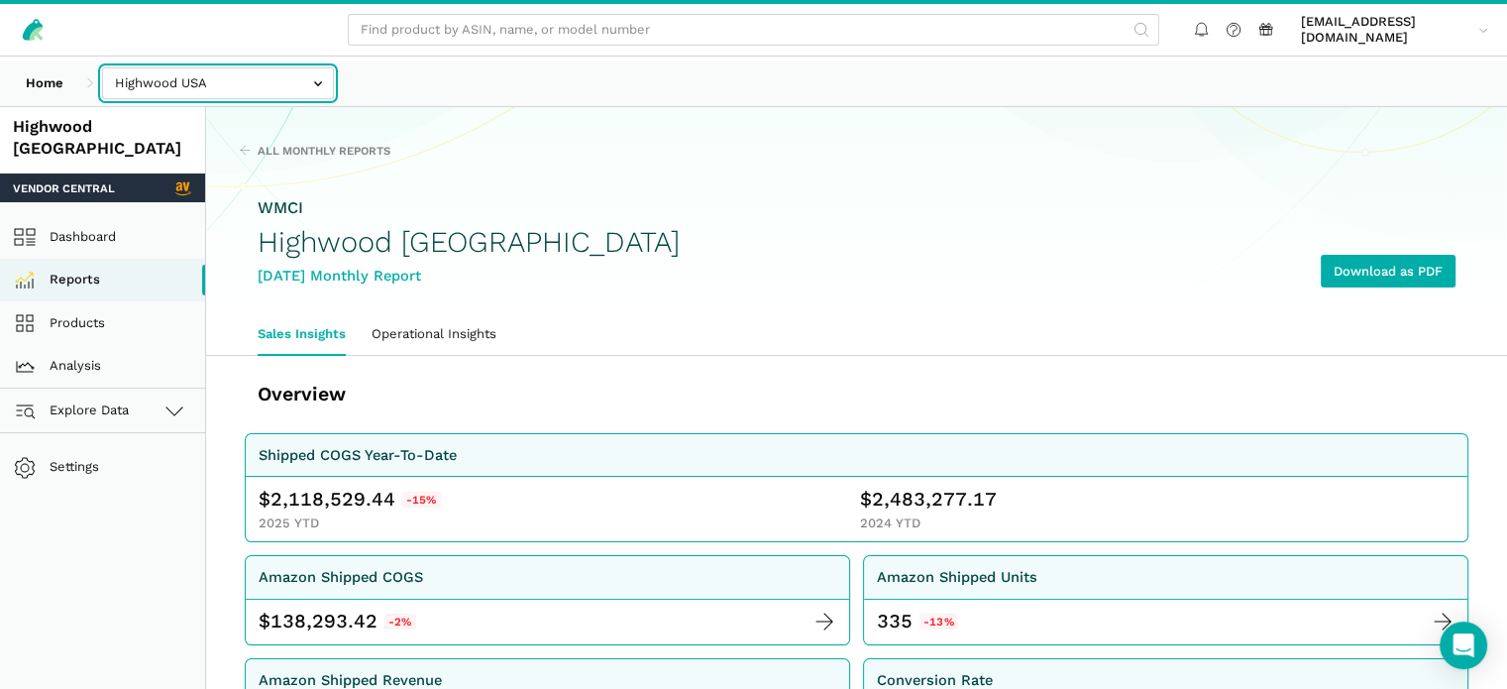
click at [266, 83] on input "text" at bounding box center [218, 83] width 232 height 33
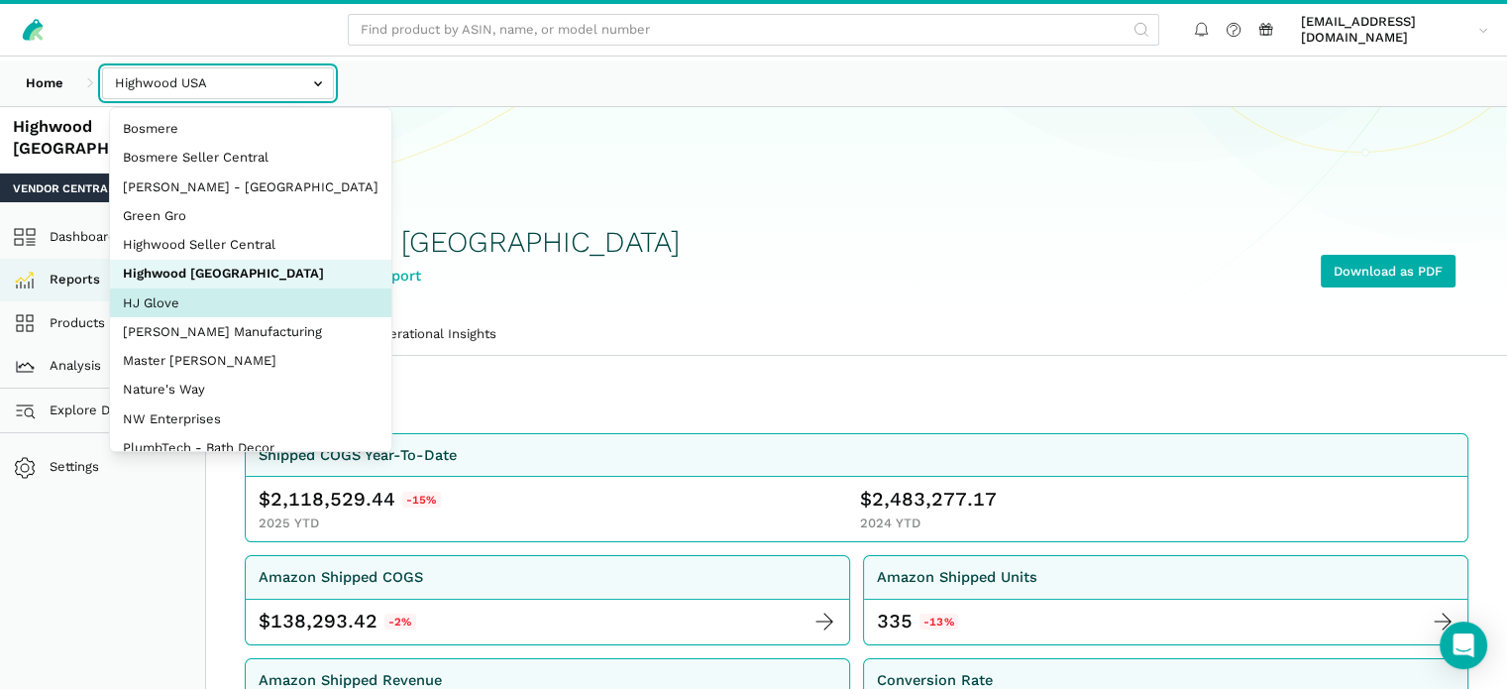
select select "t73pakFGjHrSAecWWVXzpEW4"
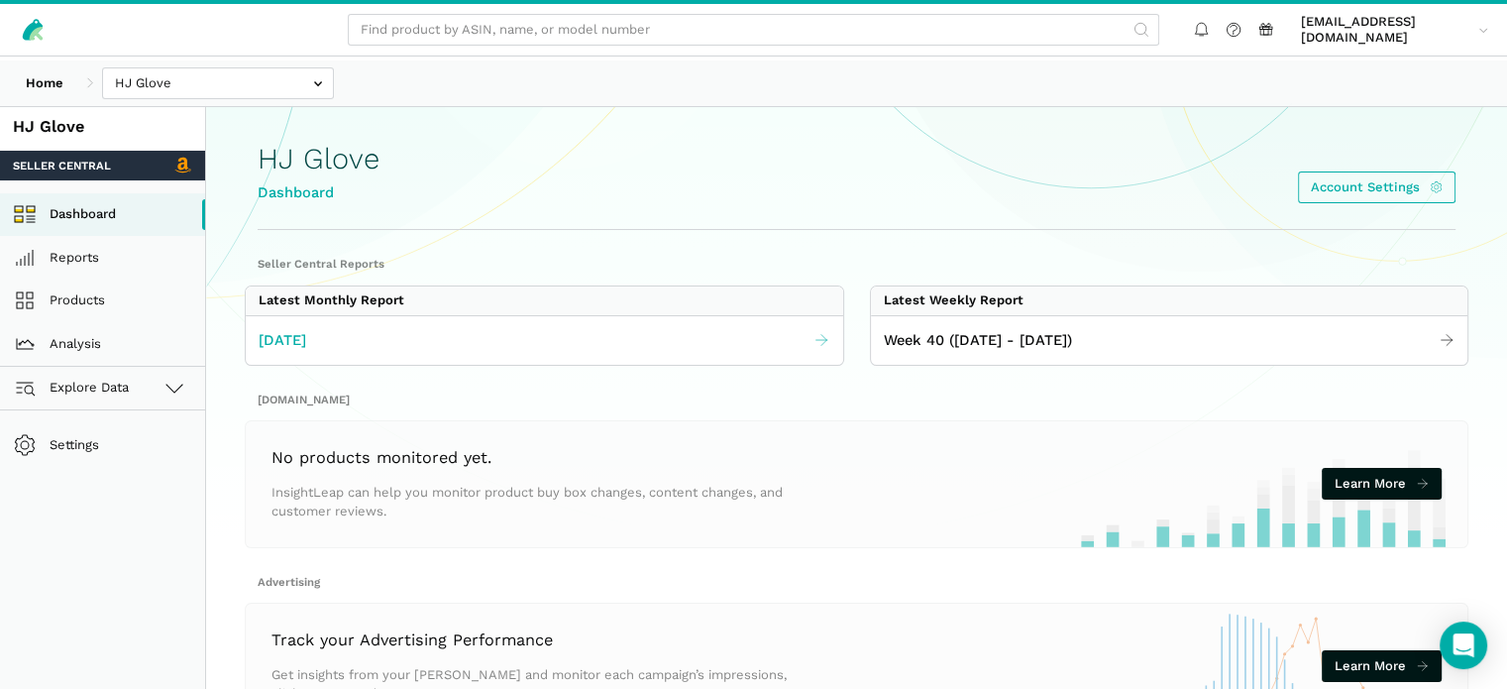
click at [440, 358] on link "[DATE]" at bounding box center [545, 340] width 598 height 36
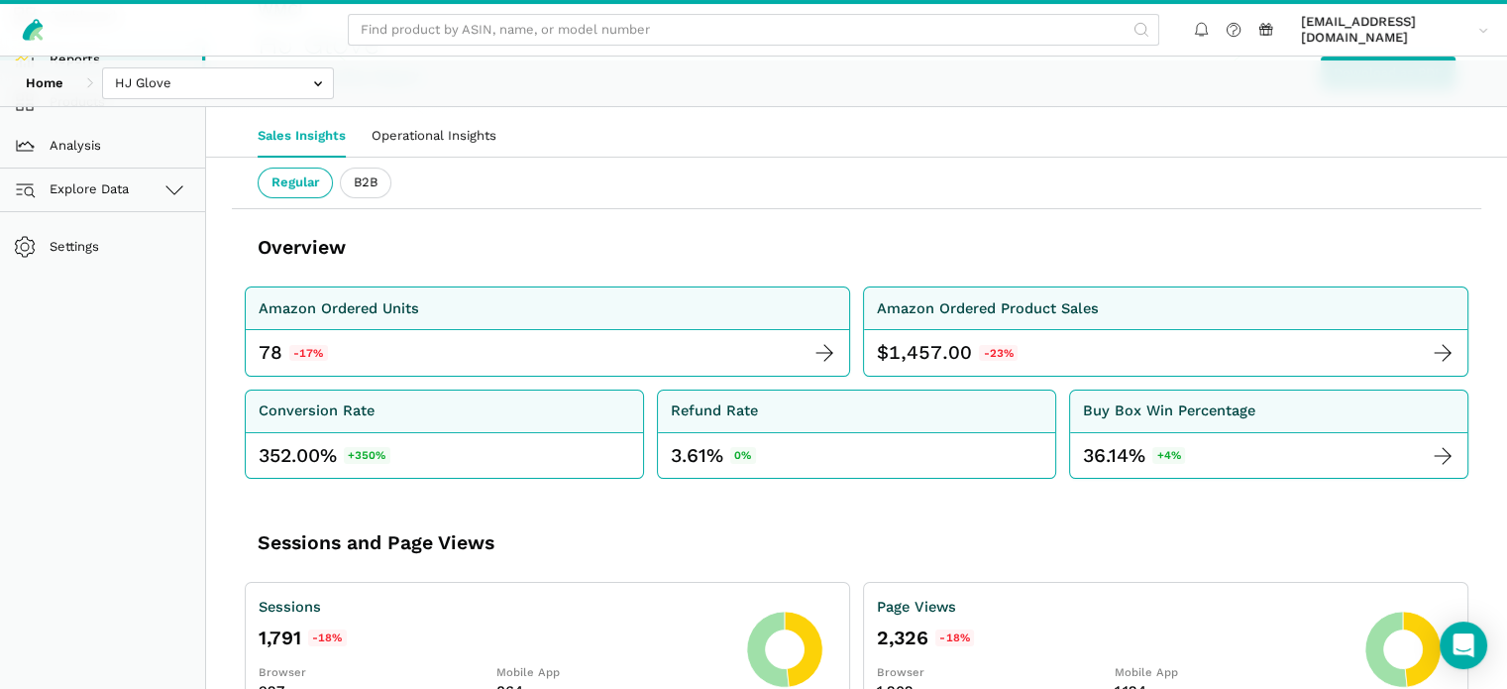
scroll to position [99, 0]
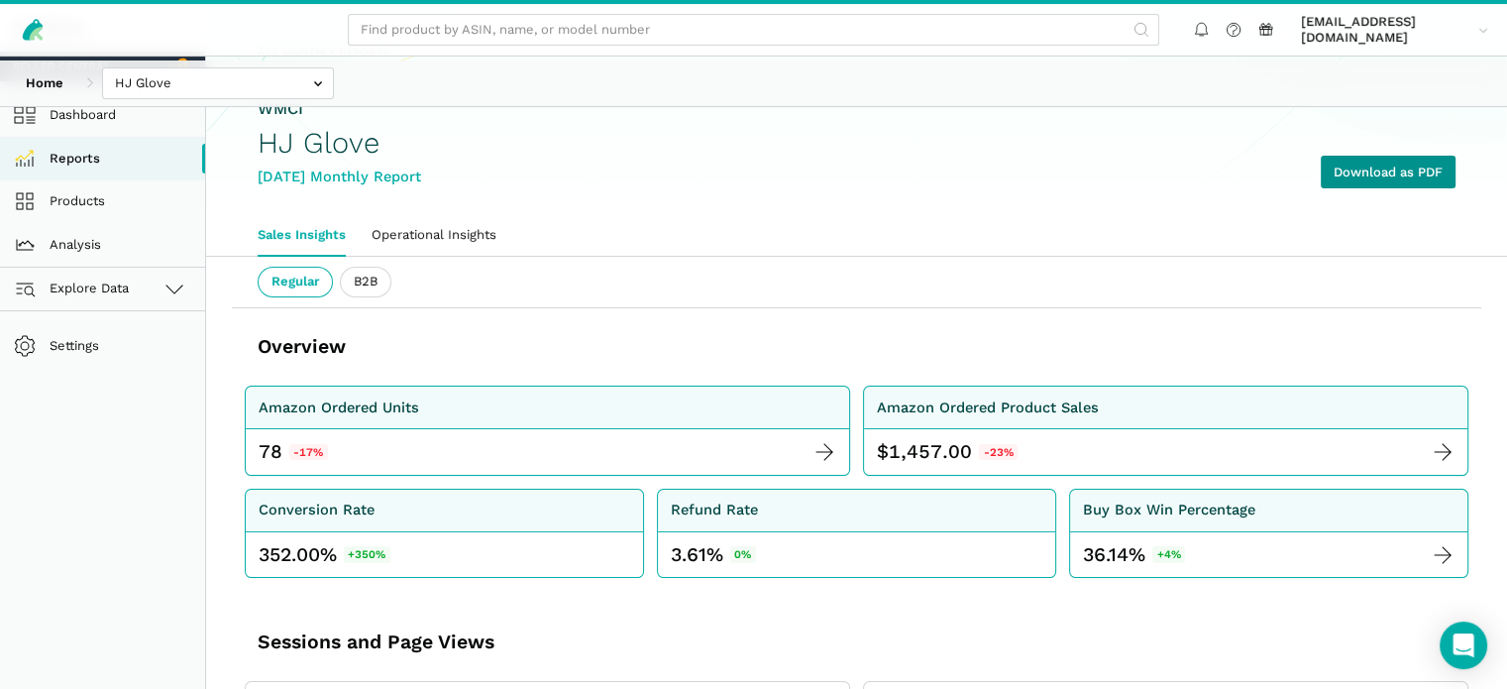
click at [1351, 188] on link "Download as PDF" at bounding box center [1388, 172] width 135 height 33
click at [239, 93] on input "text" at bounding box center [218, 83] width 232 height 33
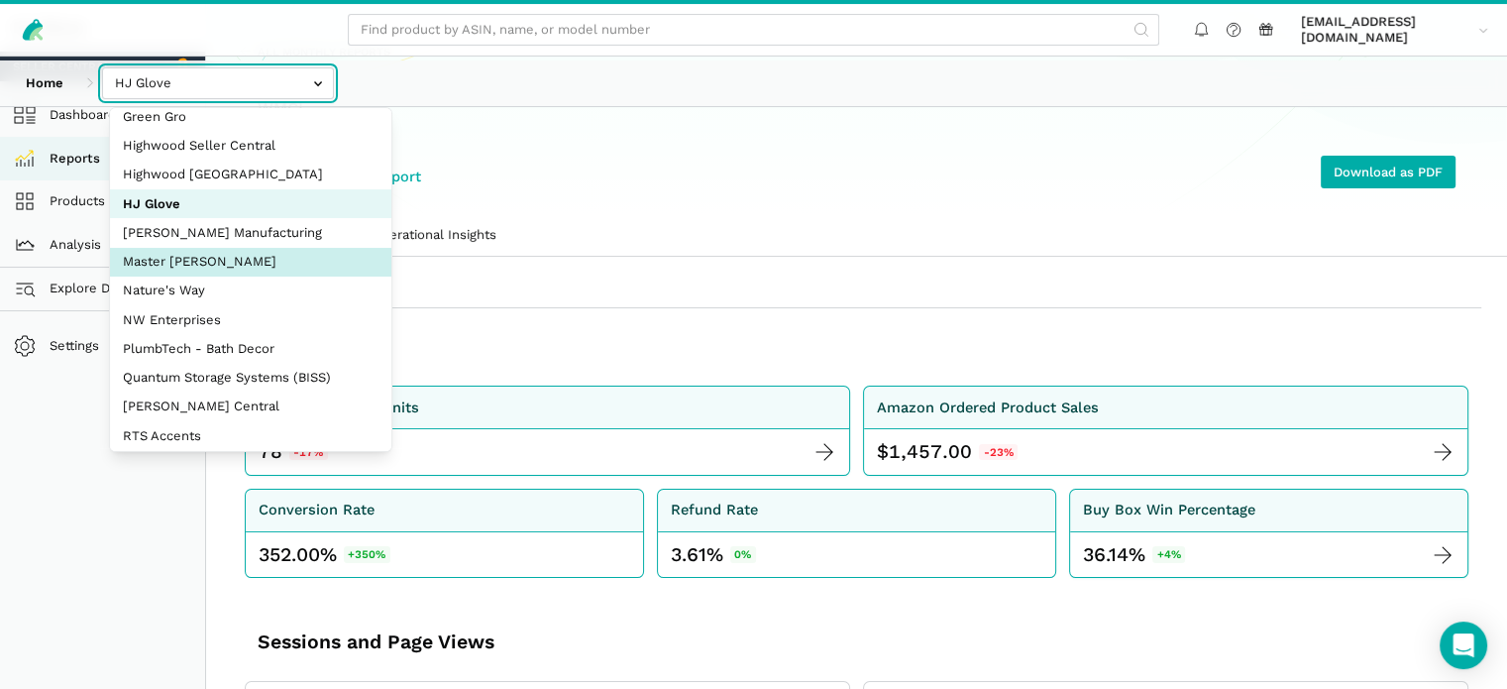
scroll to position [198, 0]
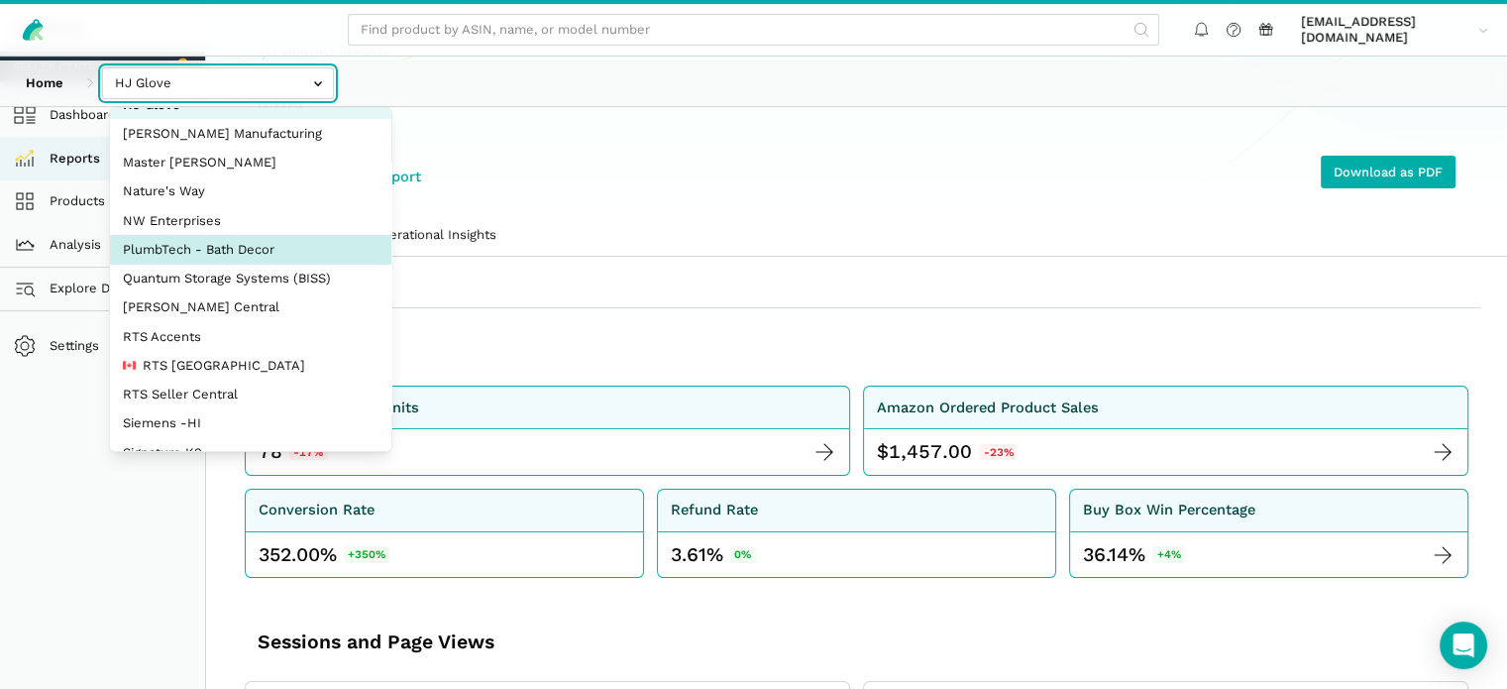
select select "AERDoKV8BDvS8KiCcFUdki7Z"
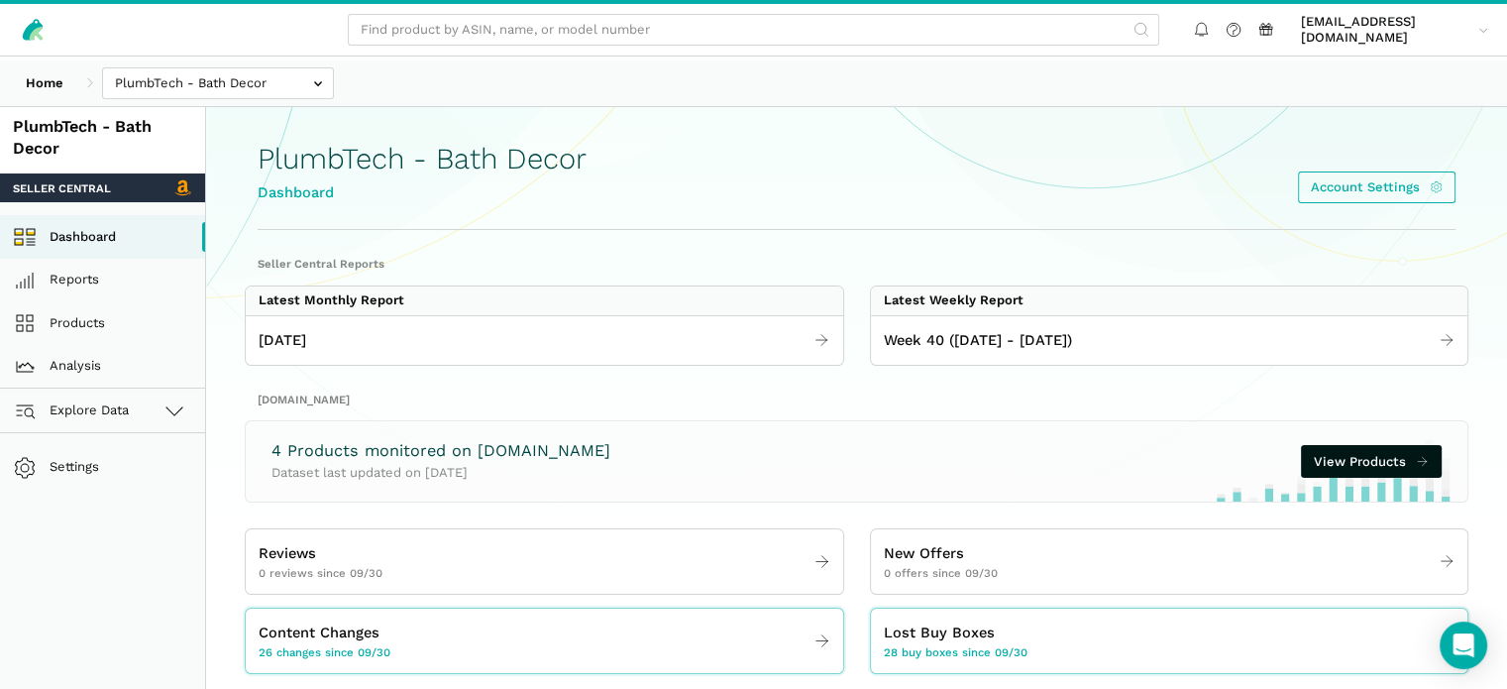
scroll to position [99, 0]
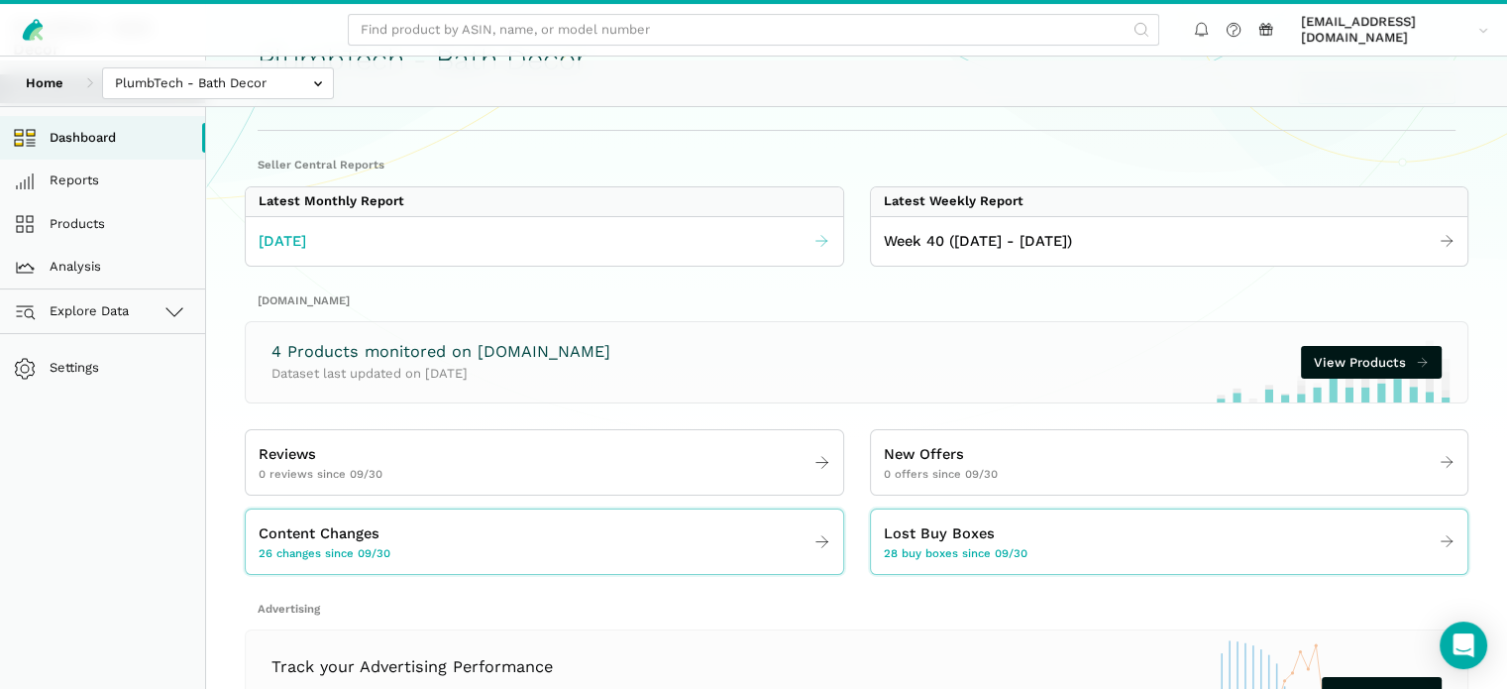
click at [306, 253] on span "[DATE]" at bounding box center [283, 241] width 48 height 23
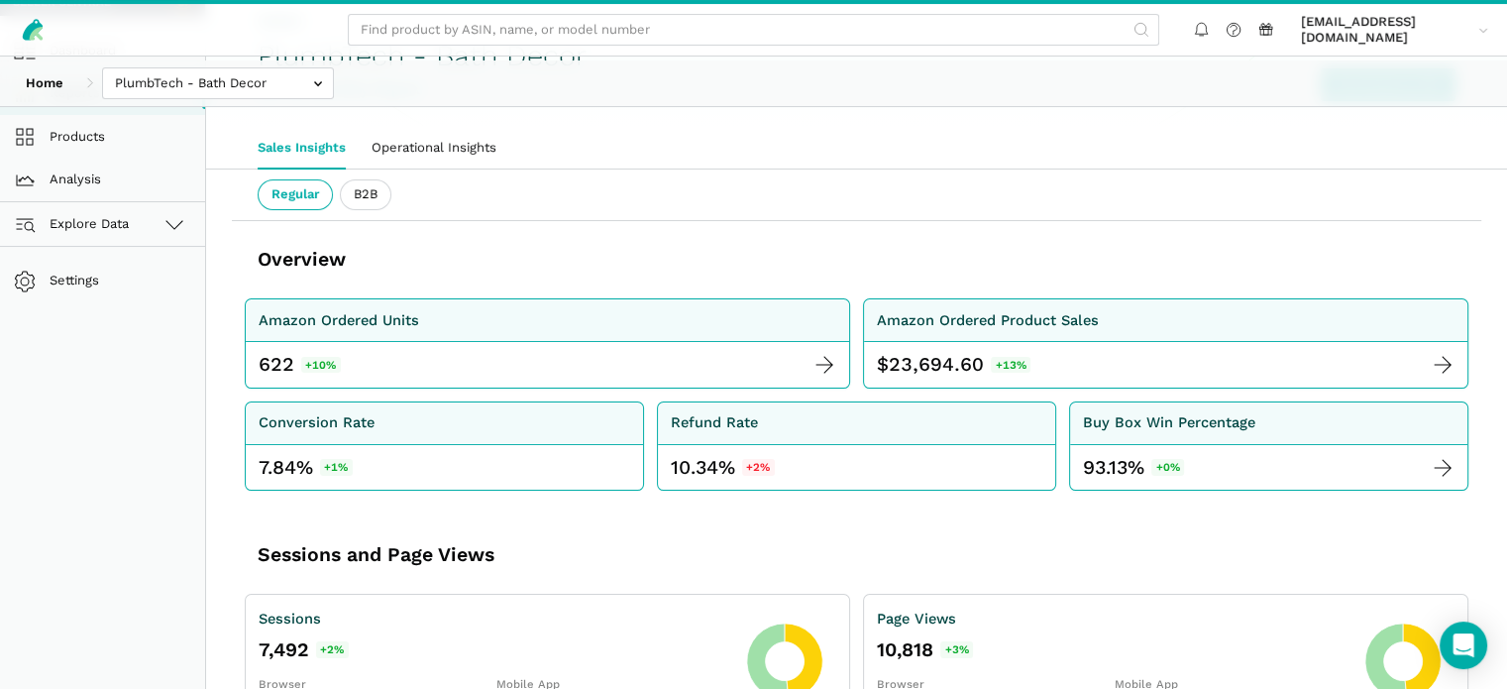
scroll to position [99, 0]
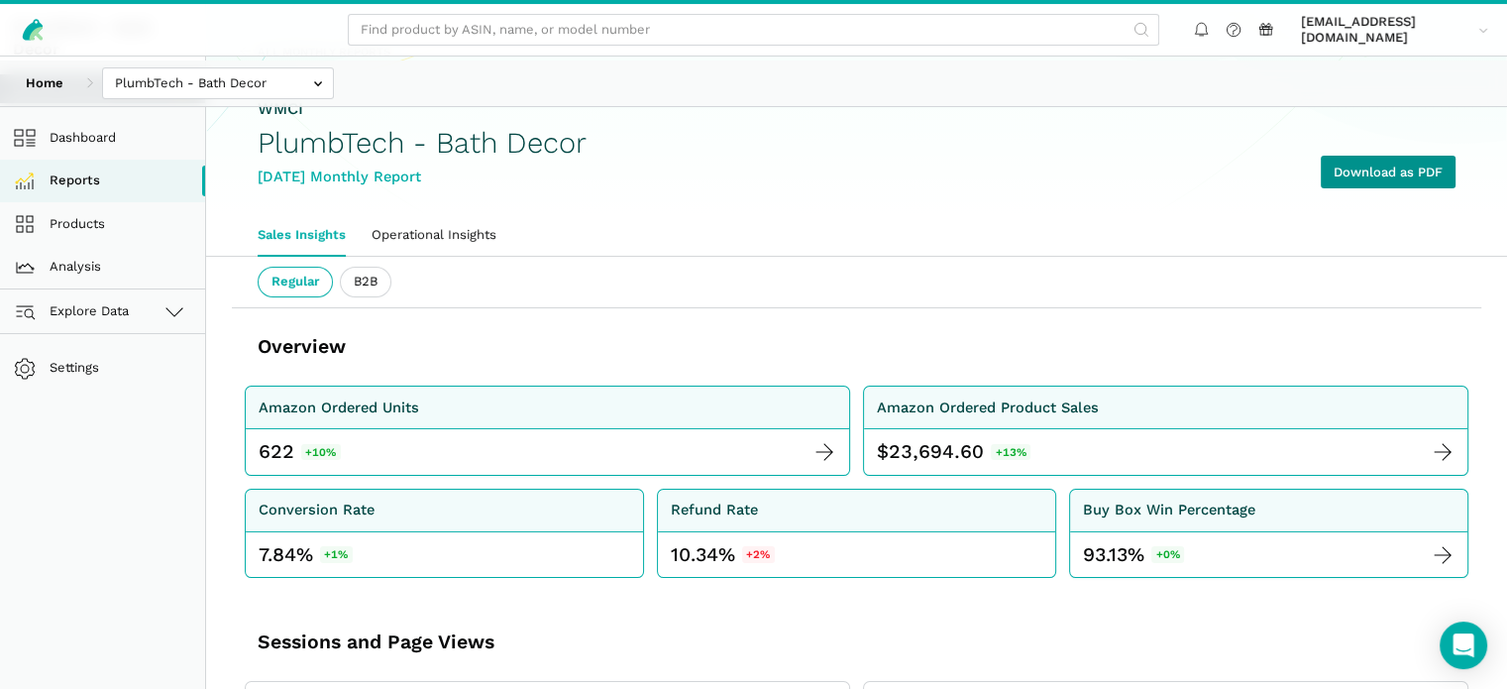
click at [1403, 188] on link "Download as PDF" at bounding box center [1388, 172] width 135 height 33
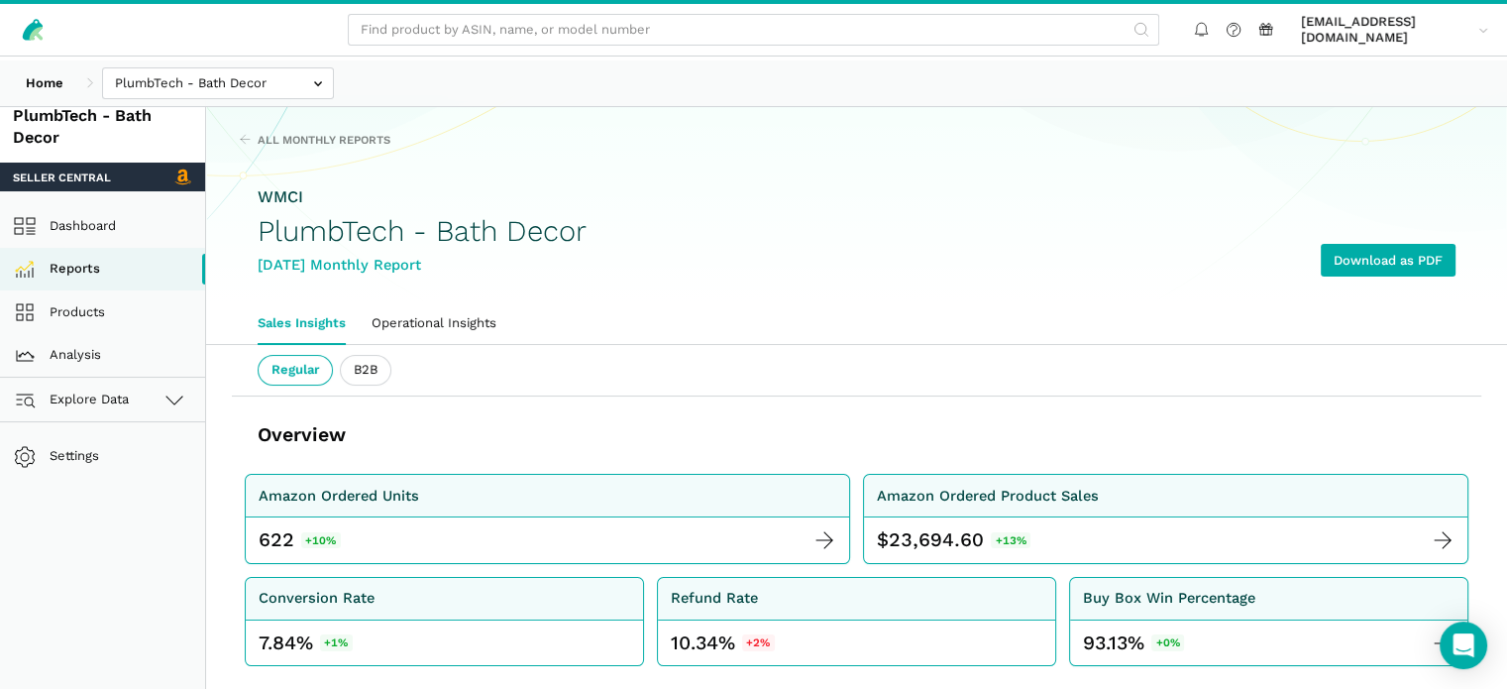
scroll to position [4, 0]
